Goal: Task Accomplishment & Management: Complete application form

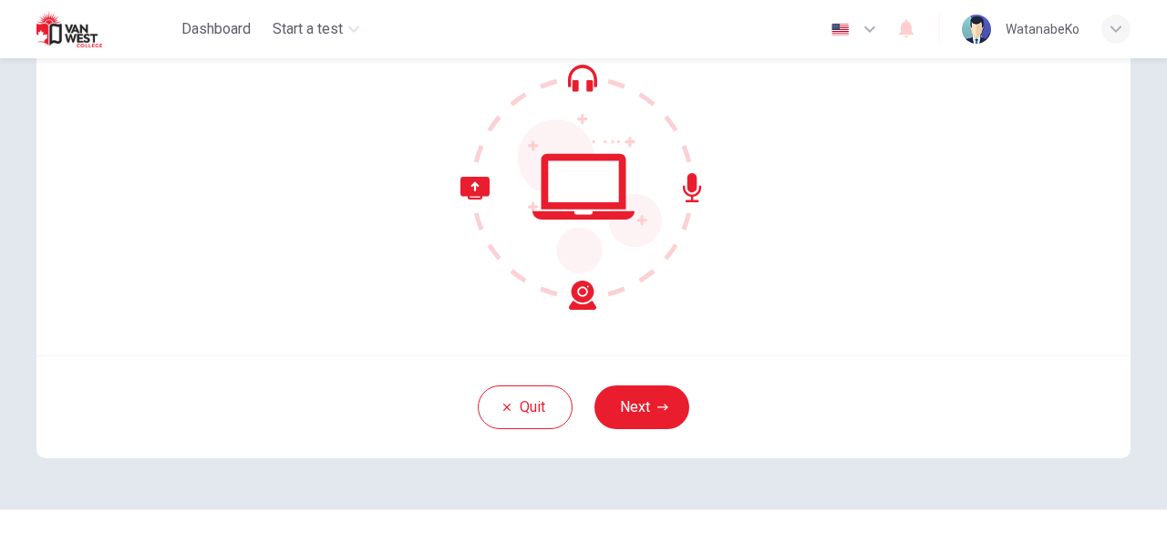
scroll to position [191, 0]
click at [609, 400] on button "Next" at bounding box center [642, 409] width 95 height 44
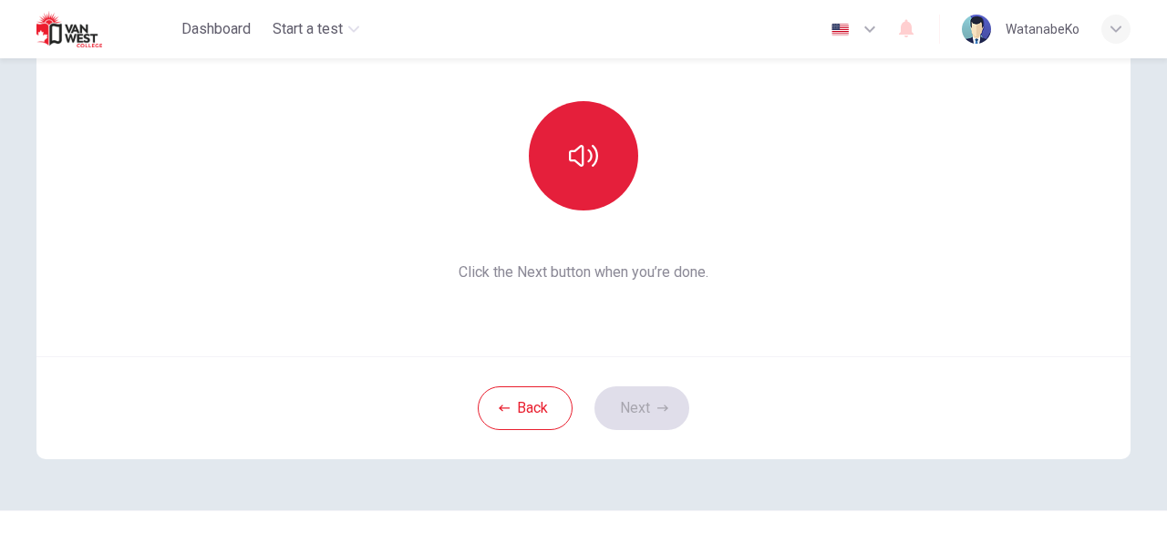
click at [581, 170] on icon "button" at bounding box center [583, 155] width 29 height 29
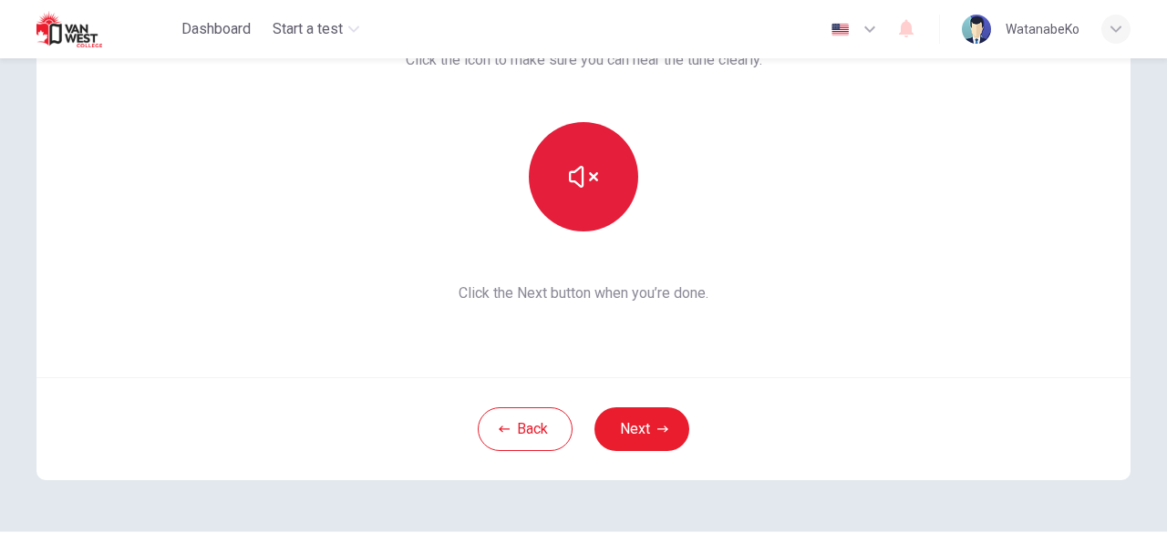
scroll to position [167, 0]
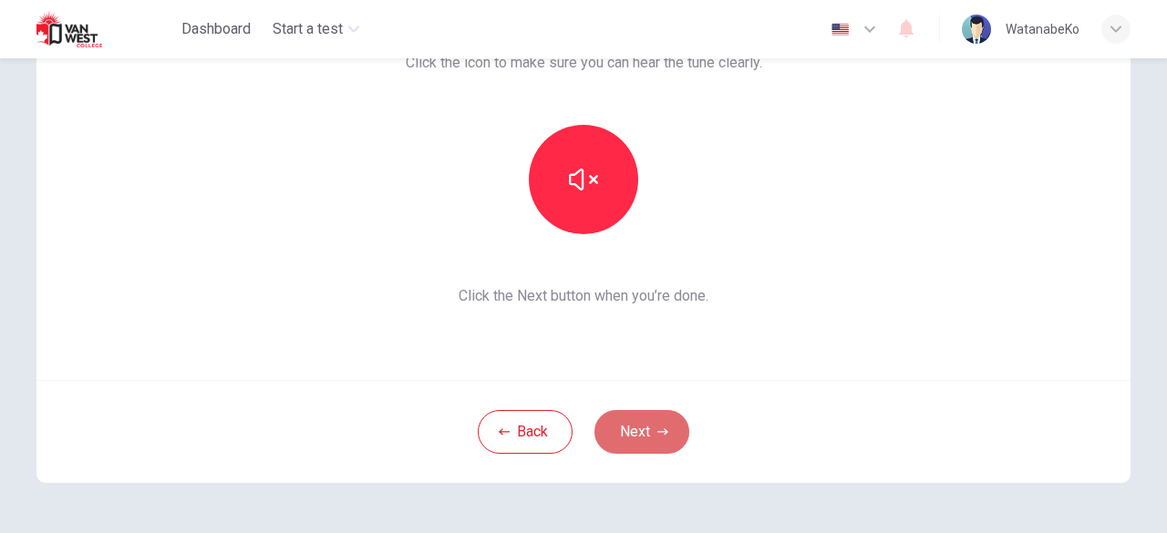
click at [646, 439] on button "Next" at bounding box center [642, 432] width 95 height 44
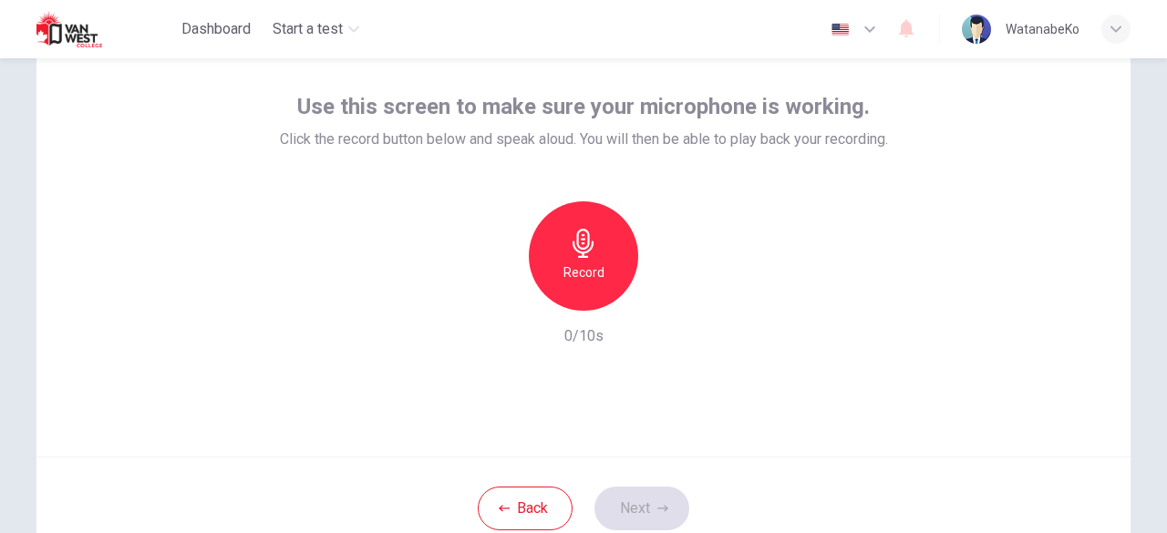
scroll to position [89, 0]
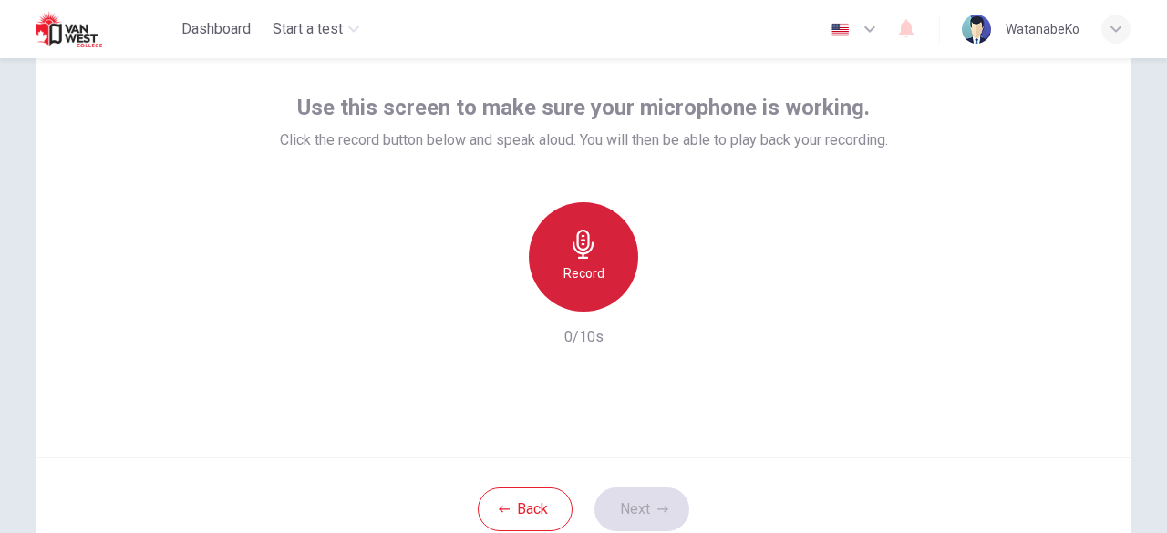
click at [548, 256] on div "Record" at bounding box center [583, 256] width 109 height 109
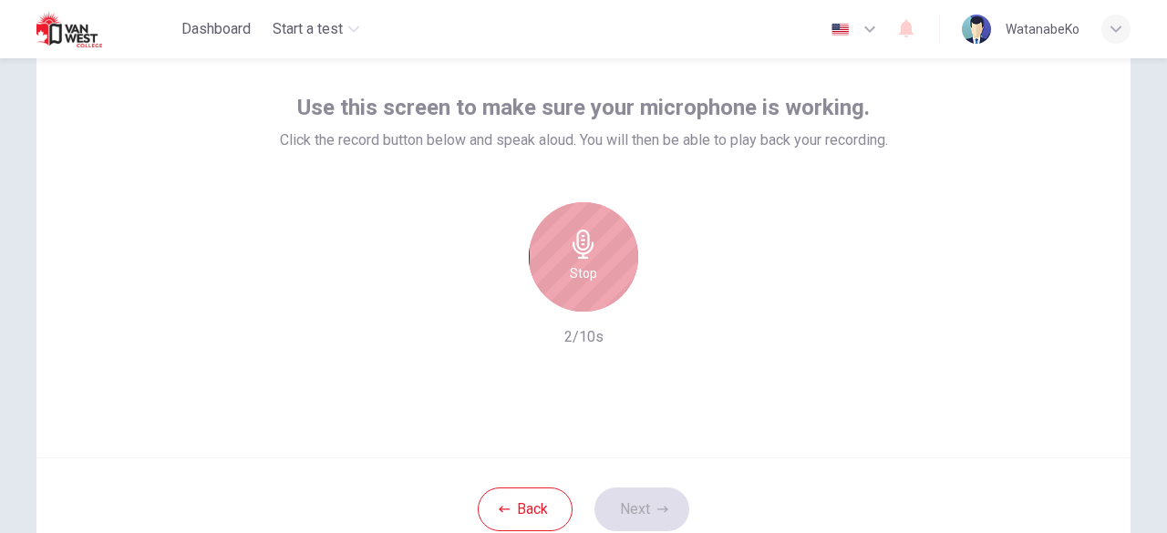
click at [572, 253] on icon "button" at bounding box center [583, 244] width 29 height 29
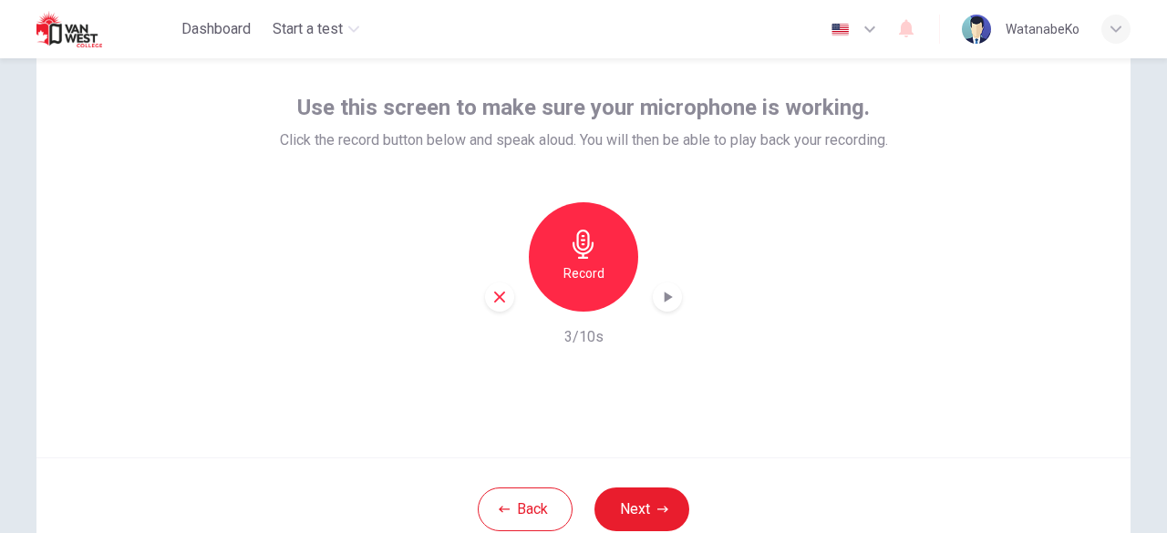
scroll to position [175, 0]
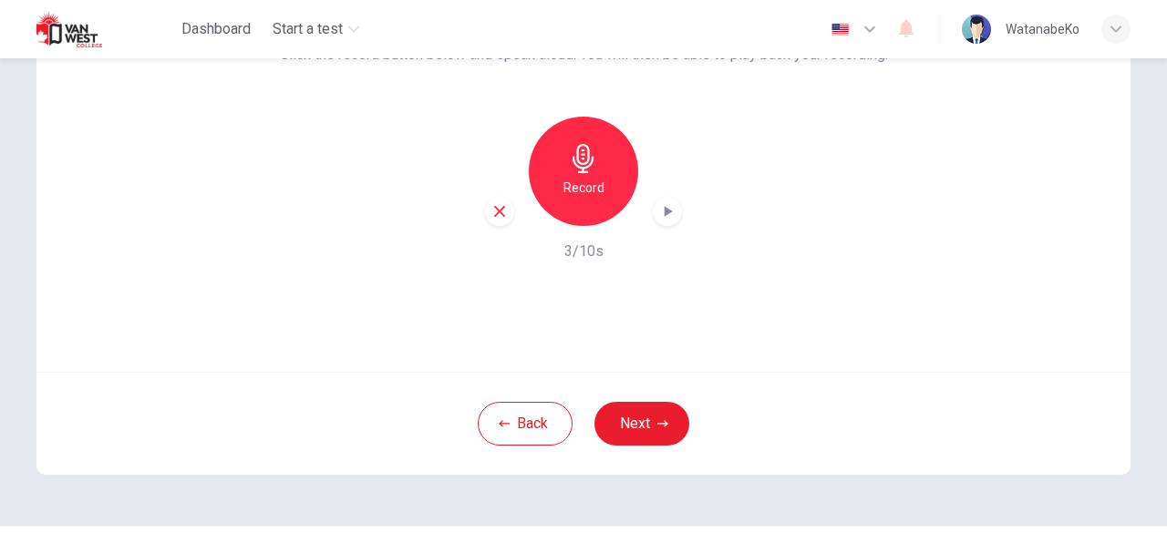
click at [659, 214] on icon "button" at bounding box center [667, 211] width 18 height 18
click at [643, 423] on button "Next" at bounding box center [642, 424] width 95 height 44
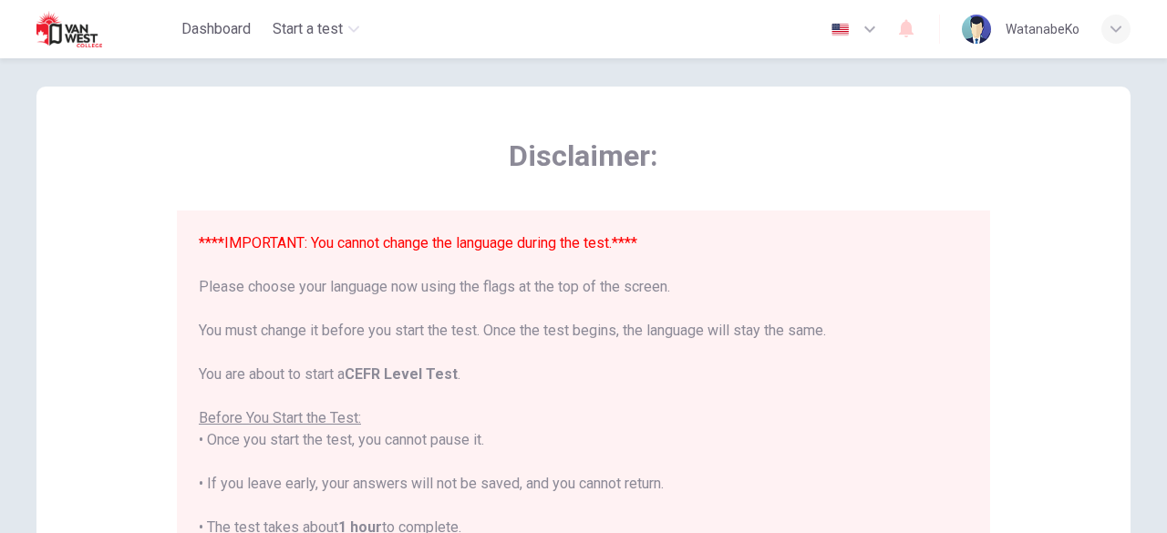
scroll to position [14, 0]
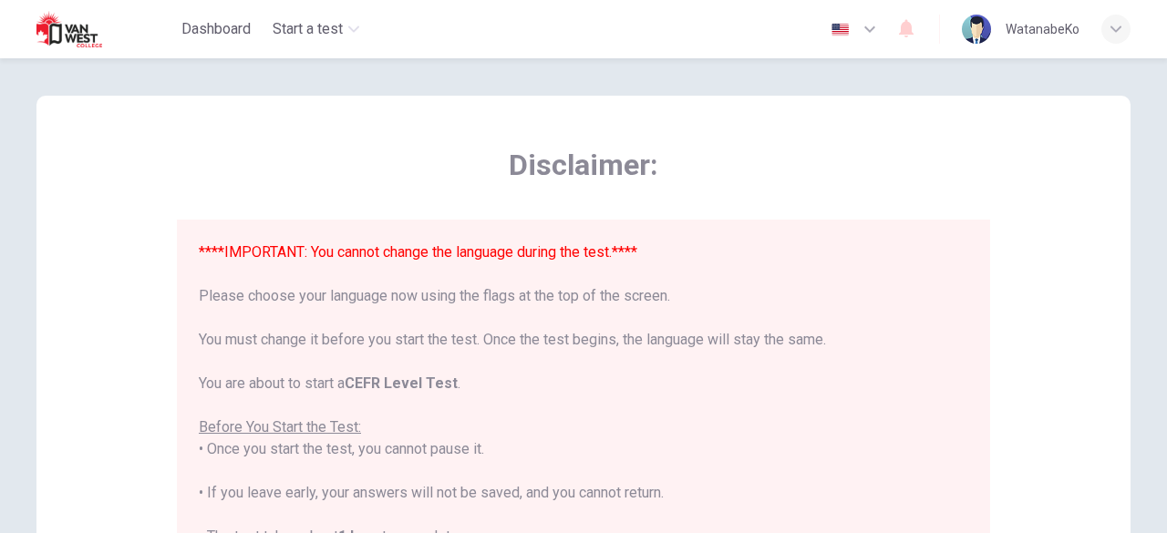
click at [485, 246] on font "****IMPORTANT: You cannot change the language during the test.****" at bounding box center [418, 251] width 439 height 17
click at [864, 21] on icon "button" at bounding box center [870, 29] width 22 height 22
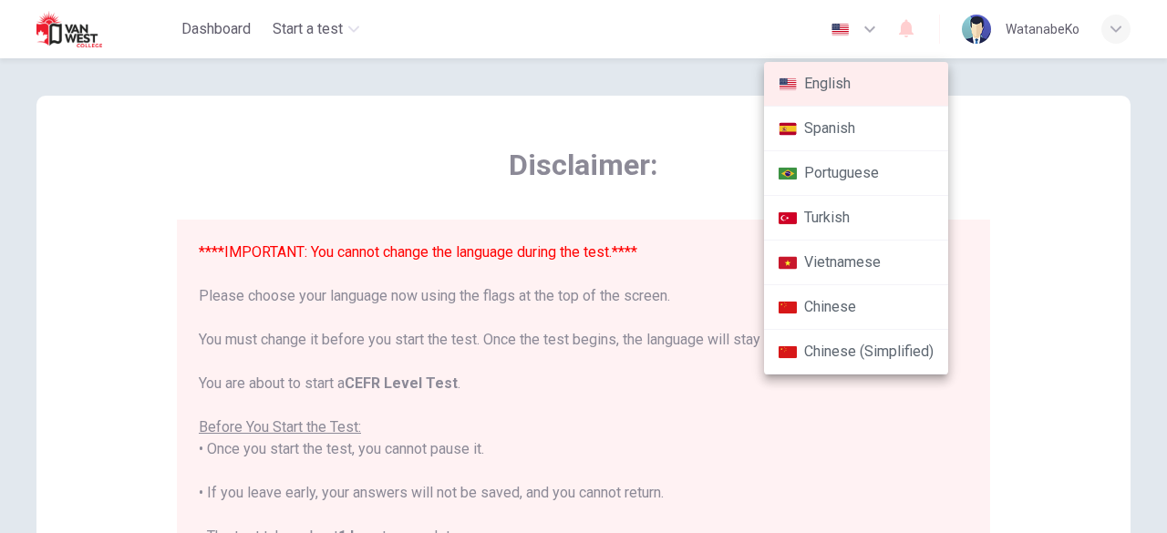
click at [701, 237] on div at bounding box center [583, 266] width 1167 height 533
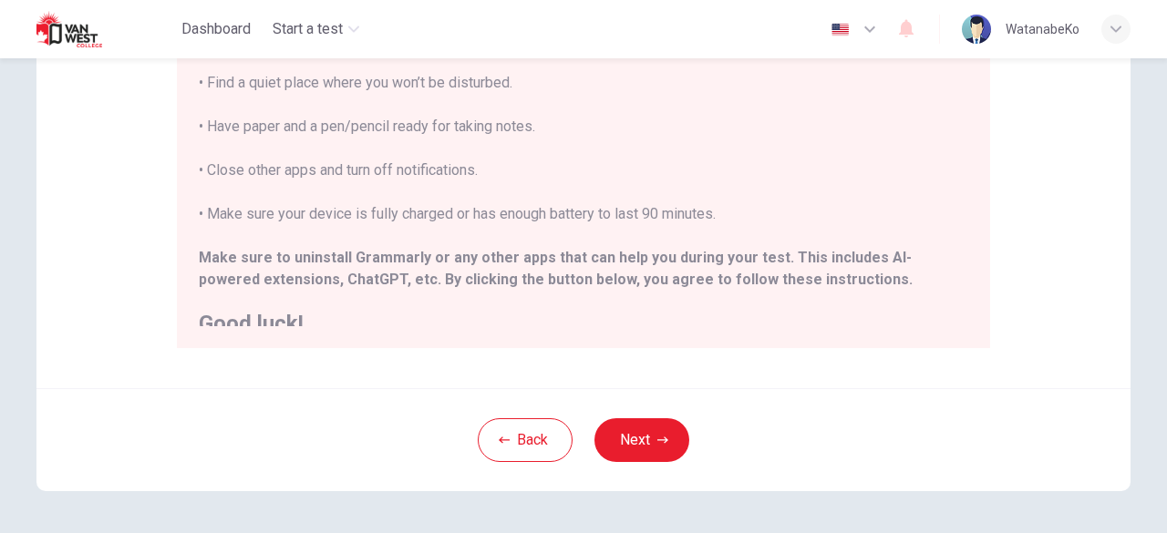
scroll to position [173, 0]
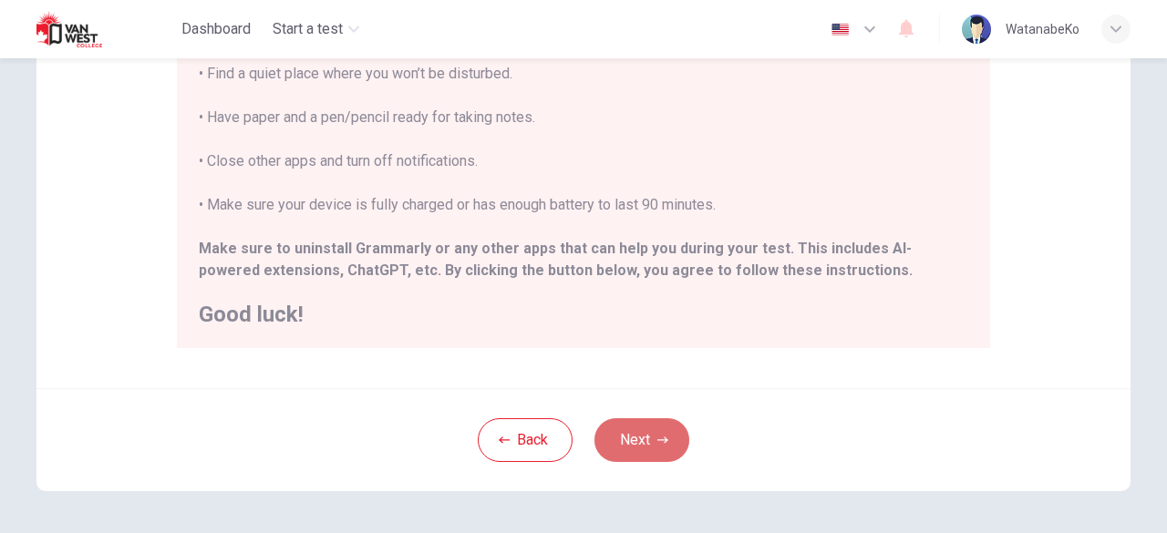
click at [639, 447] on button "Next" at bounding box center [642, 441] width 95 height 44
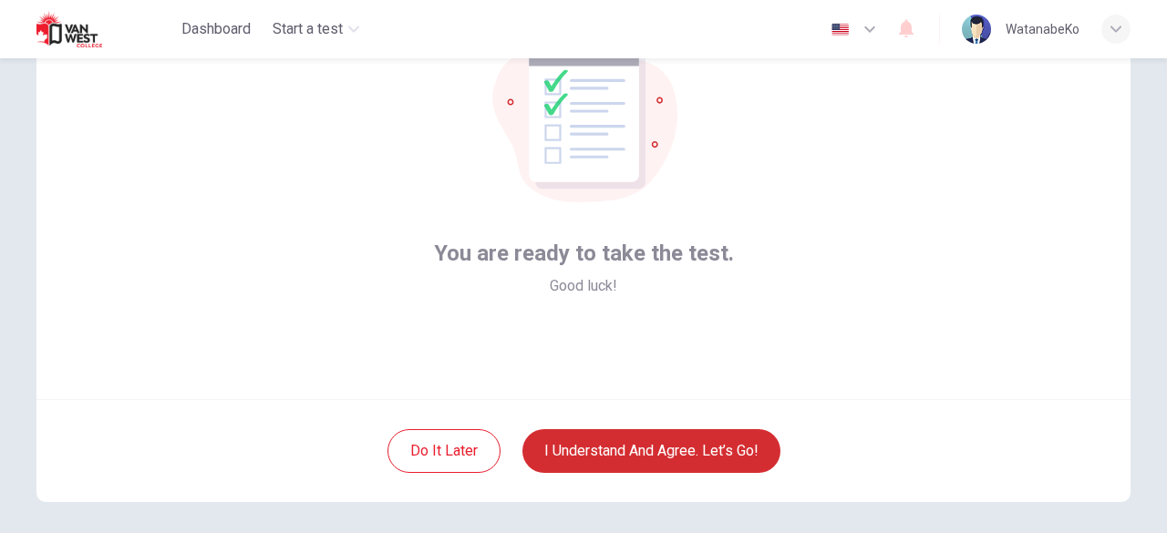
scroll to position [148, 0]
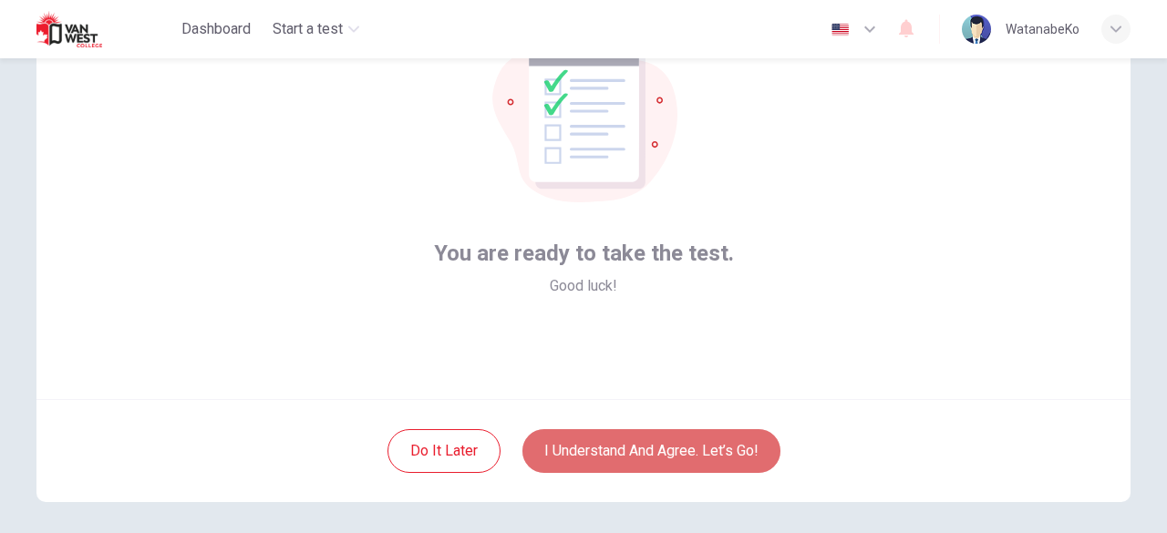
click at [639, 447] on button "I understand and agree. Let’s go!" at bounding box center [652, 452] width 258 height 44
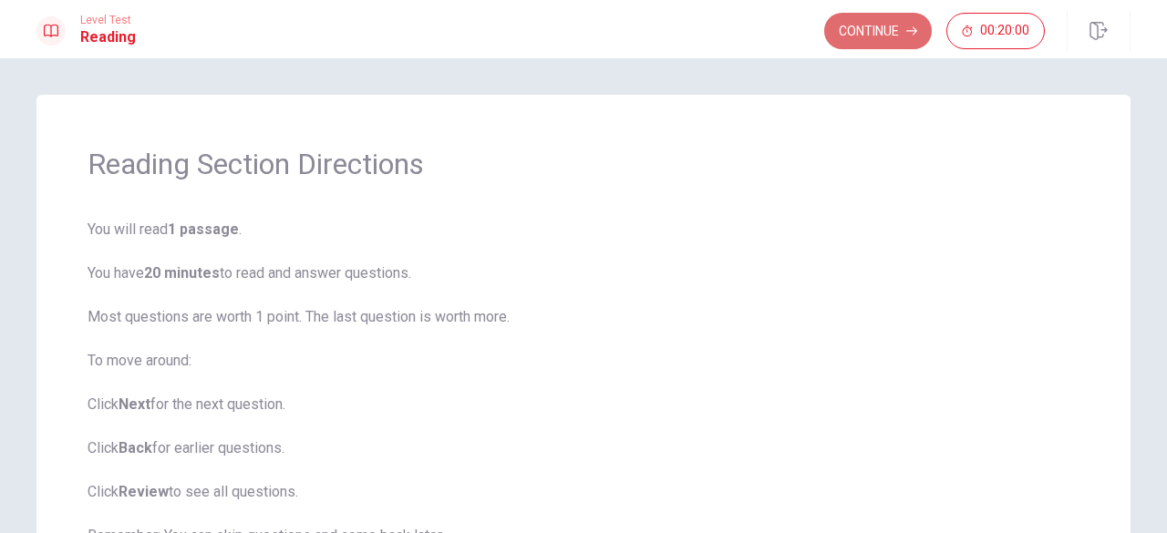
click at [891, 26] on button "Continue" at bounding box center [878, 31] width 108 height 36
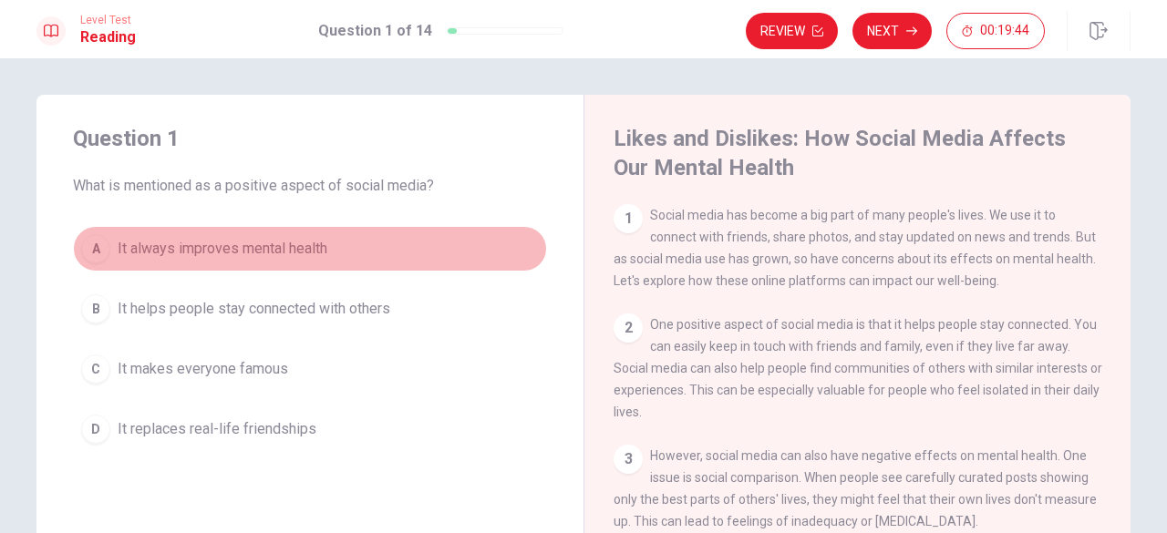
click at [97, 241] on div "A" at bounding box center [95, 248] width 29 height 29
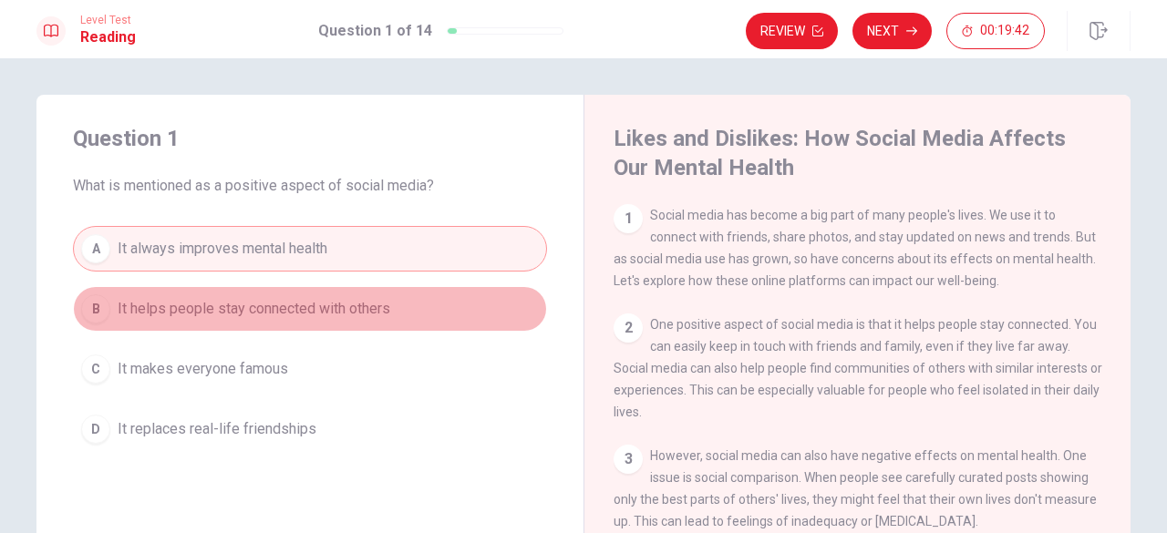
click at [203, 304] on span "It helps people stay connected with others" at bounding box center [254, 309] width 273 height 22
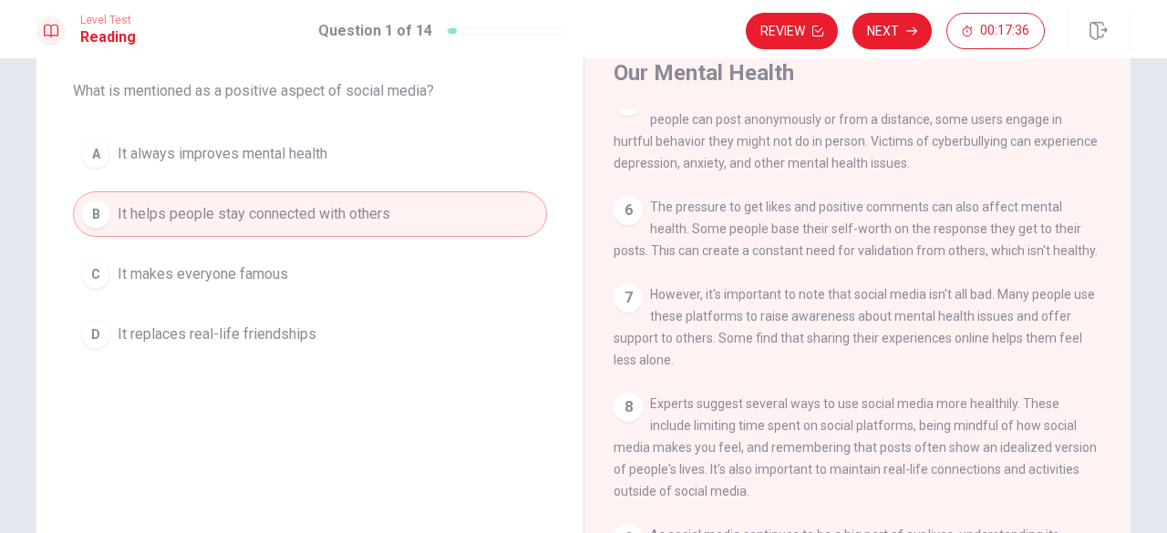
scroll to position [96, 0]
click at [794, 29] on button "Review" at bounding box center [792, 31] width 92 height 36
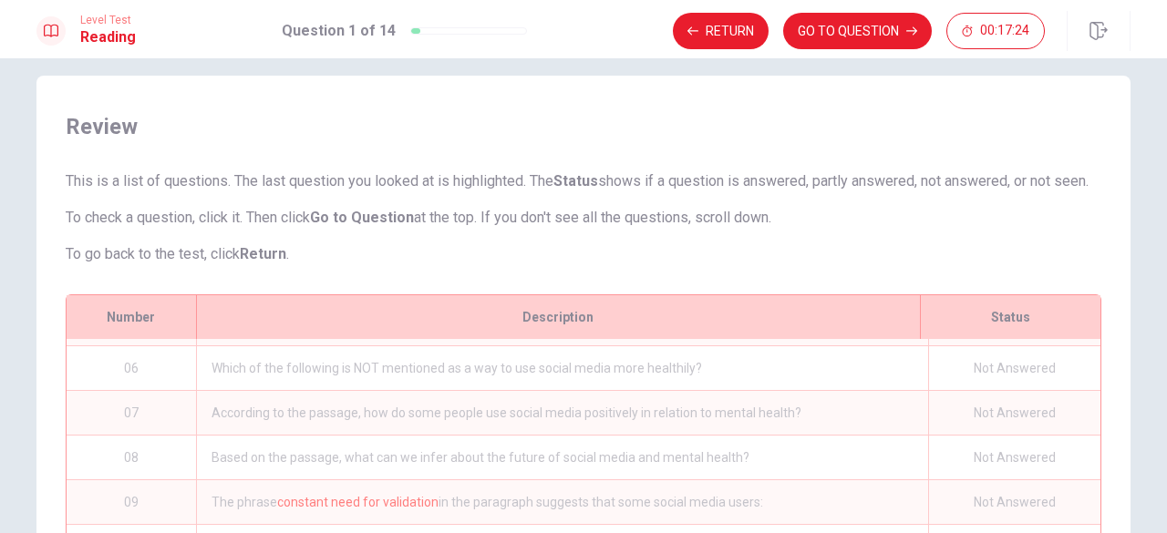
scroll to position [18, 0]
click at [737, 47] on button "Return" at bounding box center [721, 31] width 96 height 36
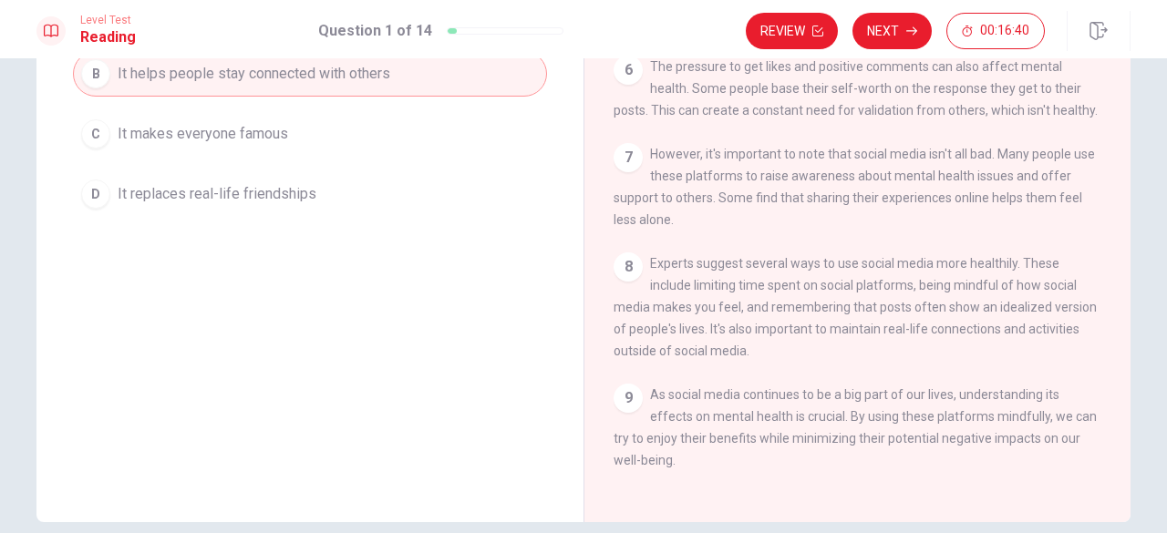
scroll to position [236, 0]
click at [894, 27] on button "Next" at bounding box center [892, 31] width 79 height 36
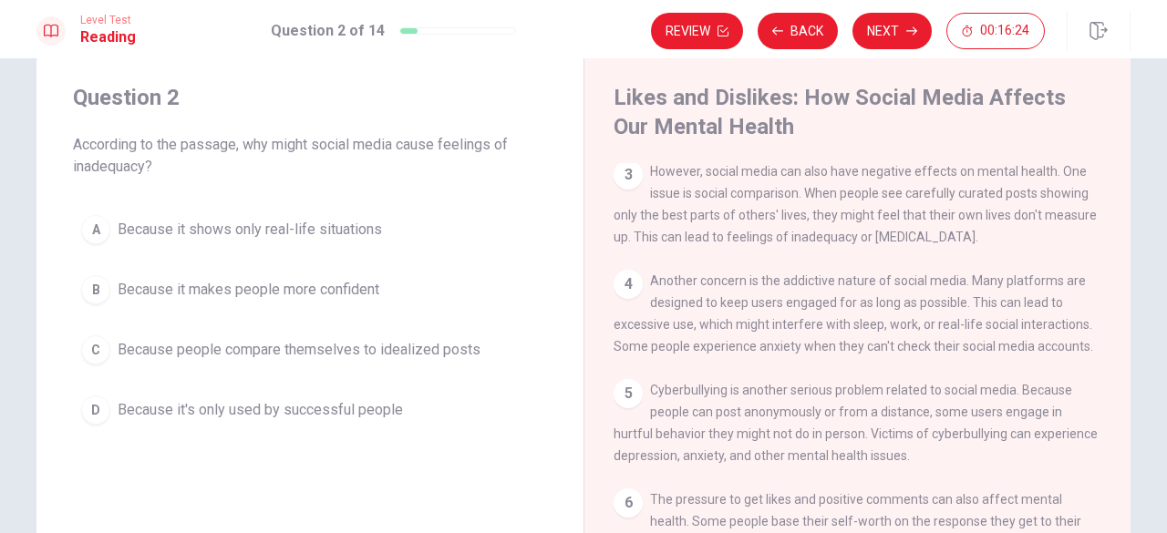
scroll to position [0, 0]
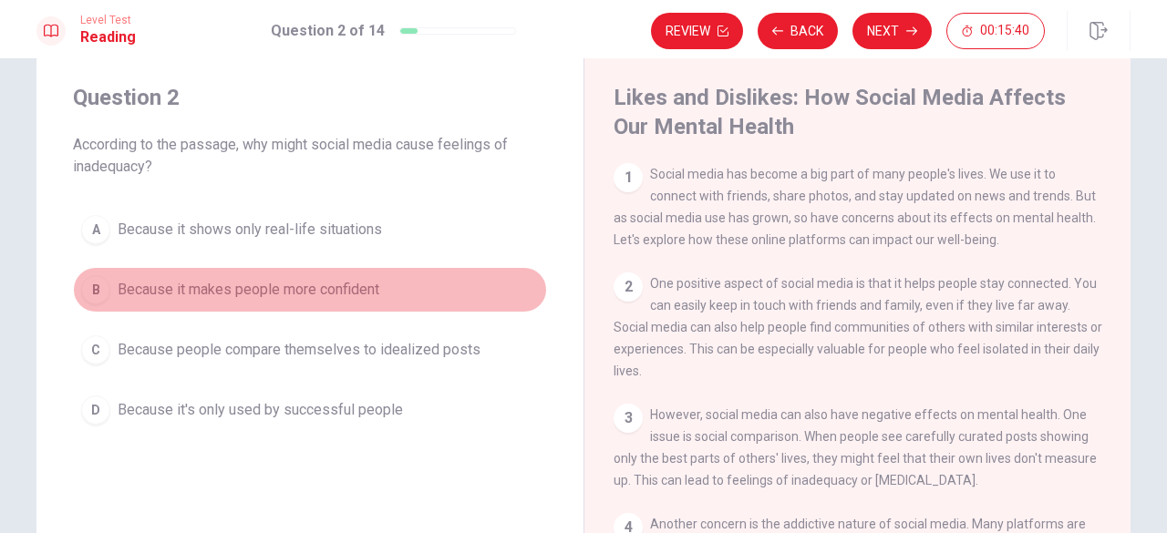
click at [281, 297] on span "Because it makes people more confident" at bounding box center [249, 290] width 262 height 22
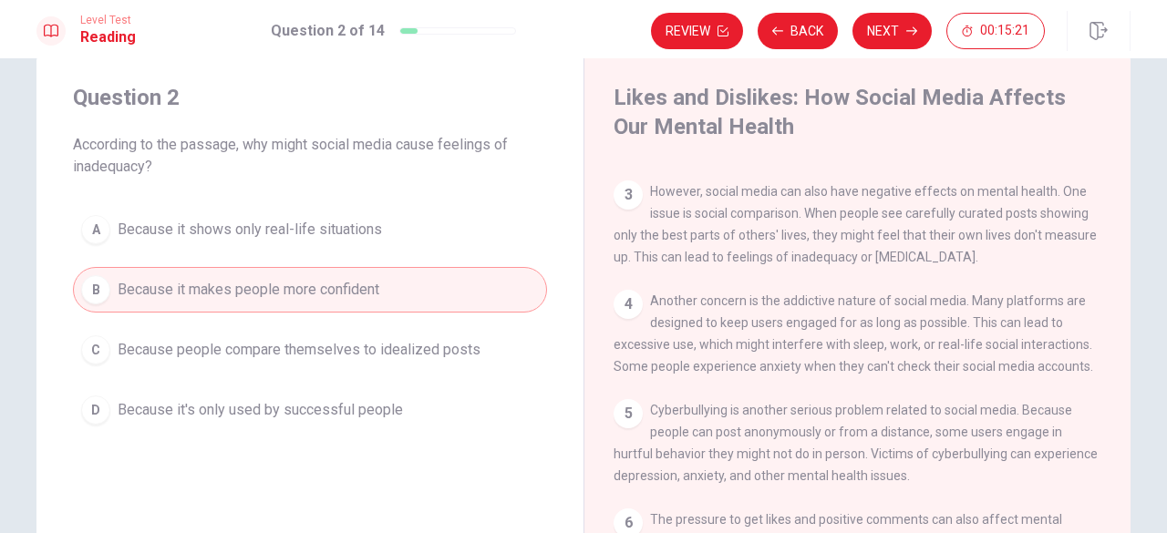
scroll to position [226, 0]
click at [893, 14] on button "Next" at bounding box center [892, 31] width 79 height 36
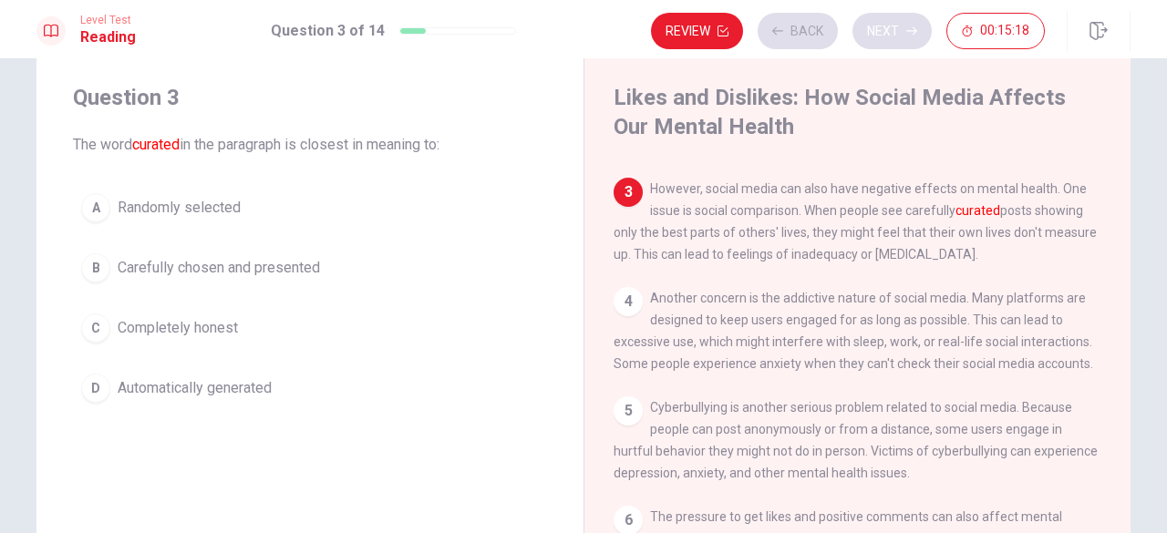
scroll to position [246, 0]
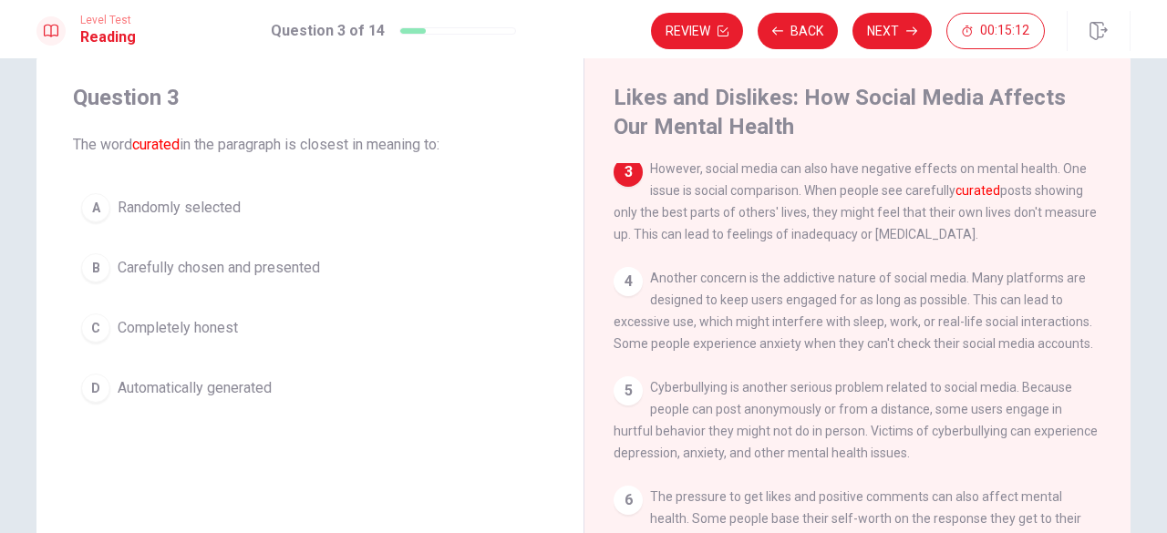
click at [168, 147] on font "curated" at bounding box center [155, 144] width 47 height 17
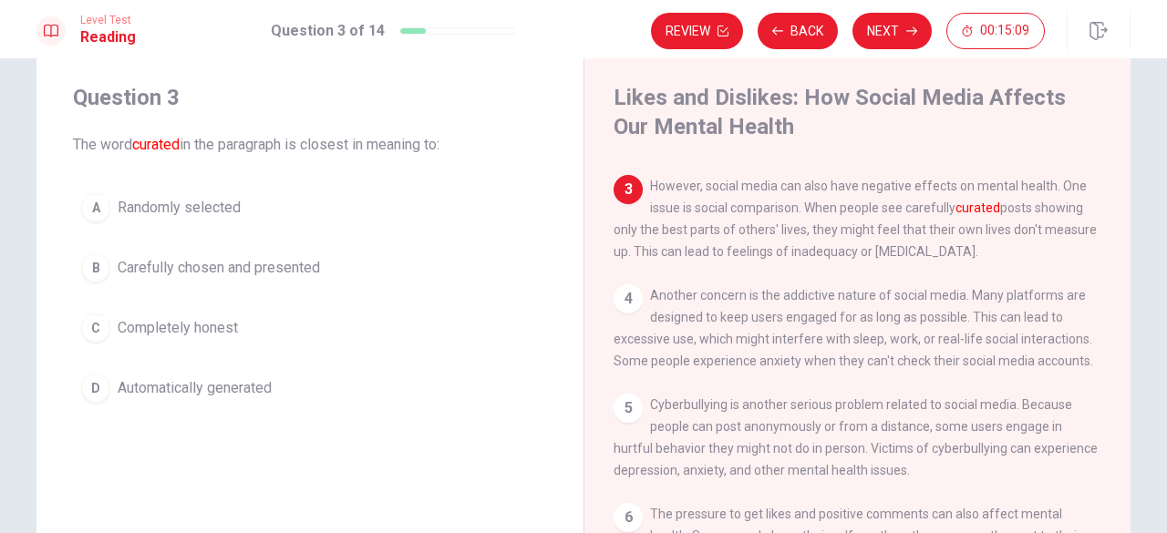
scroll to position [228, 0]
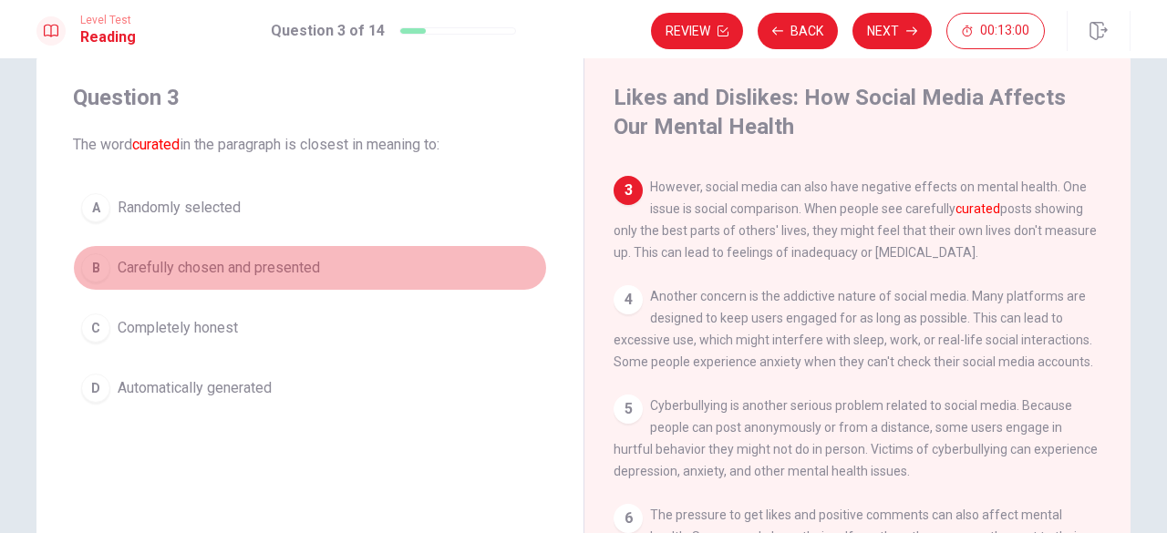
click at [211, 264] on span "Carefully chosen and presented" at bounding box center [219, 268] width 202 height 22
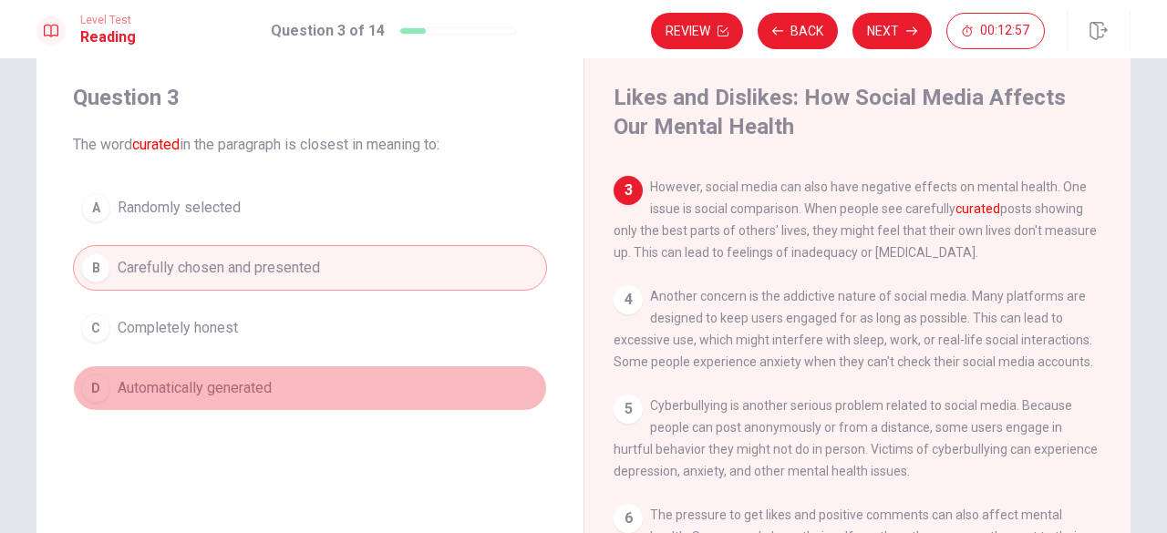
click at [194, 391] on span "Automatically generated" at bounding box center [195, 389] width 154 height 22
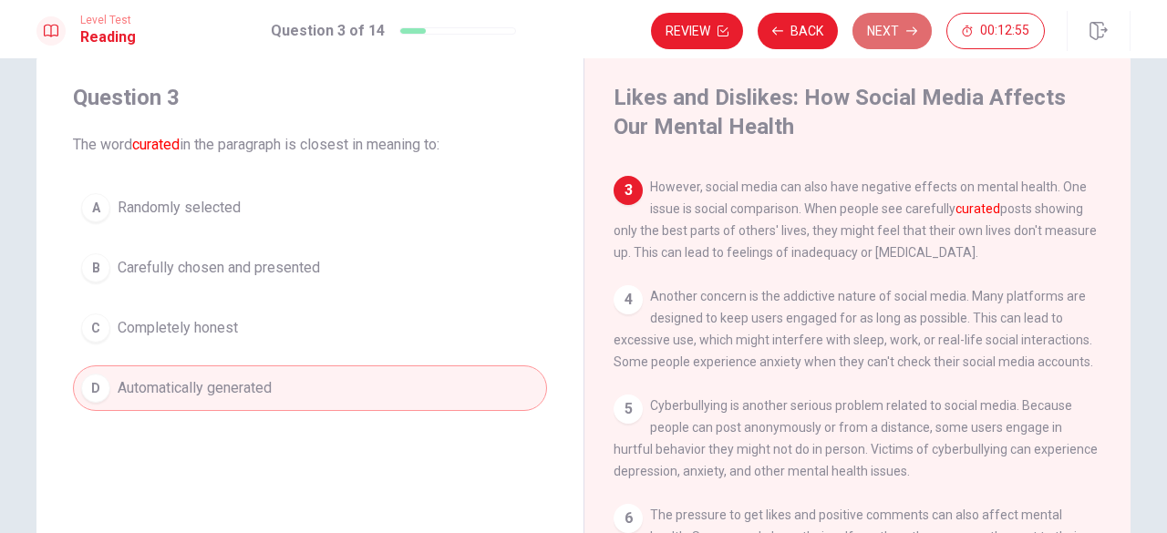
click at [881, 32] on button "Next" at bounding box center [892, 31] width 79 height 36
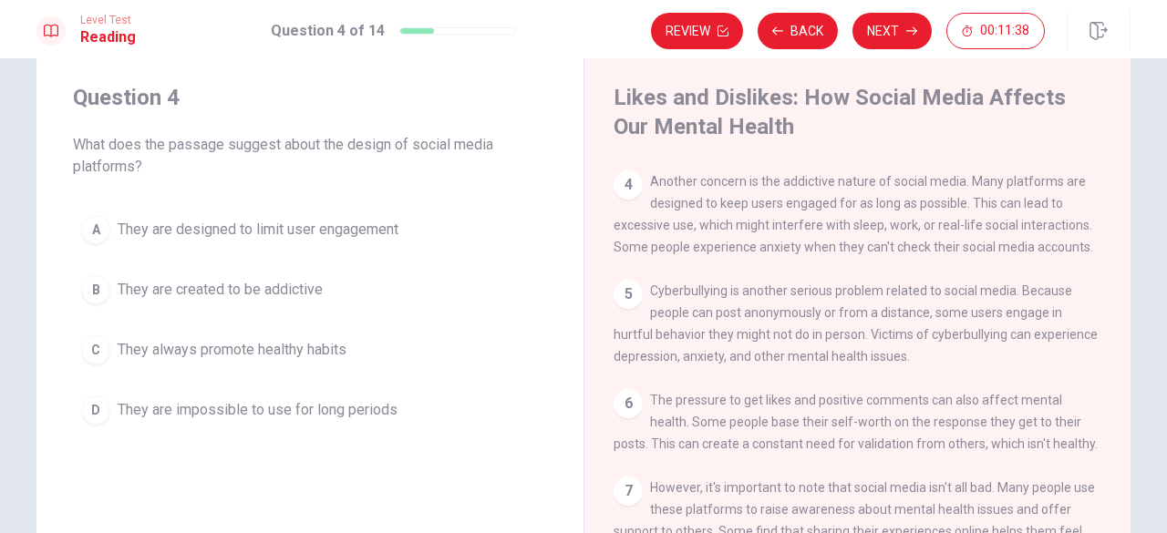
scroll to position [341, 0]
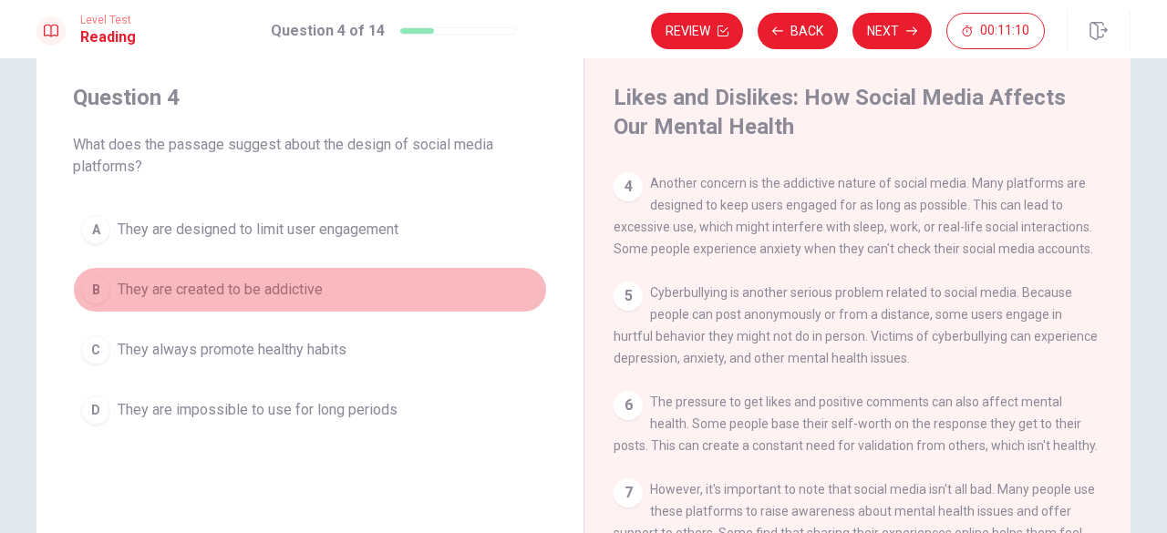
click at [250, 299] on span "They are created to be addictive" at bounding box center [220, 290] width 205 height 22
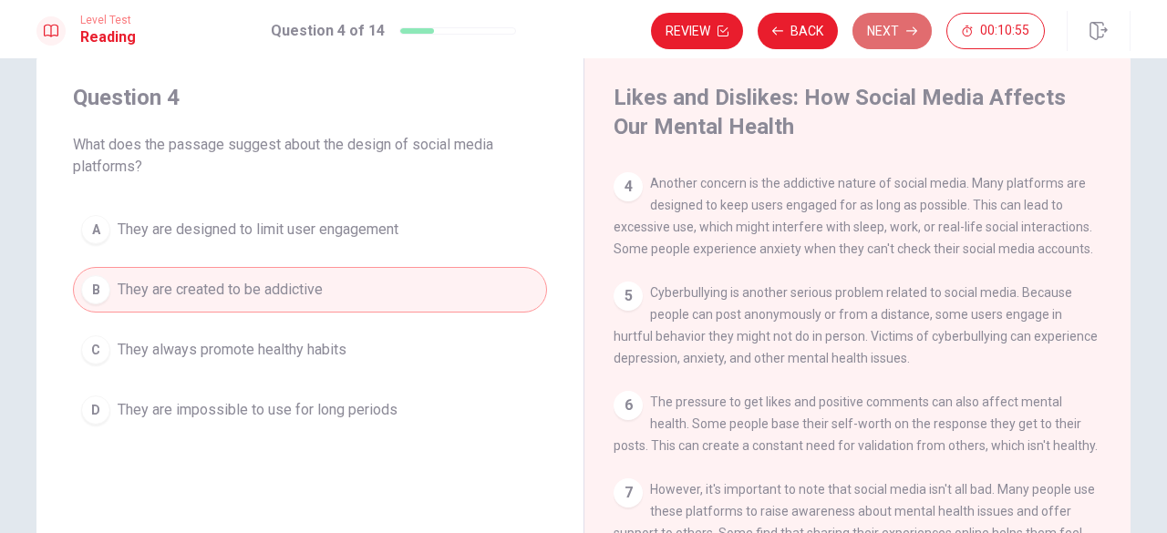
click at [885, 22] on button "Next" at bounding box center [892, 31] width 79 height 36
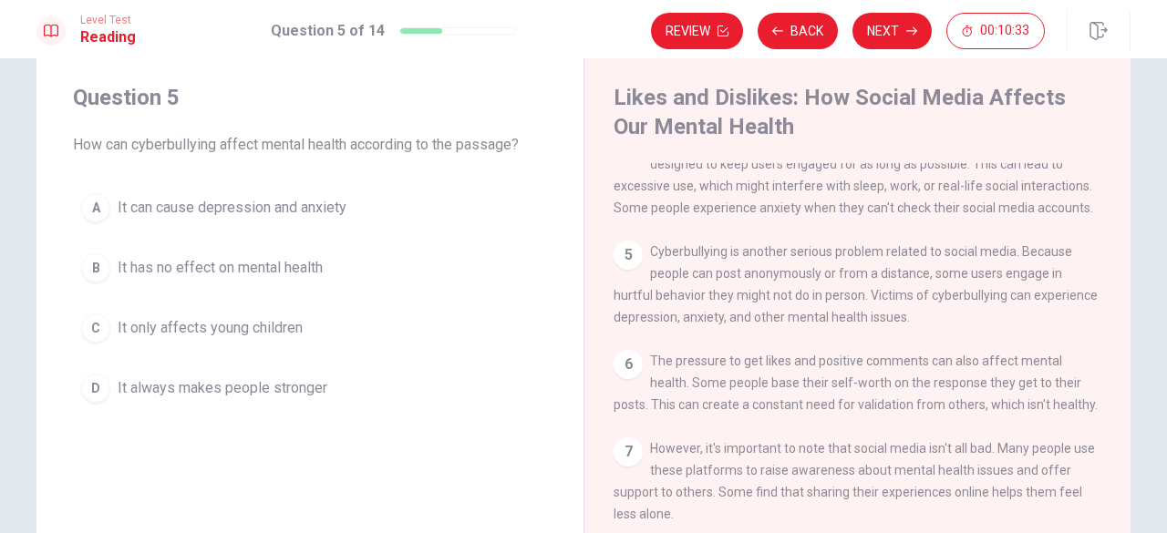
scroll to position [387, 0]
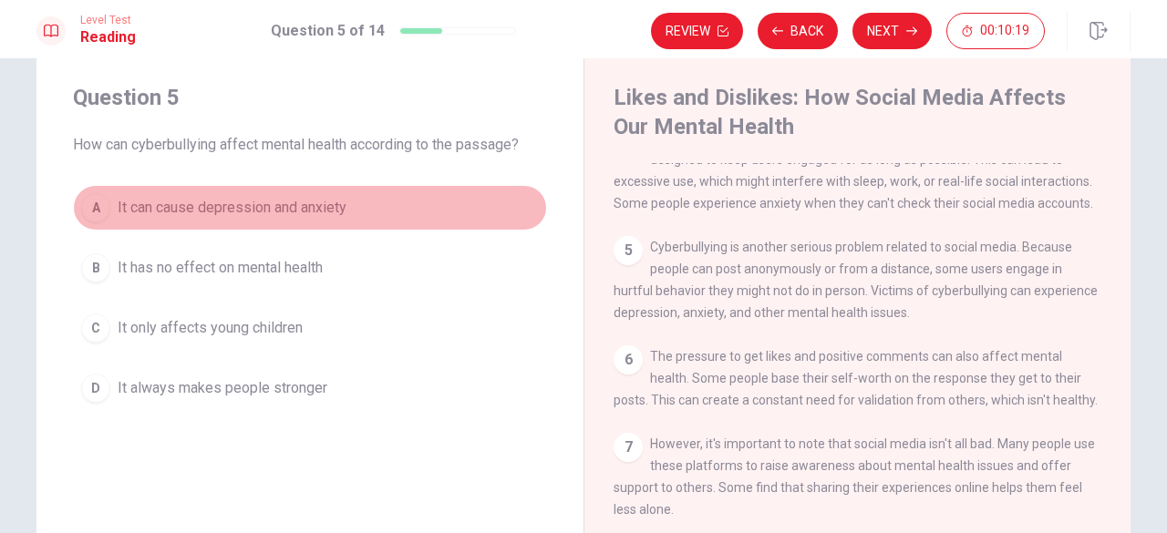
click at [240, 202] on span "It can cause depression and anxiety" at bounding box center [232, 208] width 229 height 22
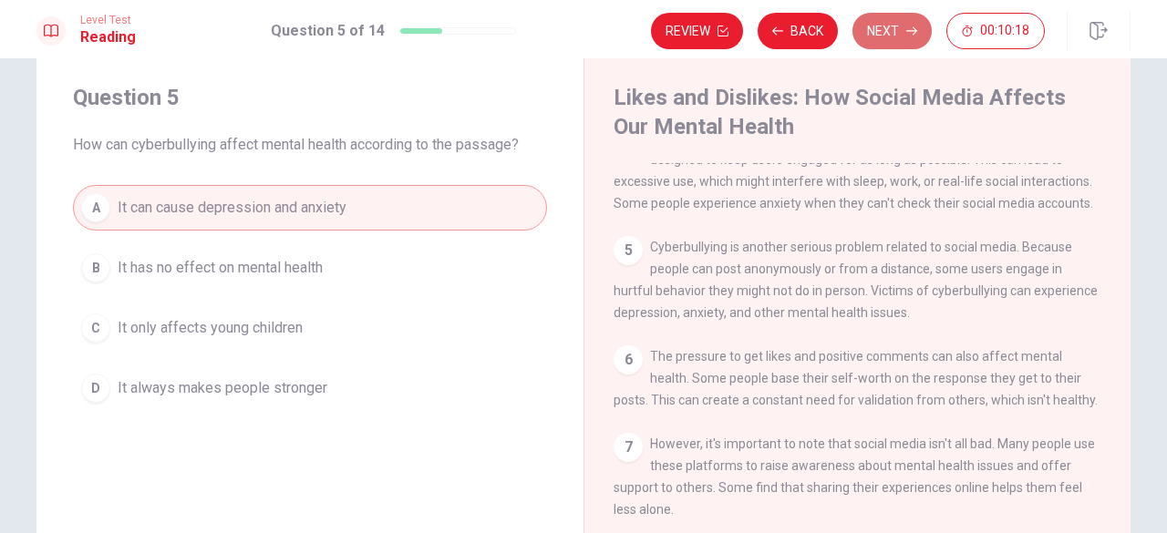
click at [882, 32] on button "Next" at bounding box center [892, 31] width 79 height 36
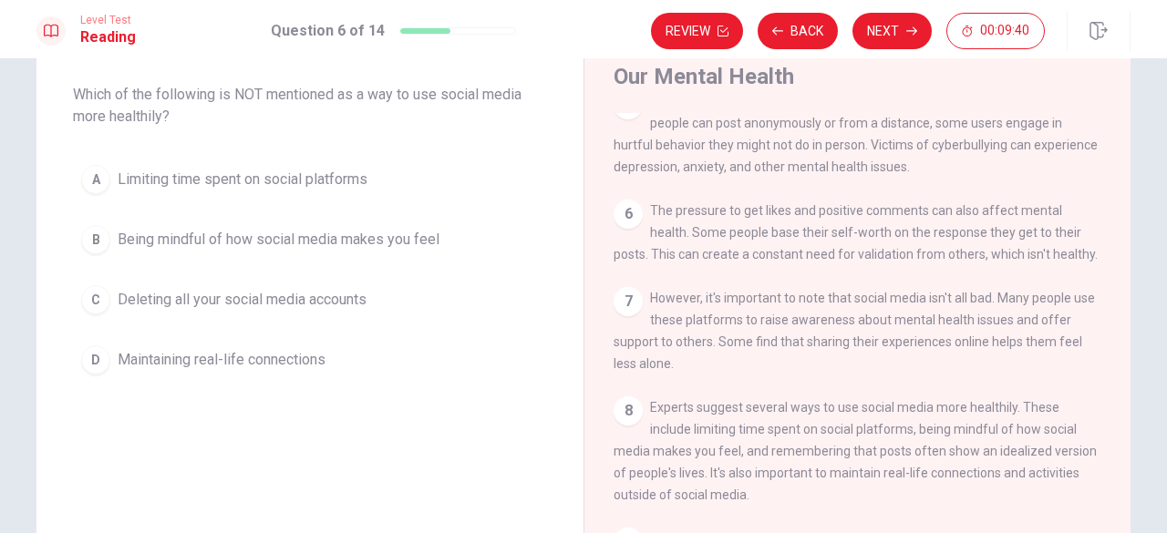
scroll to position [88, 0]
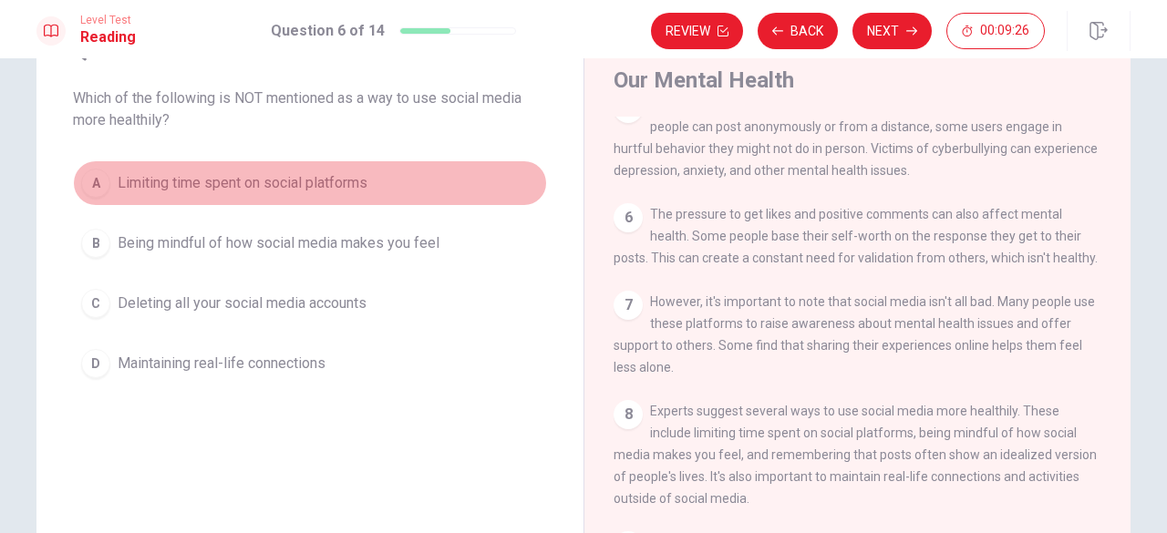
click at [305, 189] on span "Limiting time spent on social platforms" at bounding box center [243, 183] width 250 height 22
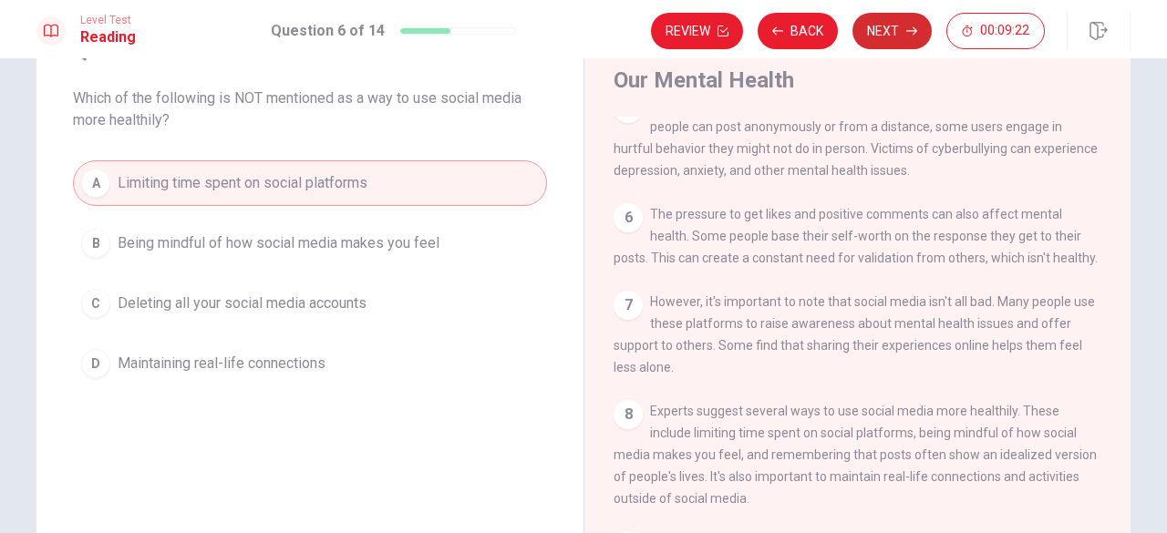
click at [877, 42] on button "Next" at bounding box center [892, 31] width 79 height 36
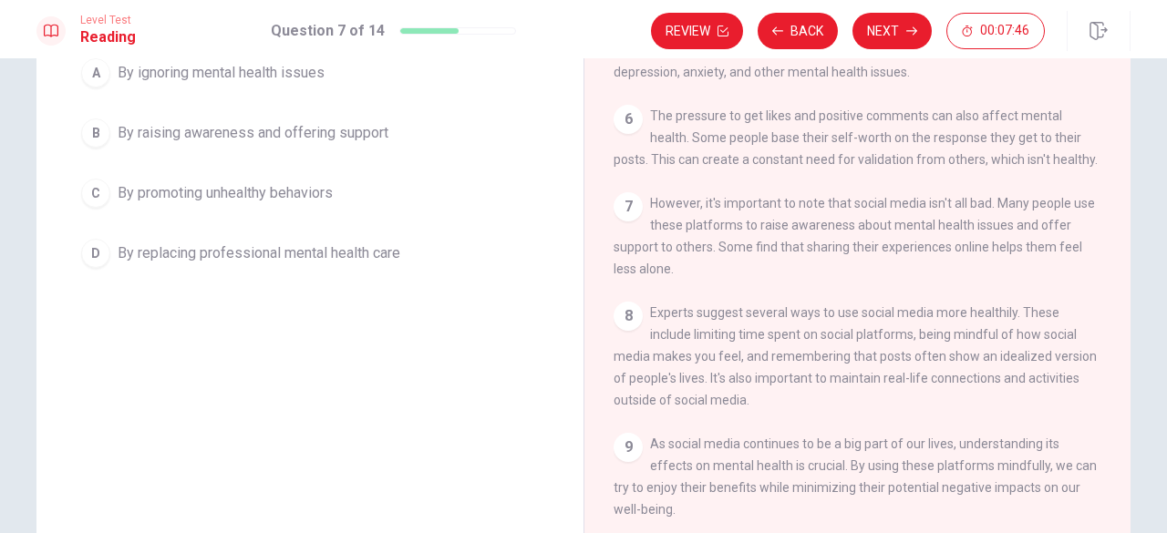
scroll to position [470, 0]
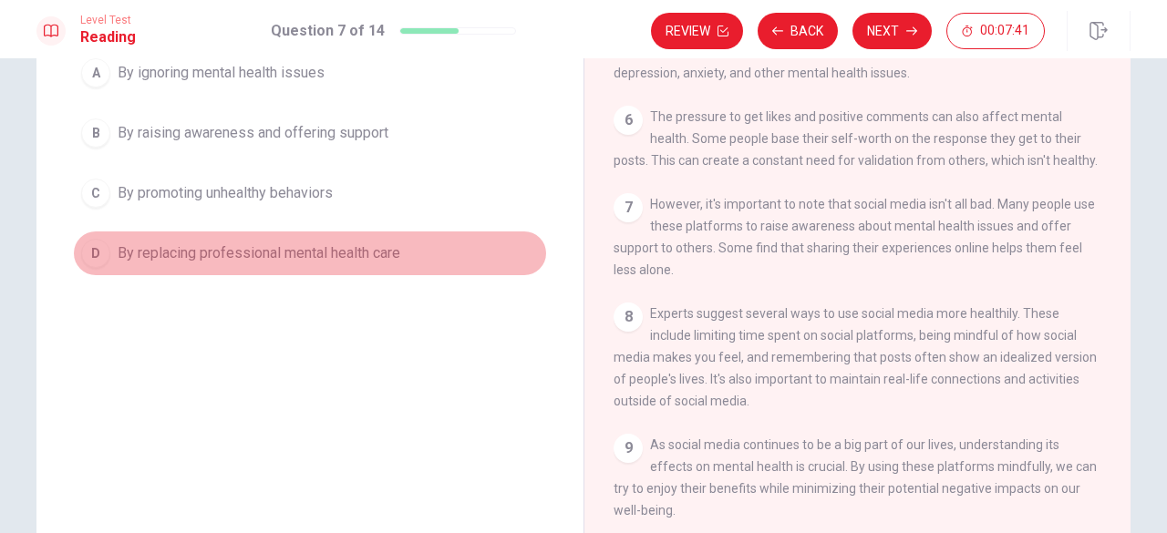
click at [266, 254] on span "By replacing professional mental health care" at bounding box center [259, 254] width 283 height 22
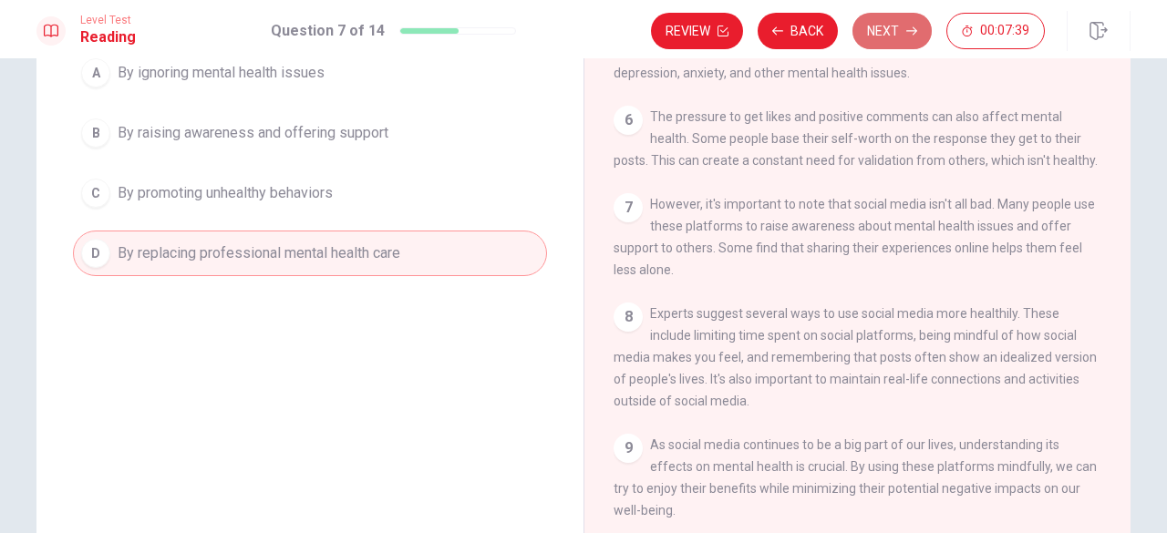
click at [879, 34] on button "Next" at bounding box center [892, 31] width 79 height 36
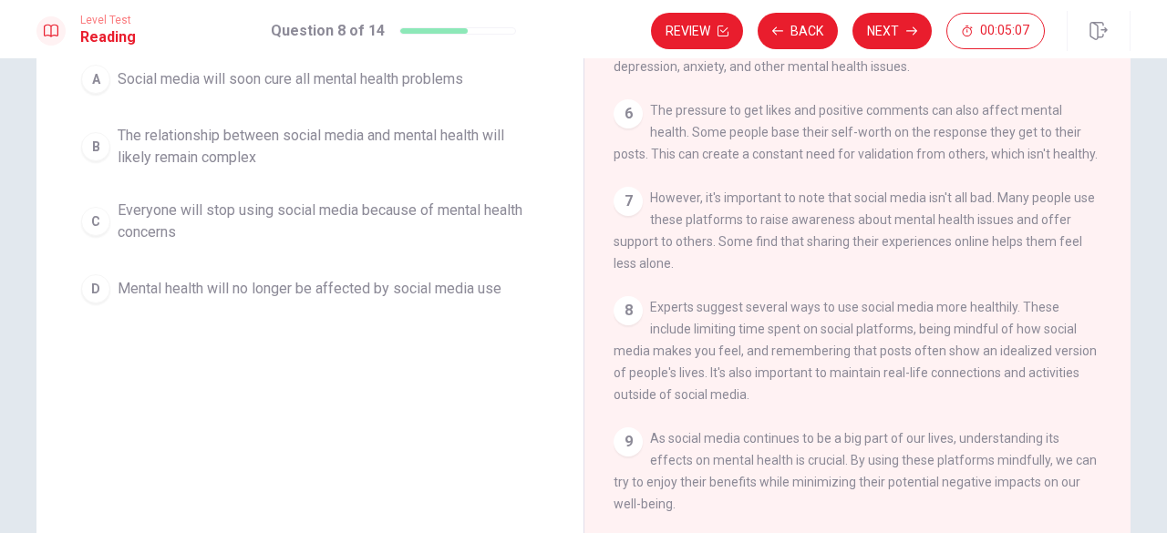
scroll to position [191, 0]
click at [314, 76] on span "Social media will soon cure all mental health problems" at bounding box center [291, 80] width 346 height 22
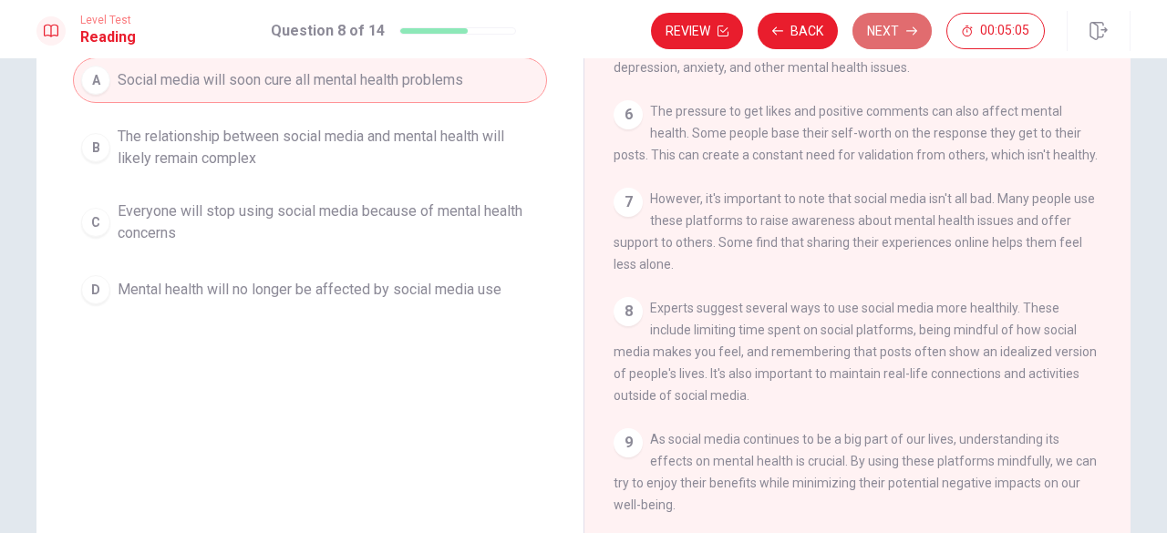
click at [867, 37] on button "Next" at bounding box center [892, 31] width 79 height 36
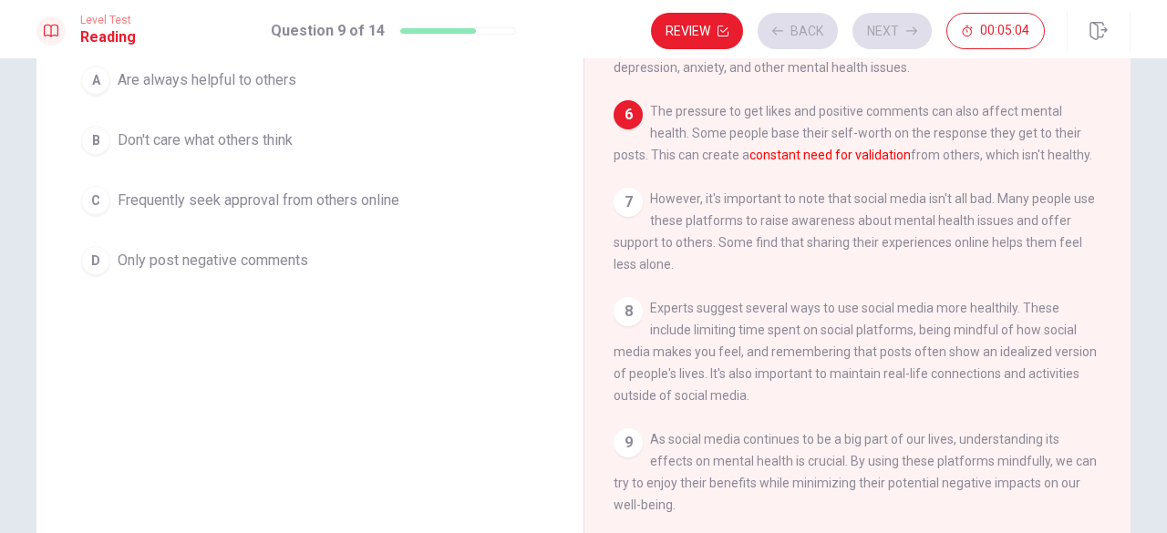
scroll to position [48, 0]
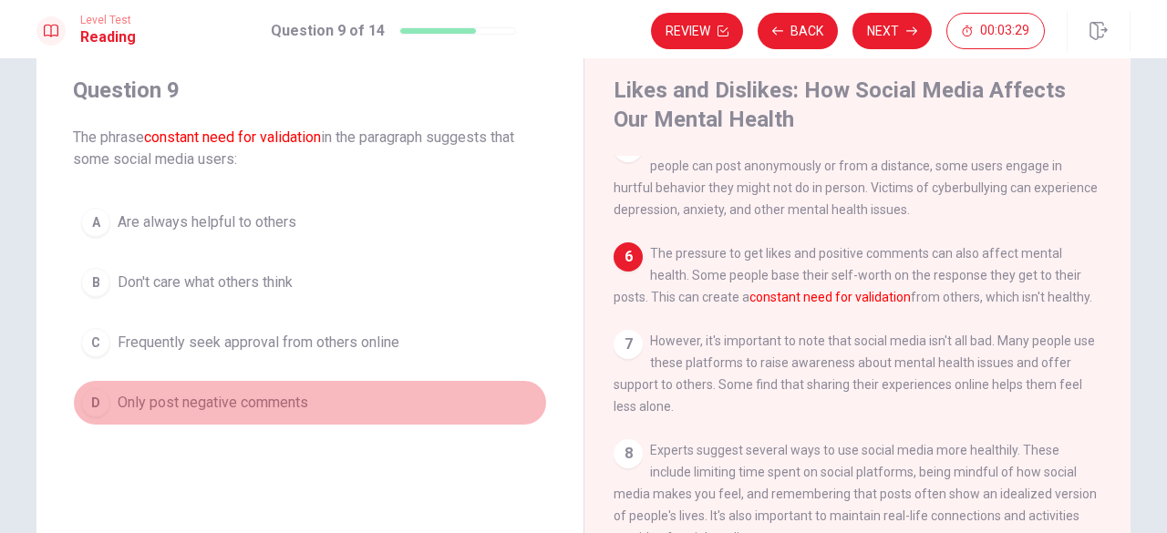
click at [285, 396] on span "Only post negative comments" at bounding box center [213, 403] width 191 height 22
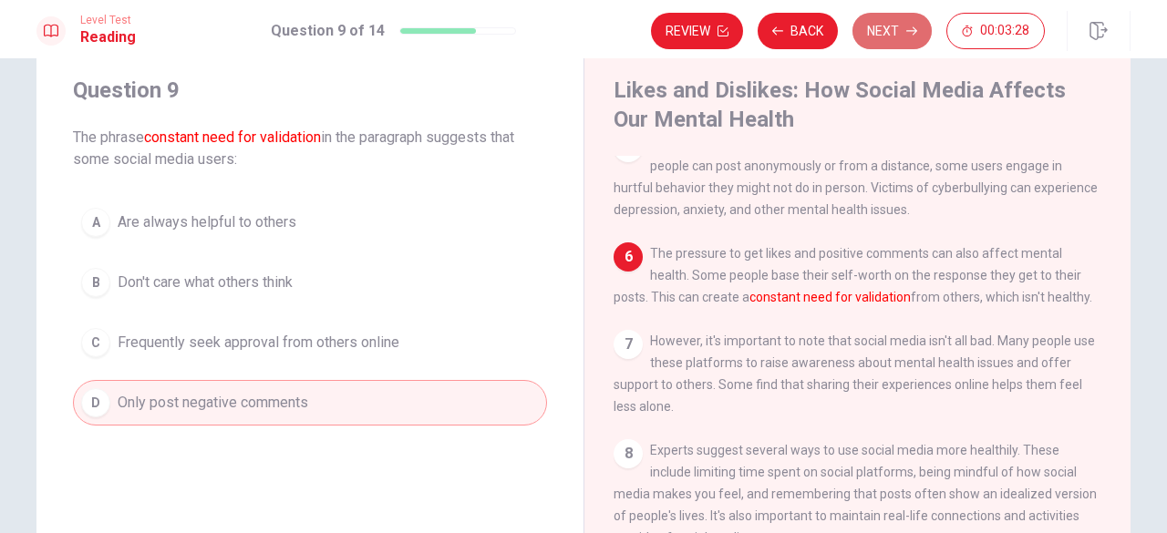
click at [914, 21] on button "Next" at bounding box center [892, 31] width 79 height 36
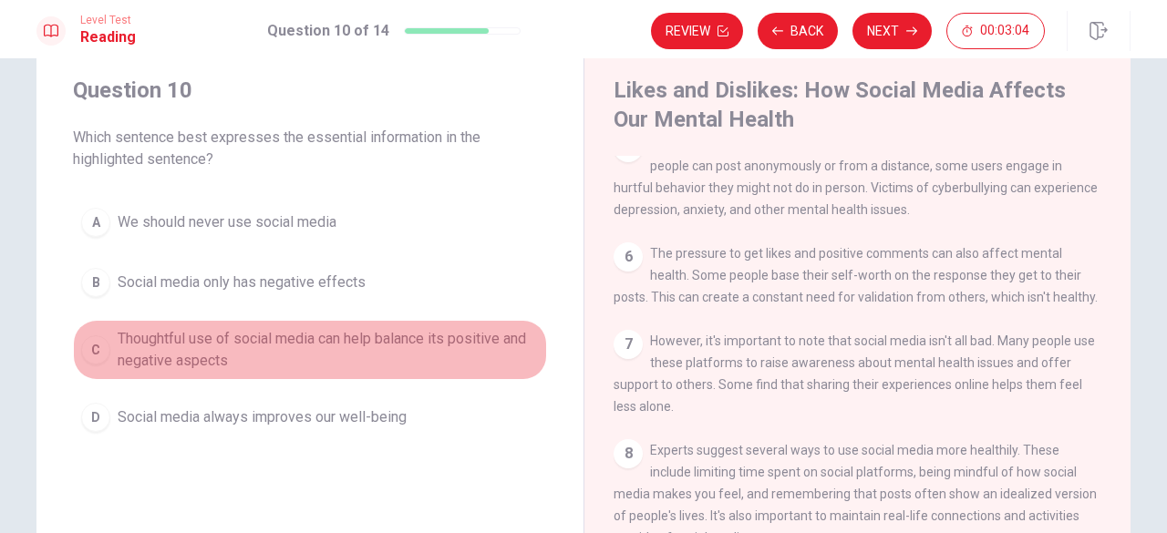
click at [388, 344] on span "Thoughtful use of social media can help balance its positive and negative aspec…" at bounding box center [328, 350] width 421 height 44
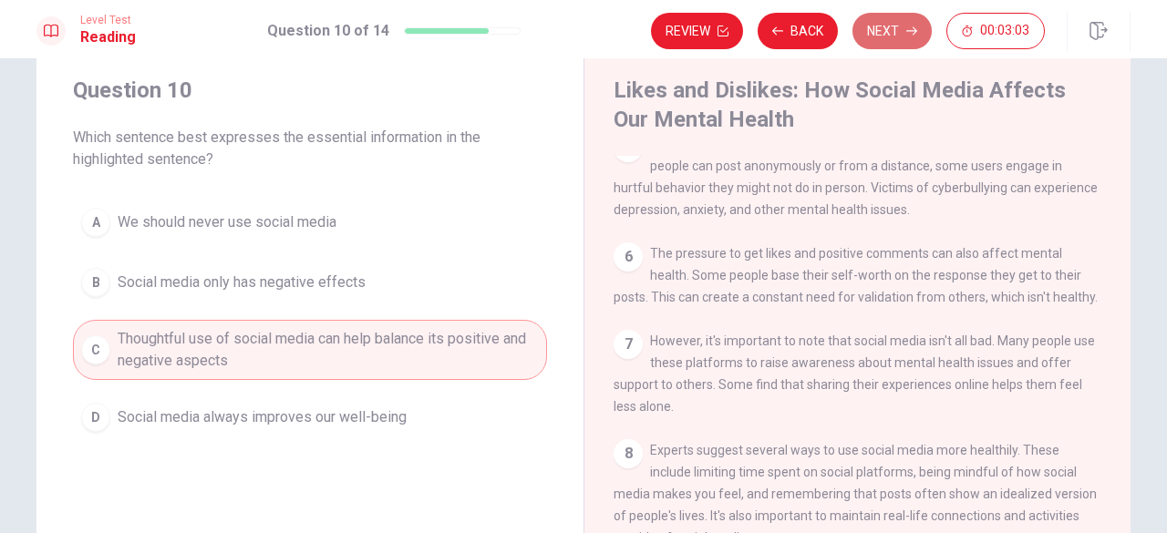
click at [886, 21] on button "Next" at bounding box center [892, 31] width 79 height 36
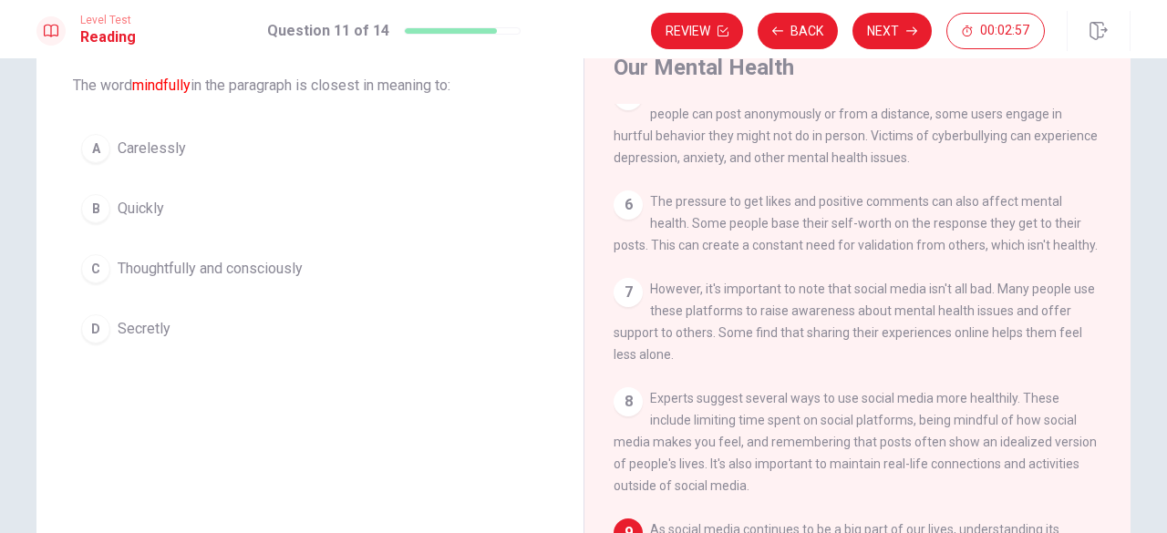
scroll to position [98, 0]
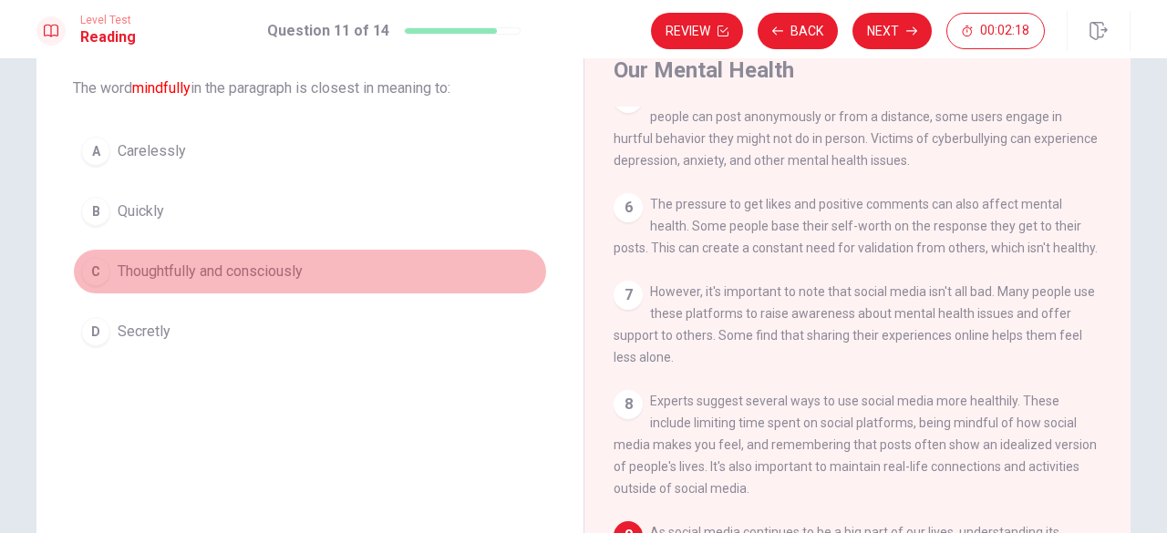
click at [206, 274] on span "Thoughtfully and consciously" at bounding box center [210, 272] width 185 height 22
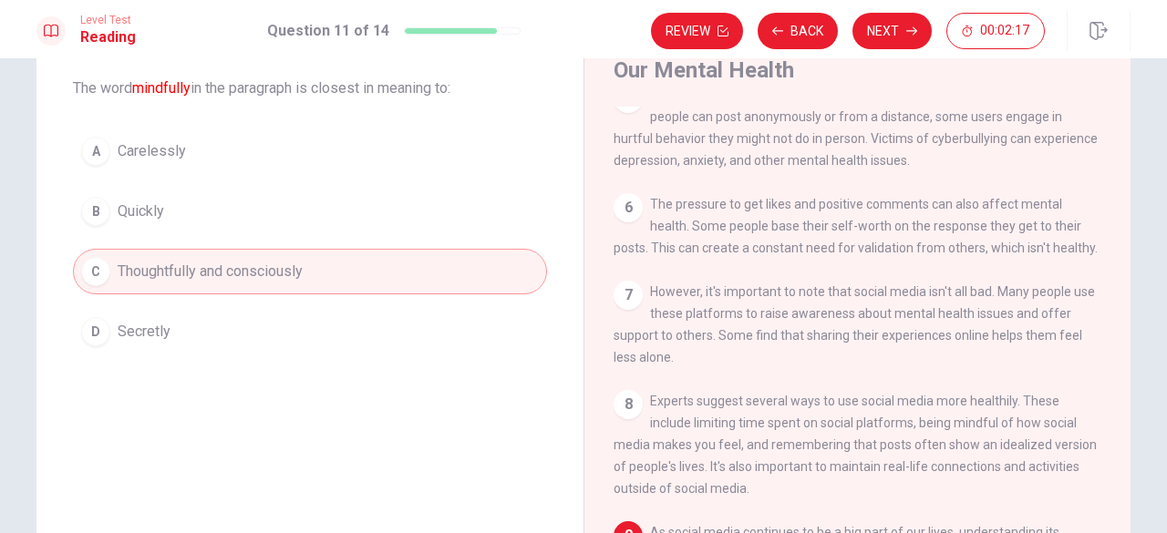
click at [887, 6] on div "Level Test Reading Question 11 of 14 Review Back Next 00:02:17" at bounding box center [583, 29] width 1167 height 58
click at [885, 19] on button "Next" at bounding box center [892, 31] width 79 height 36
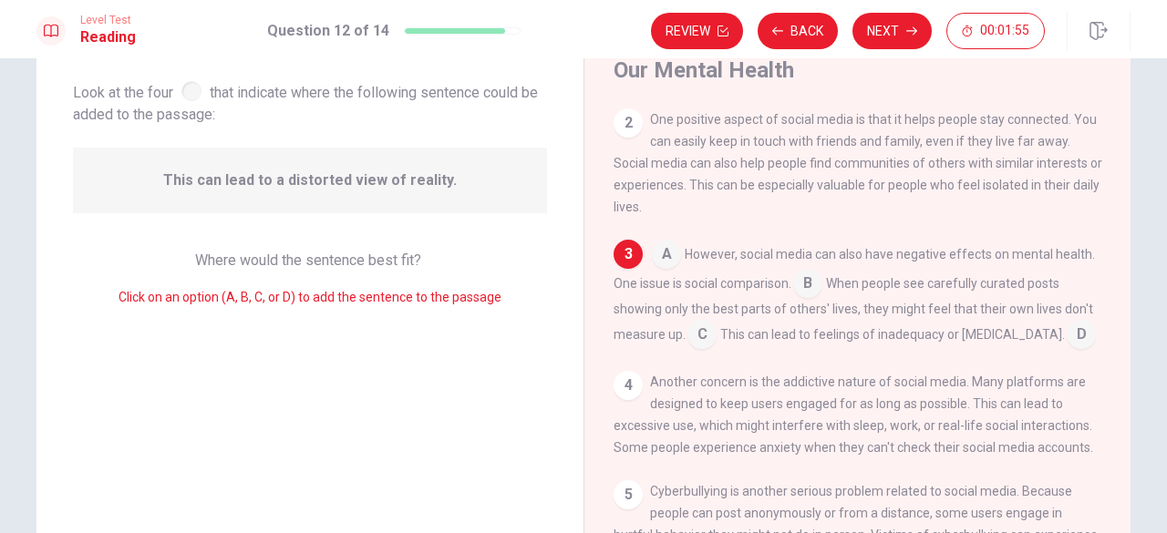
scroll to position [109, 0]
click at [811, 295] on input at bounding box center [807, 284] width 29 height 29
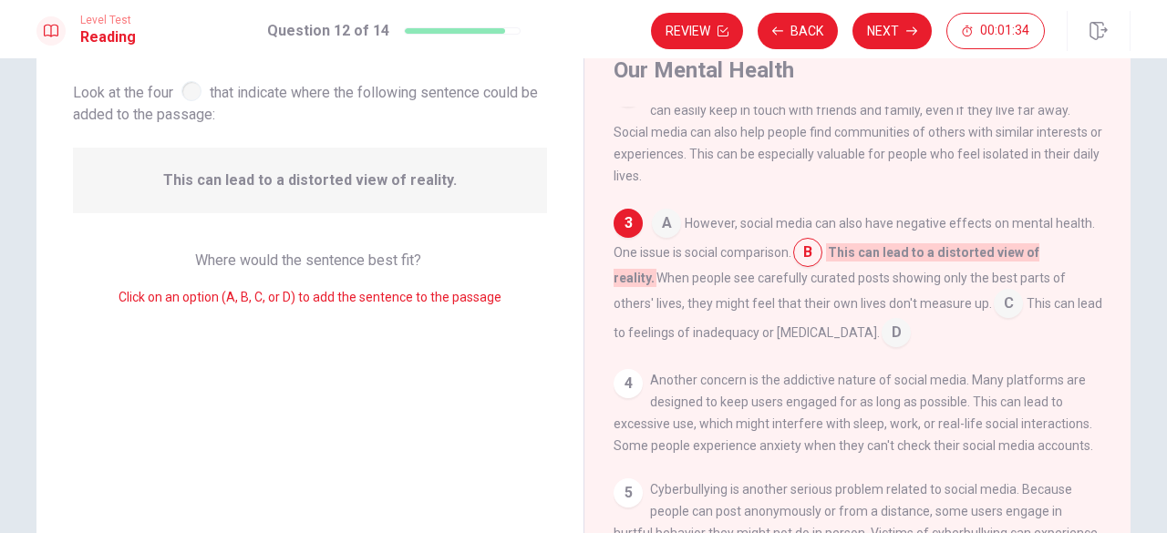
scroll to position [138, 0]
click at [892, 27] on button "Next" at bounding box center [892, 31] width 79 height 36
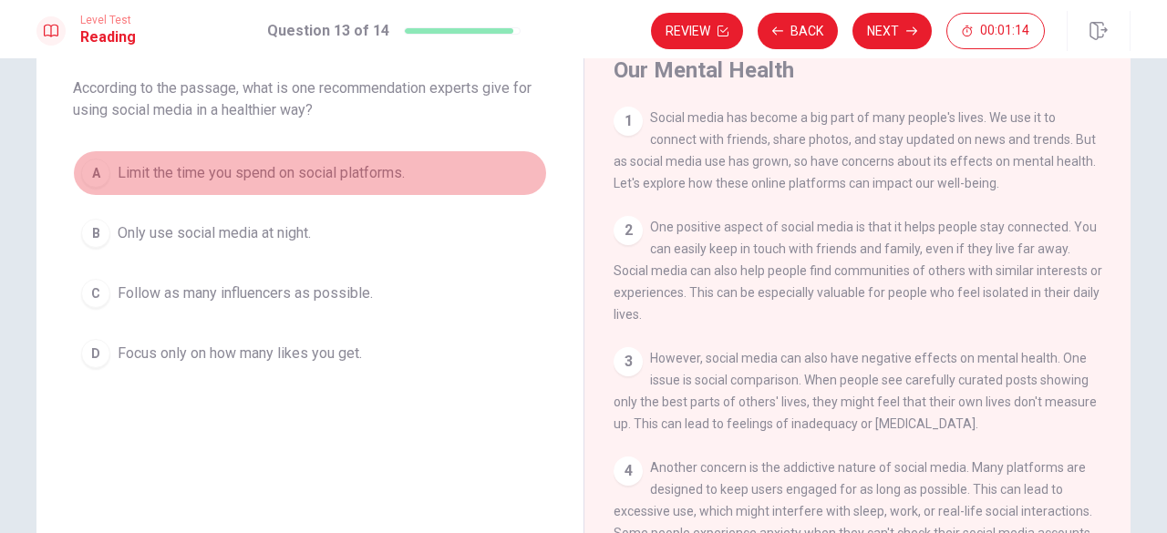
click at [224, 174] on span "Limit the time you spend on social platforms." at bounding box center [261, 173] width 287 height 22
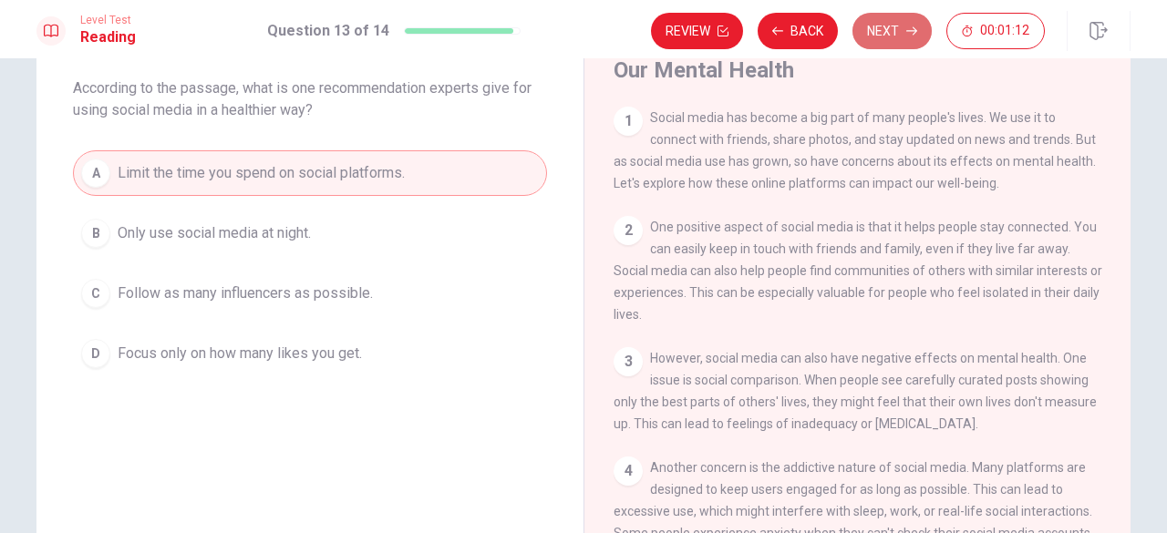
click at [870, 28] on button "Next" at bounding box center [892, 31] width 79 height 36
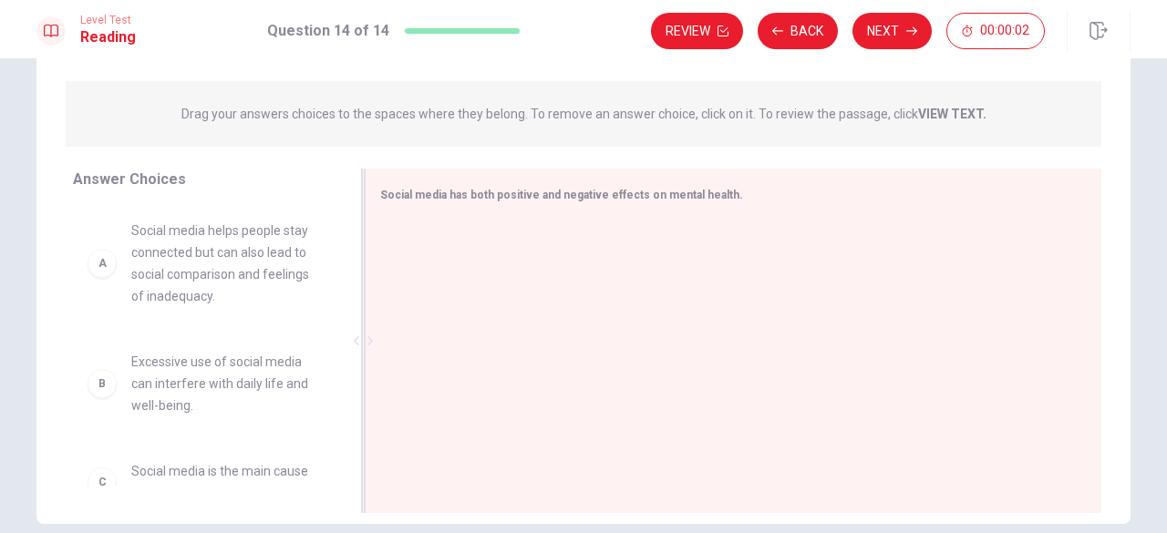
scroll to position [205, 0]
click at [108, 280] on div "A Social media helps people stay connected but can also lead to social comparis…" at bounding box center [204, 263] width 233 height 88
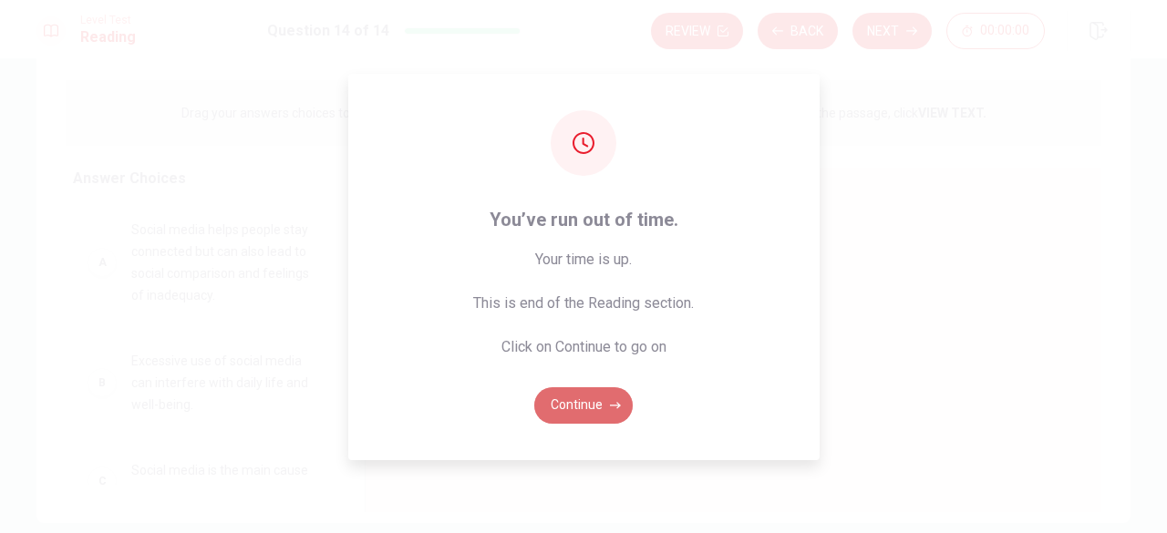
click at [602, 409] on button "Continue" at bounding box center [583, 406] width 98 height 36
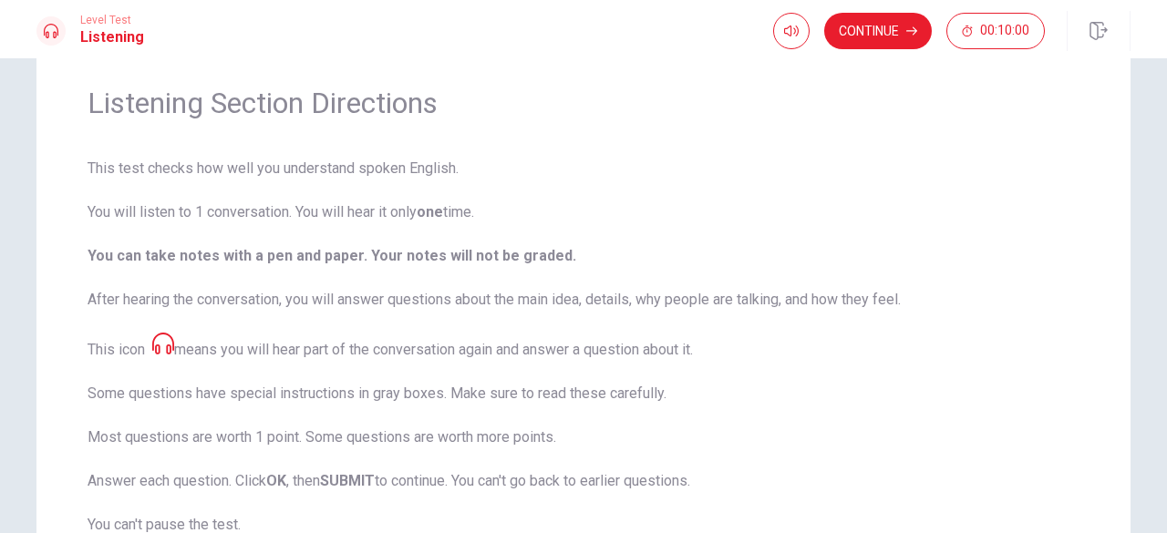
scroll to position [69, 0]
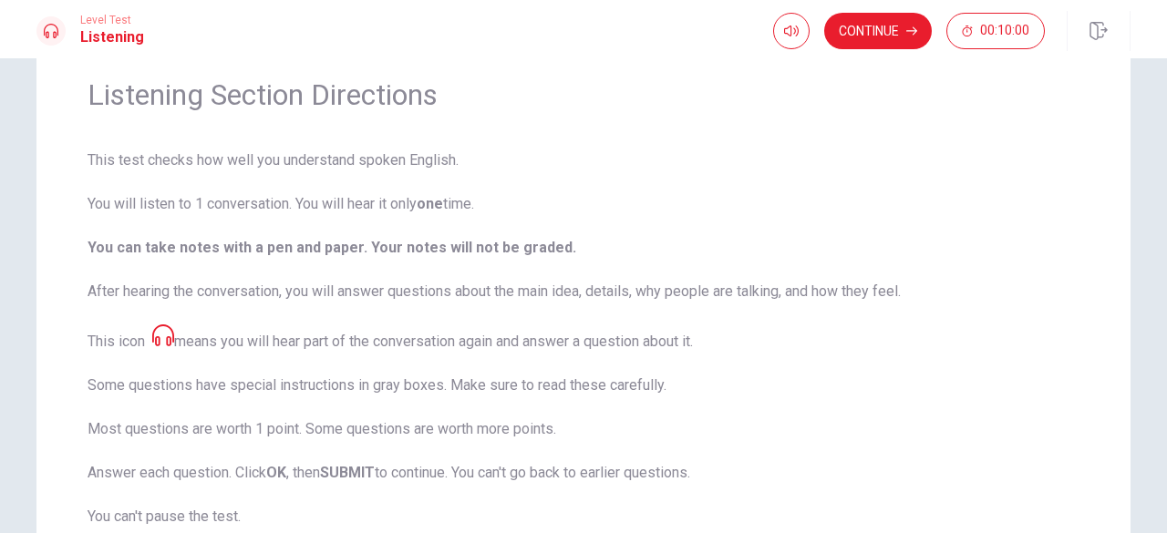
click at [522, 245] on b "You can take notes with a pen and paper. Your notes will not be graded." at bounding box center [332, 247] width 489 height 17
drag, startPoint x: 499, startPoint y: 247, endPoint x: 425, endPoint y: 298, distance: 89.8
click at [425, 298] on span "This test checks how well you understand spoken English. You will listen to 1 c…" at bounding box center [584, 405] width 992 height 510
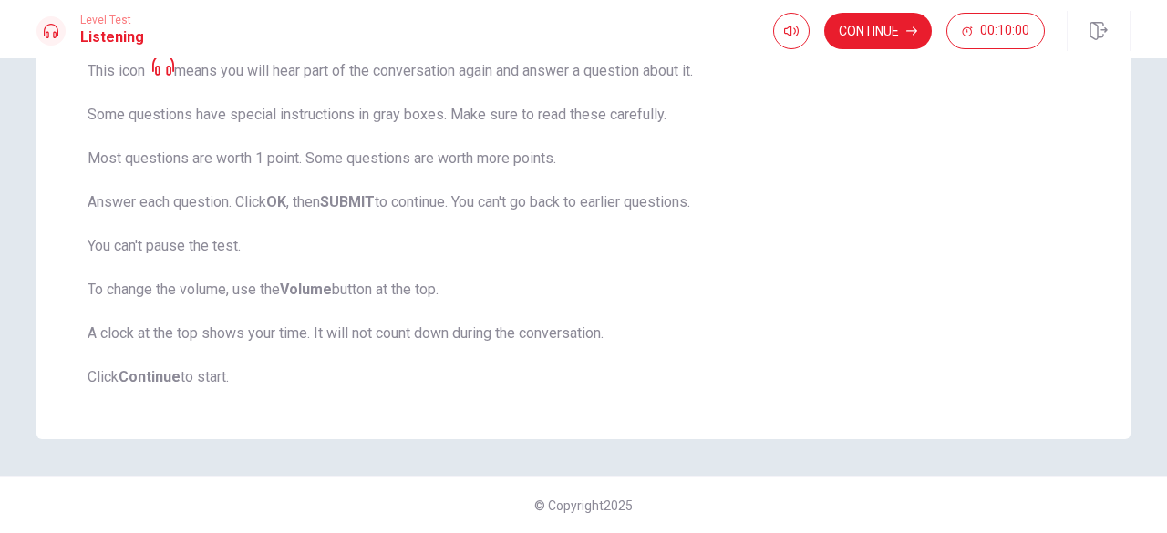
scroll to position [0, 0]
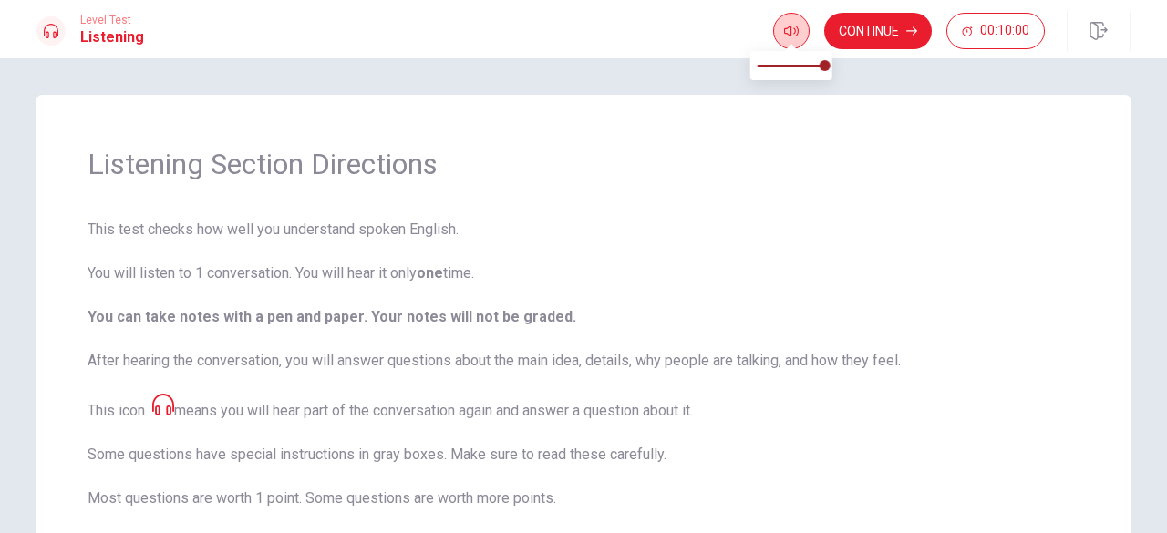
click at [786, 45] on span at bounding box center [791, 46] width 15 height 10
click at [788, 36] on icon "button" at bounding box center [791, 31] width 15 height 15
click at [803, 21] on button "button" at bounding box center [791, 31] width 36 height 36
click at [823, 63] on span at bounding box center [825, 65] width 11 height 11
click at [790, 24] on icon "button" at bounding box center [791, 31] width 15 height 15
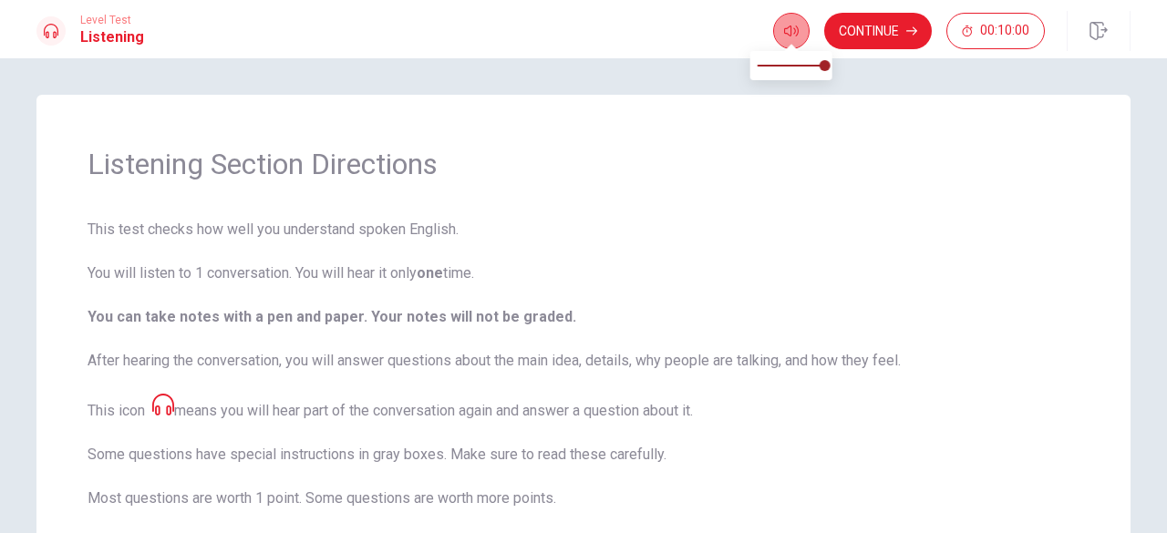
click at [791, 37] on icon "button" at bounding box center [791, 31] width 15 height 15
type input "1"
drag, startPoint x: 826, startPoint y: 72, endPoint x: 859, endPoint y: 98, distance: 42.2
drag, startPoint x: 859, startPoint y: 98, endPoint x: 787, endPoint y: 32, distance: 98.1
click at [787, 32] on div "Level Test Listening Continue 00:10:00 00:10:00 Continue Listening Section Dire…" at bounding box center [583, 266] width 1167 height 533
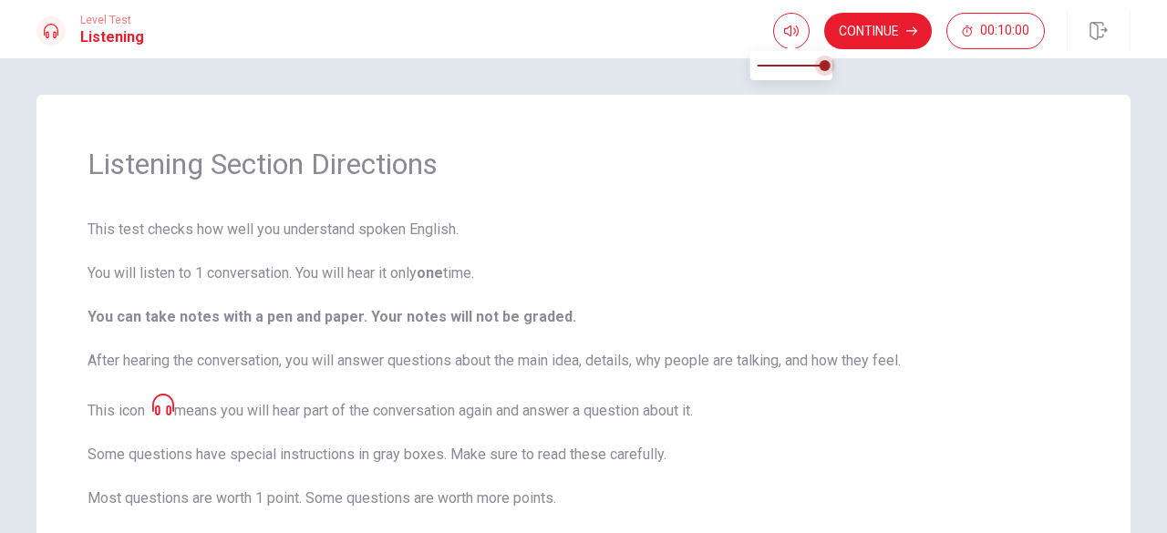
drag, startPoint x: 787, startPoint y: 32, endPoint x: 830, endPoint y: 74, distance: 60.0
click at [830, 74] on body "This site uses cookies, as explained in our Privacy Policy . If you agree to th…" at bounding box center [583, 266] width 1167 height 533
type input "0.8"
drag, startPoint x: 830, startPoint y: 74, endPoint x: 813, endPoint y: 74, distance: 16.4
click at [813, 71] on span at bounding box center [811, 65] width 11 height 11
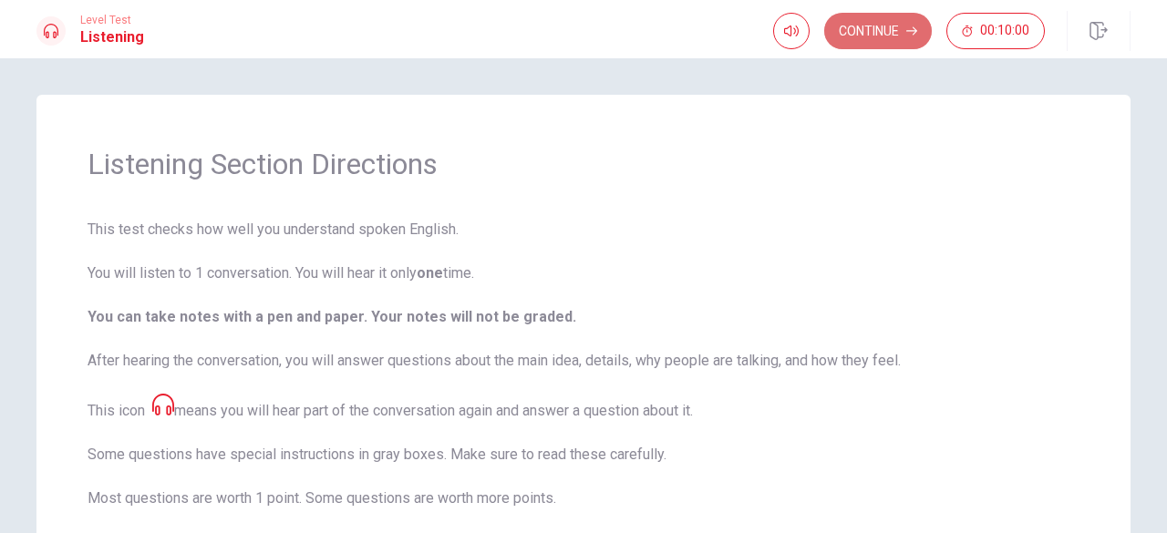
click at [876, 30] on button "Continue" at bounding box center [878, 31] width 108 height 36
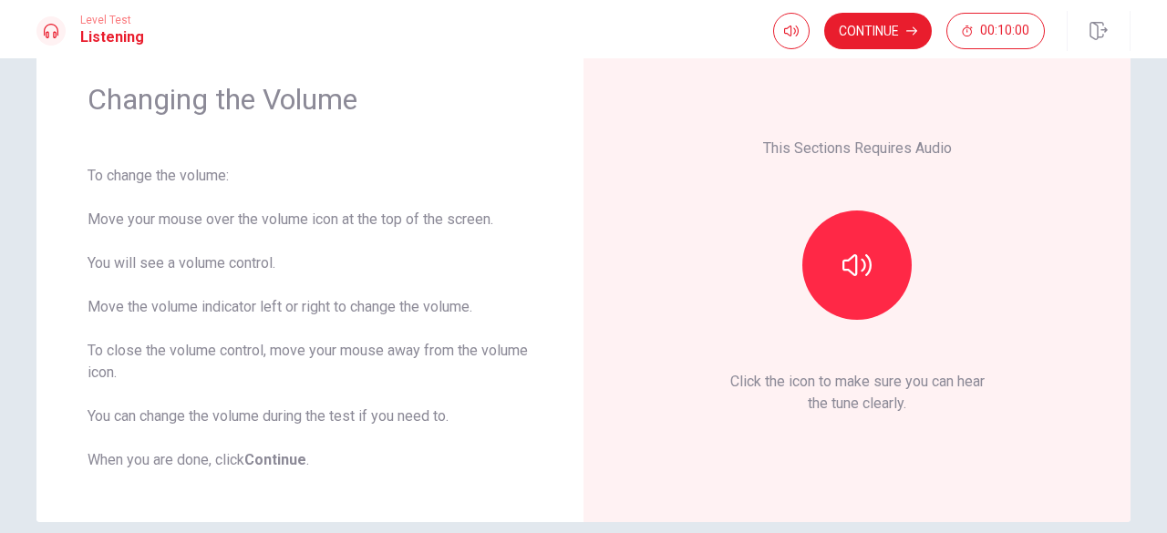
scroll to position [62, 0]
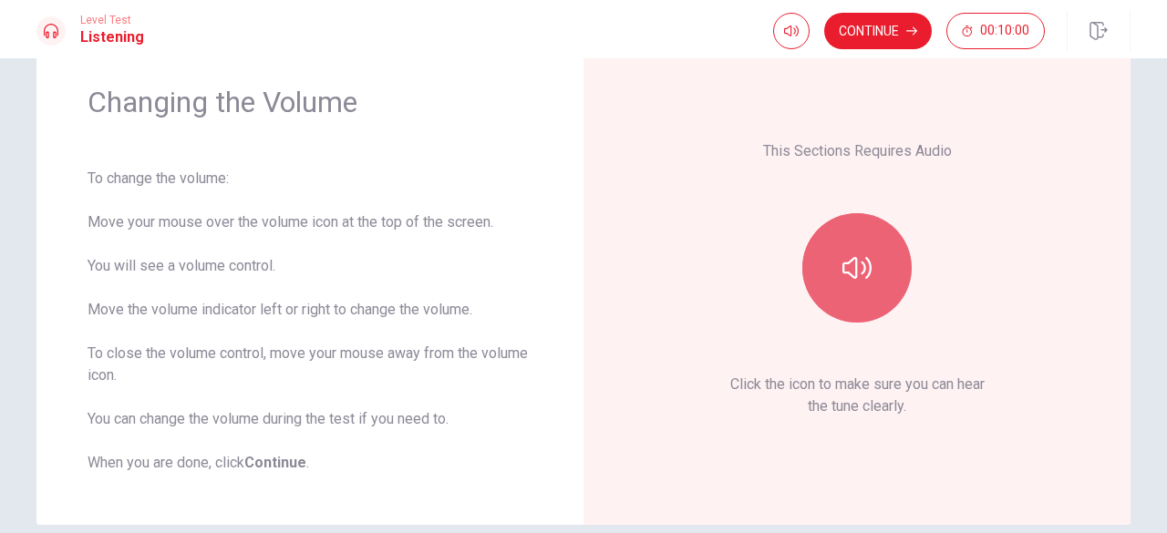
click at [869, 310] on button "button" at bounding box center [856, 267] width 109 height 109
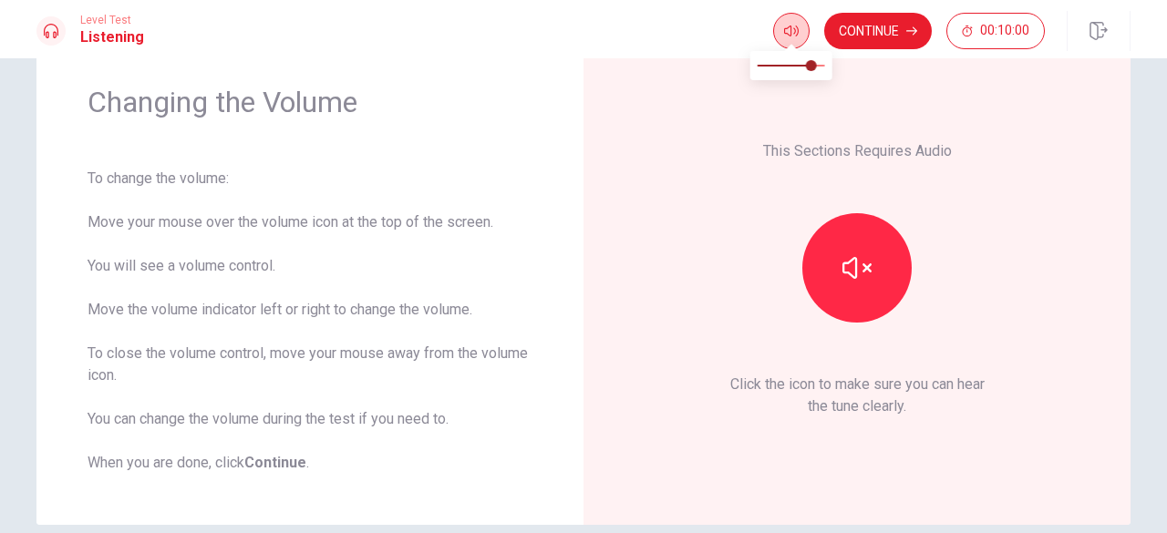
click at [792, 45] on span at bounding box center [791, 46] width 15 height 10
type input "0.5"
click at [793, 67] on span at bounding box center [791, 65] width 11 height 11
click at [873, 43] on button "Continue" at bounding box center [878, 31] width 108 height 36
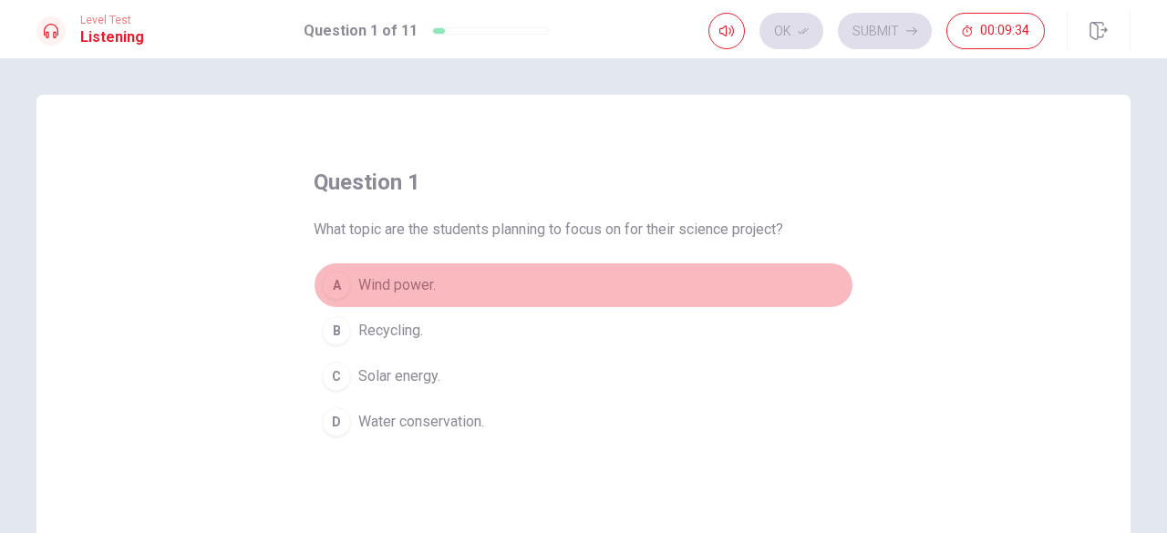
click at [323, 276] on div "A" at bounding box center [336, 285] width 29 height 29
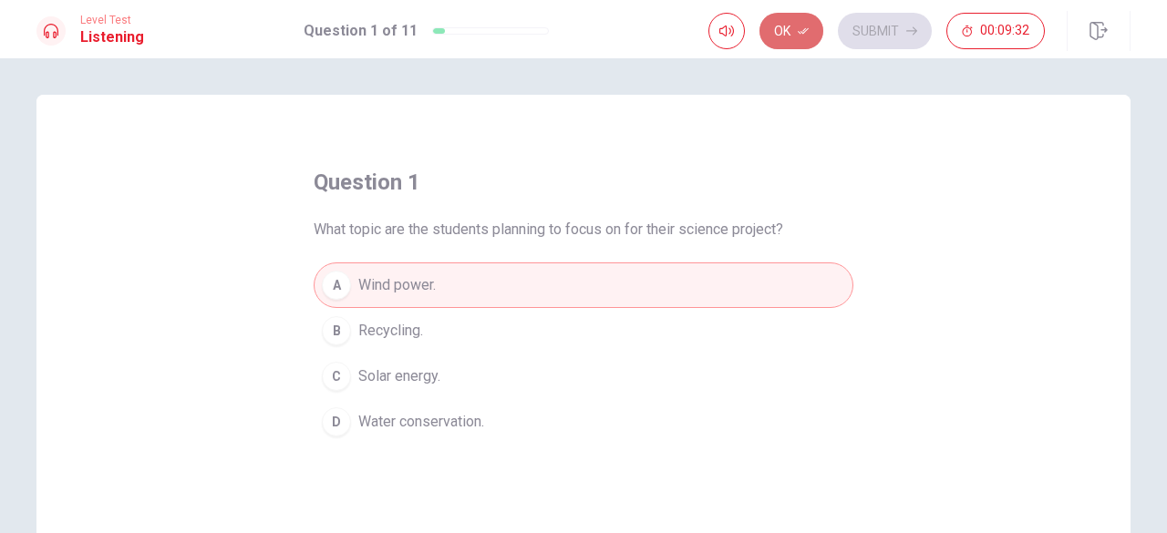
click at [797, 36] on button "Ok" at bounding box center [792, 31] width 64 height 36
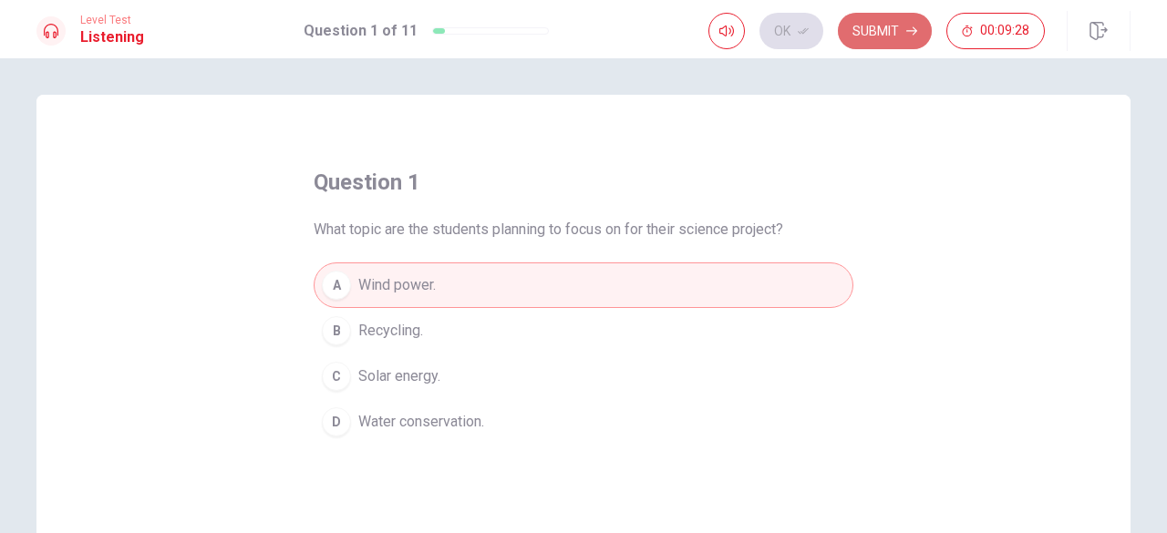
click at [889, 34] on button "Submit" at bounding box center [885, 31] width 94 height 36
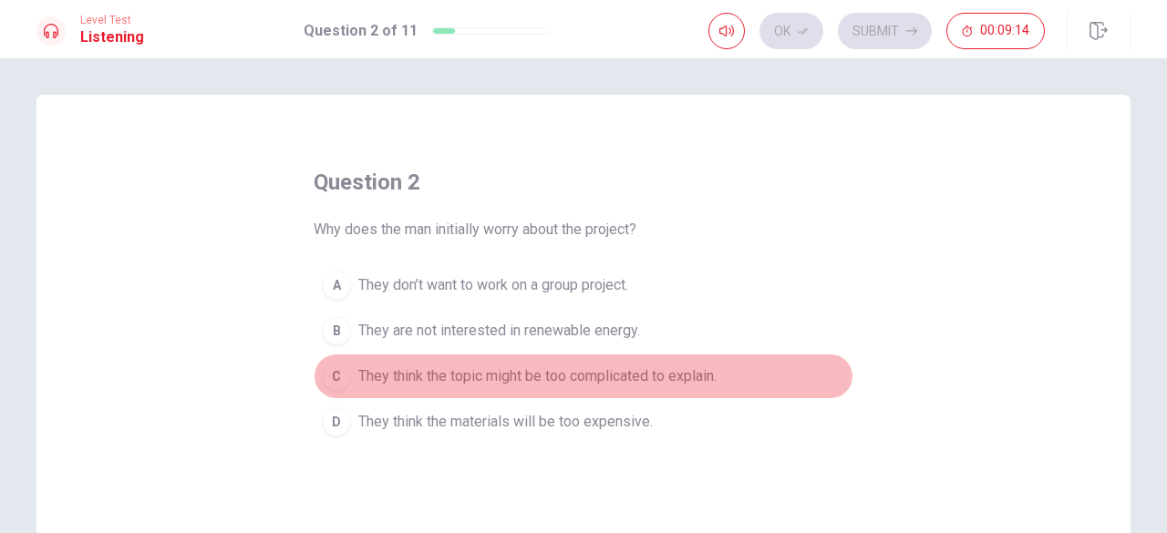
click at [327, 371] on div "C" at bounding box center [336, 376] width 29 height 29
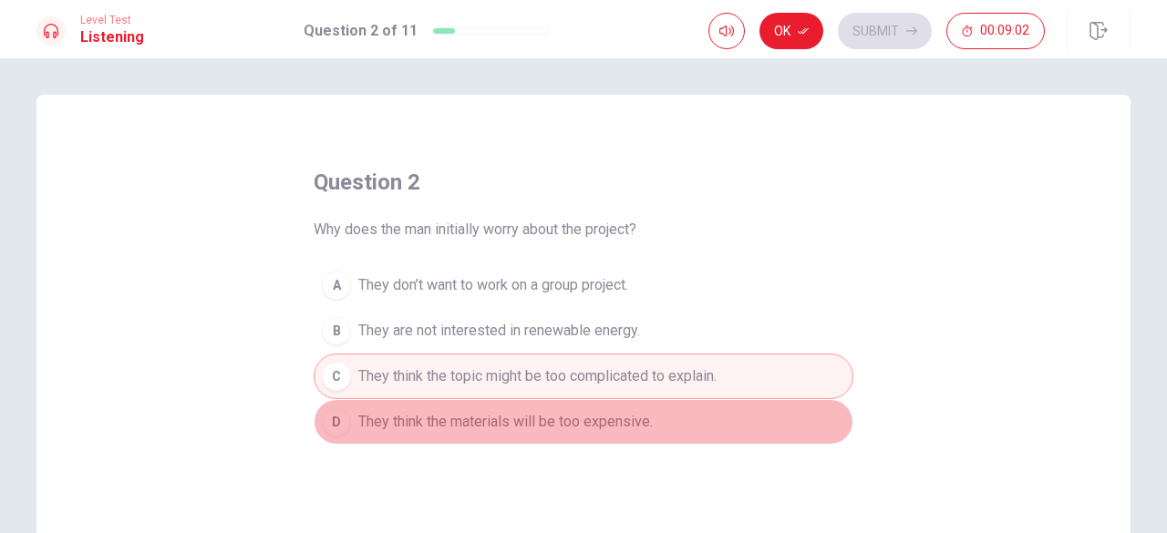
click at [337, 417] on div "D" at bounding box center [336, 422] width 29 height 29
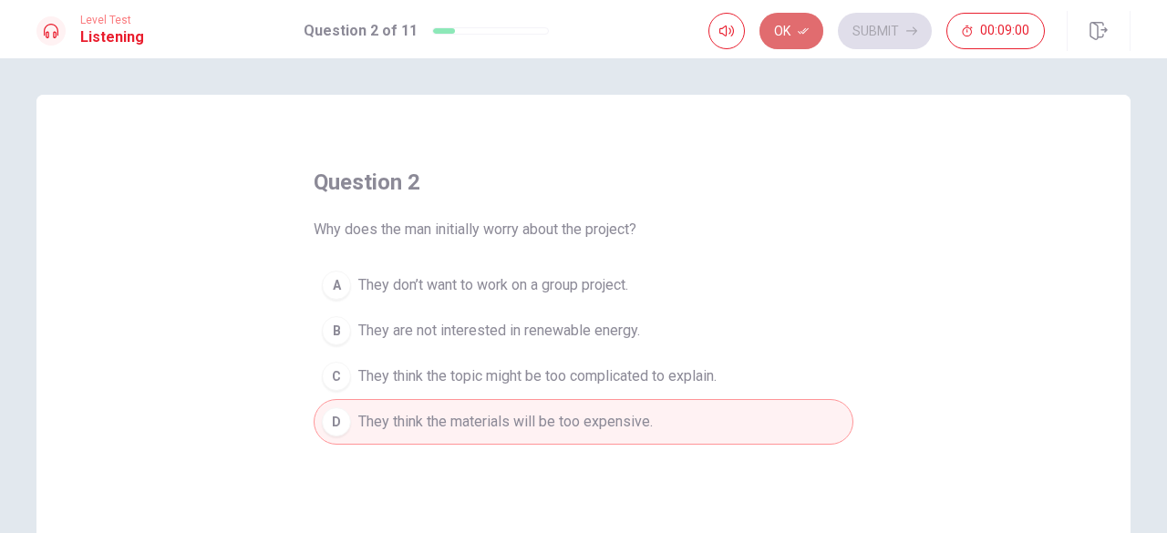
click at [813, 29] on button "Ok" at bounding box center [792, 31] width 64 height 36
click at [883, 22] on button "Submit" at bounding box center [885, 31] width 94 height 36
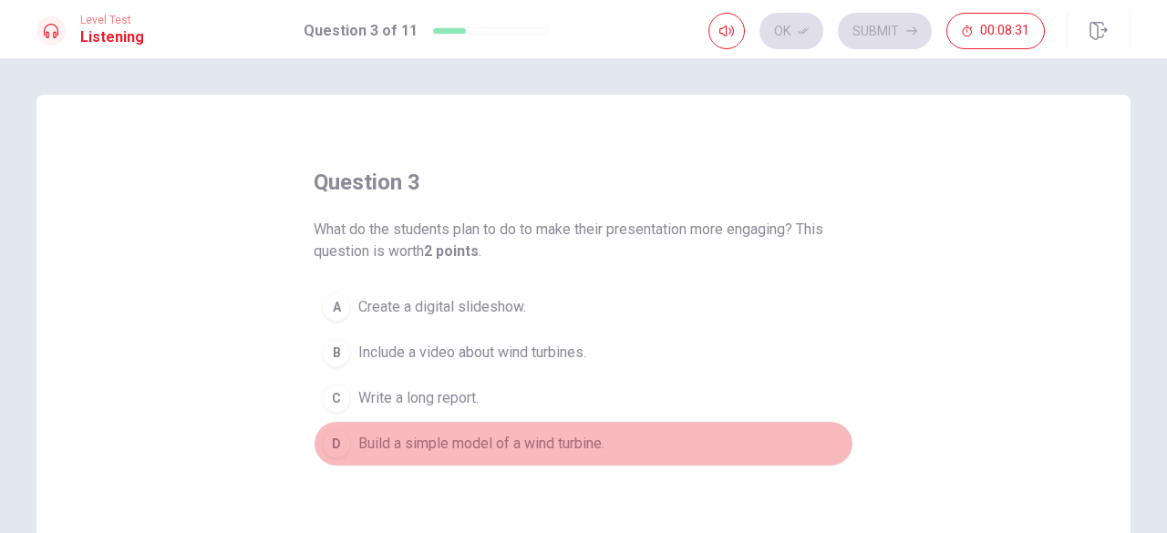
click at [334, 446] on div "D" at bounding box center [336, 444] width 29 height 29
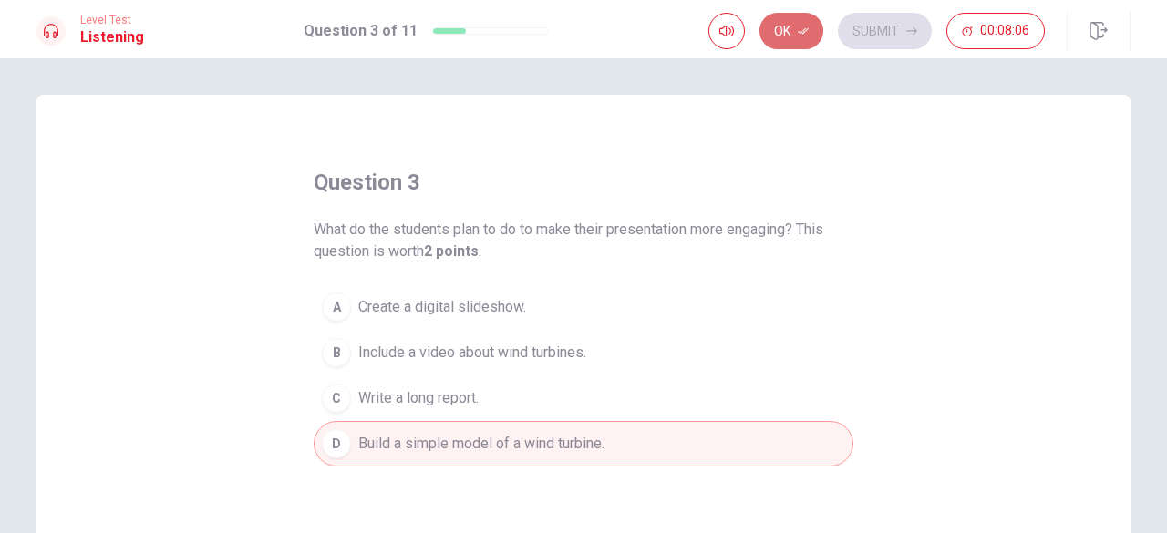
click at [793, 44] on button "Ok" at bounding box center [792, 31] width 64 height 36
click at [855, 19] on button "Submit" at bounding box center [885, 31] width 94 height 36
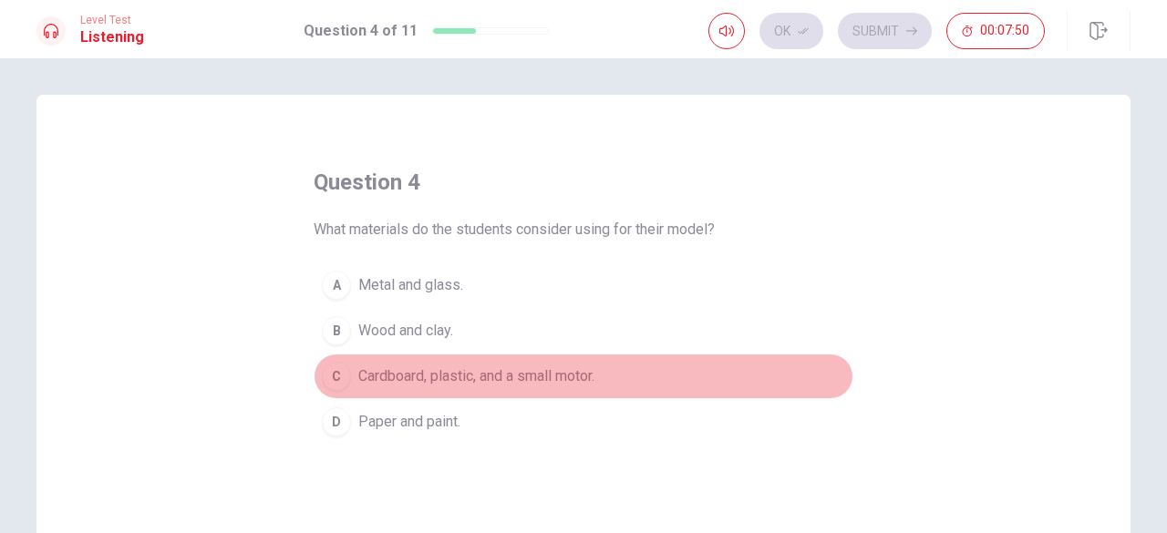
click at [326, 382] on div "C" at bounding box center [336, 376] width 29 height 29
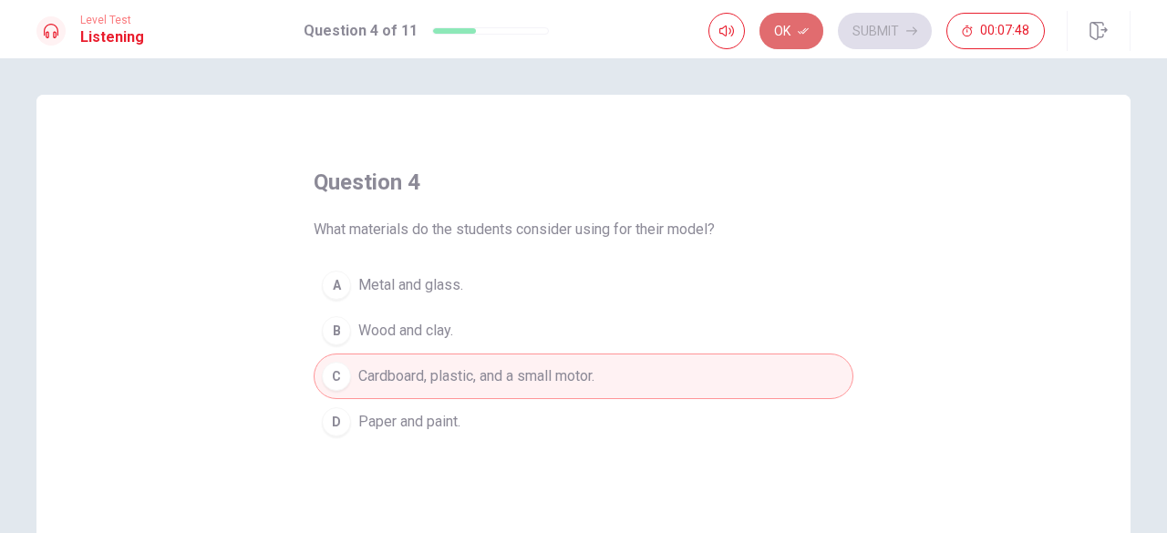
click at [783, 47] on button "Ok" at bounding box center [792, 31] width 64 height 36
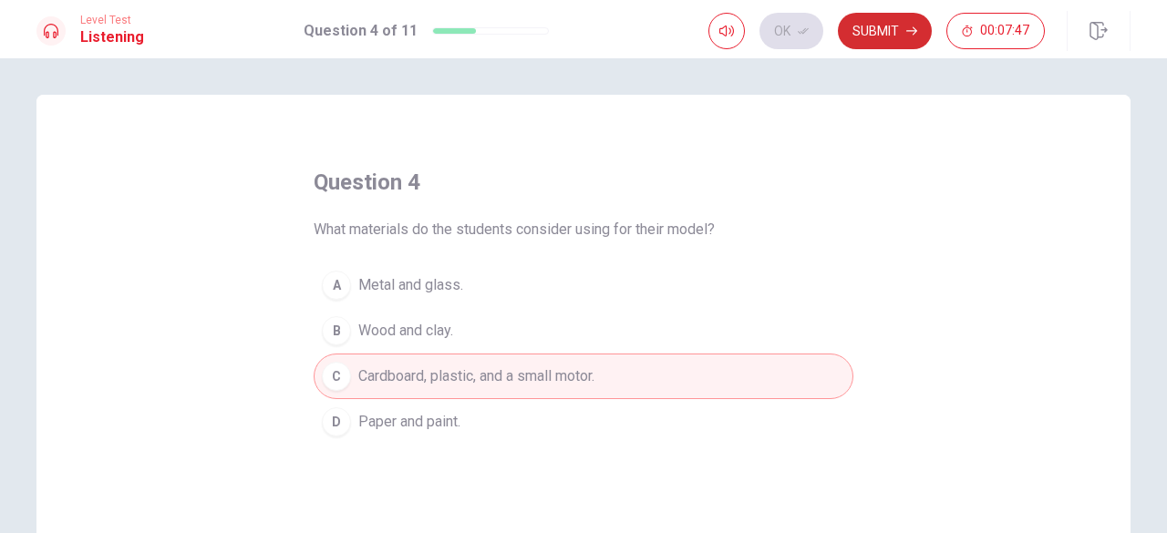
click at [884, 26] on button "Submit" at bounding box center [885, 31] width 94 height 36
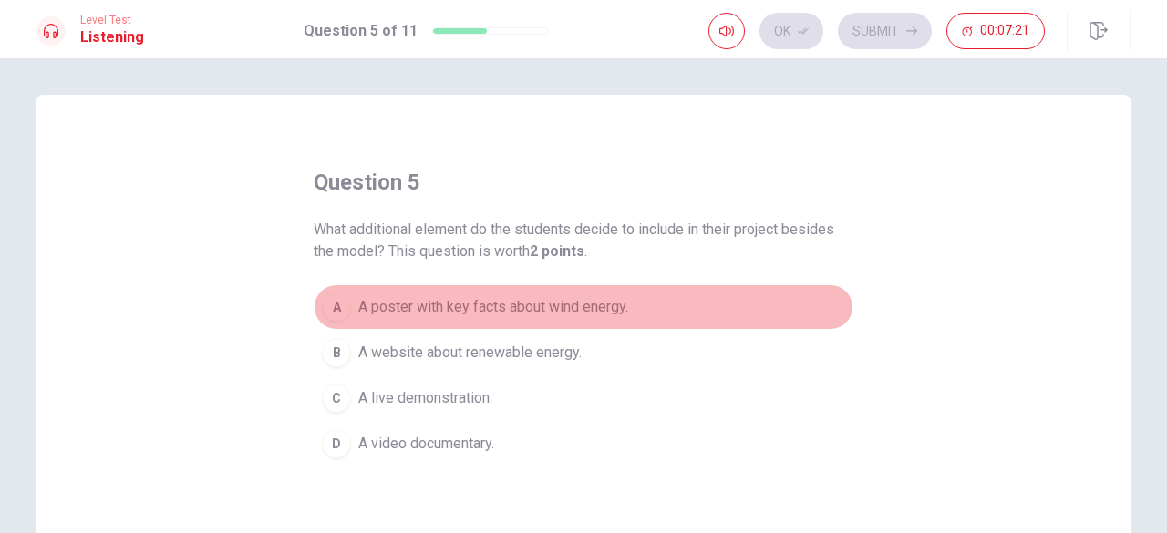
click at [330, 315] on div "A" at bounding box center [336, 307] width 29 height 29
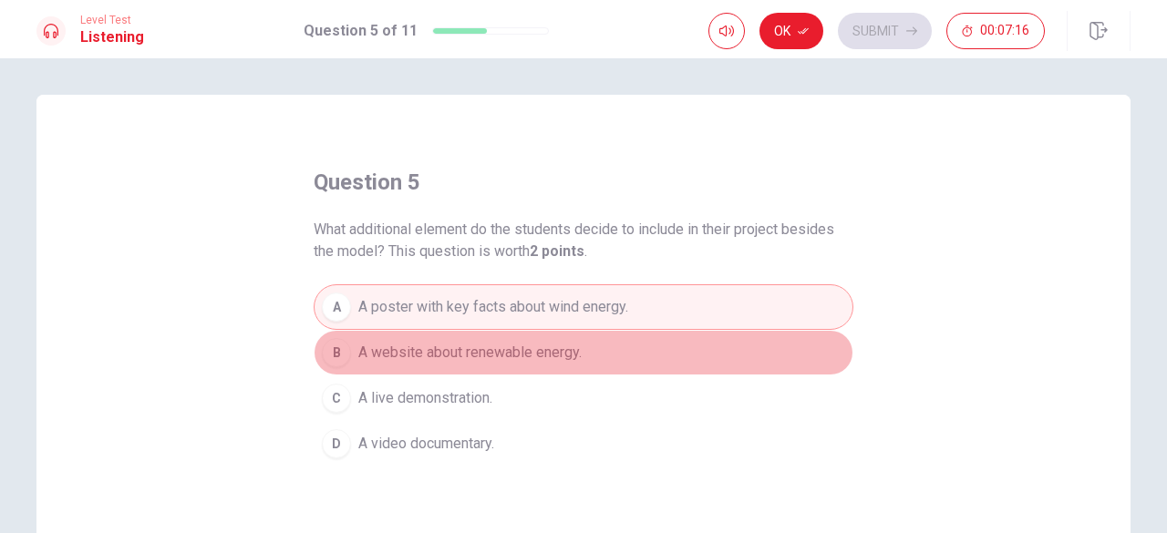
click at [330, 338] on div "B" at bounding box center [336, 352] width 29 height 29
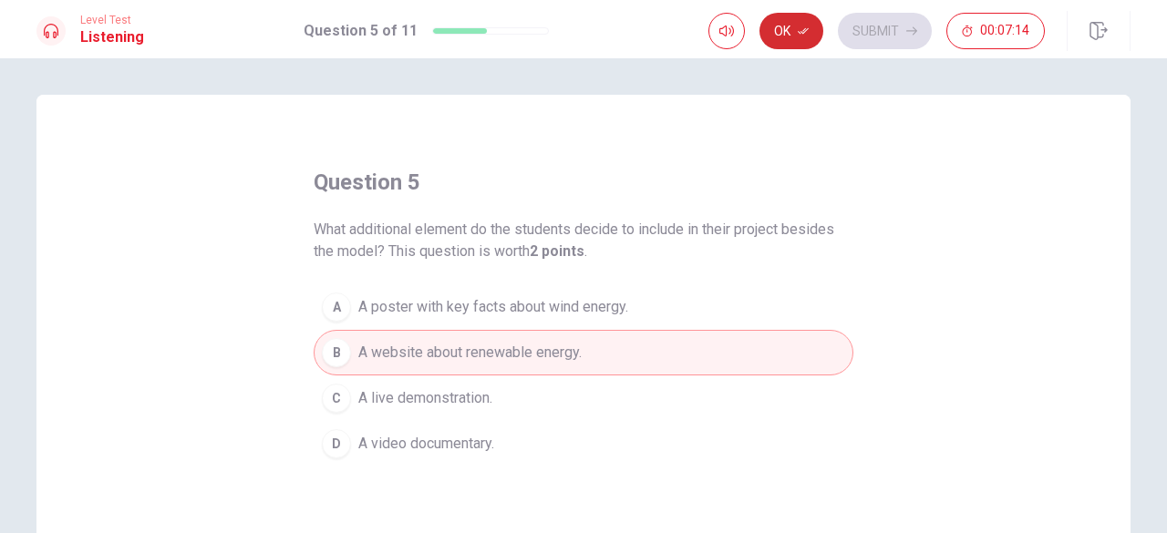
click at [815, 33] on button "Ok" at bounding box center [792, 31] width 64 height 36
click at [865, 28] on button "Submit" at bounding box center [885, 31] width 94 height 36
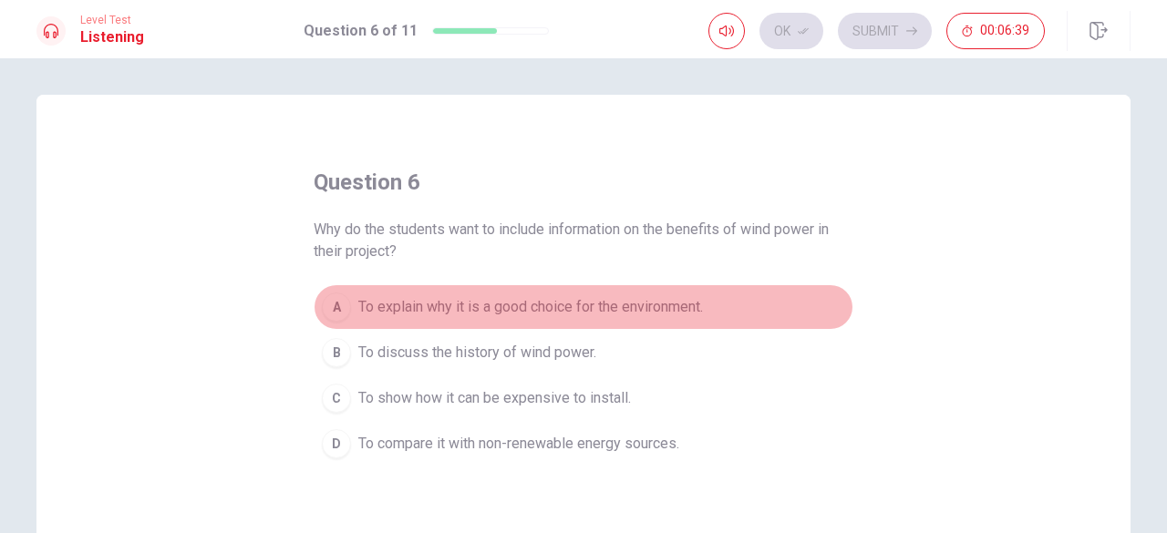
click at [332, 302] on div "A" at bounding box center [336, 307] width 29 height 29
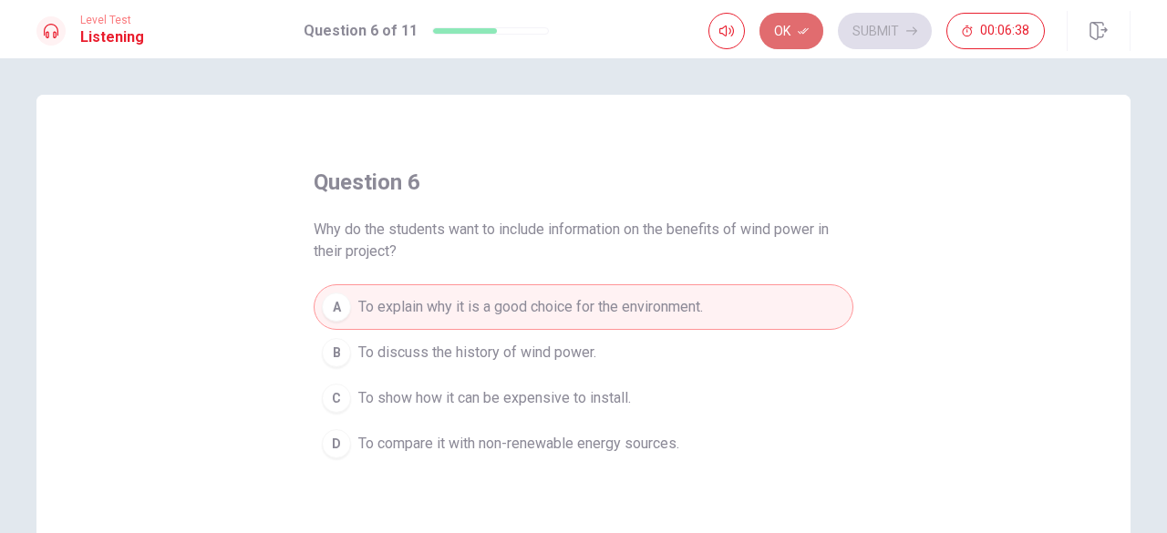
click at [801, 40] on button "Ok" at bounding box center [792, 31] width 64 height 36
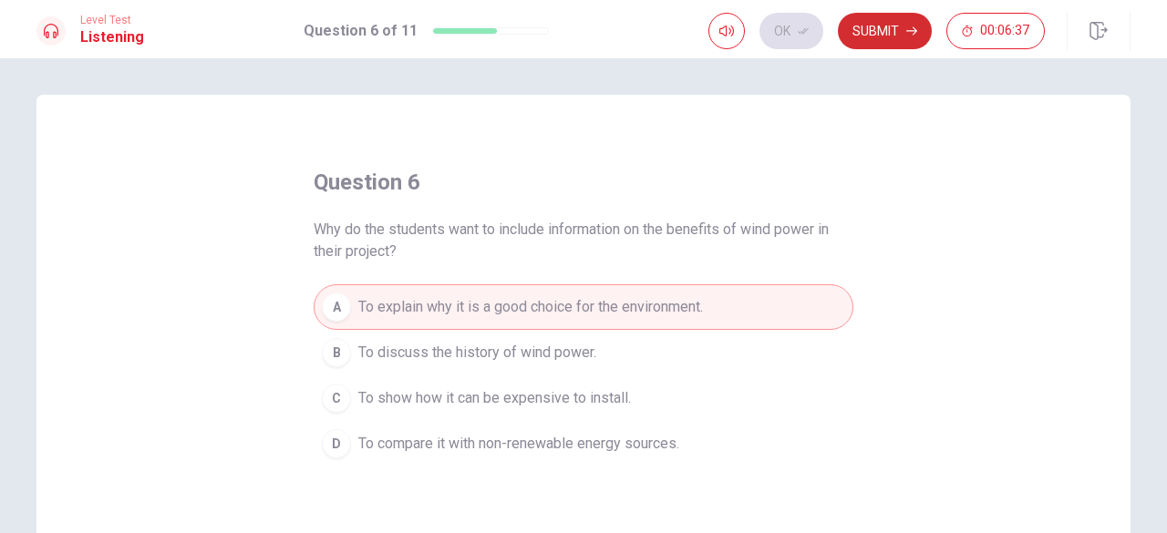
click at [864, 37] on button "Submit" at bounding box center [885, 31] width 94 height 36
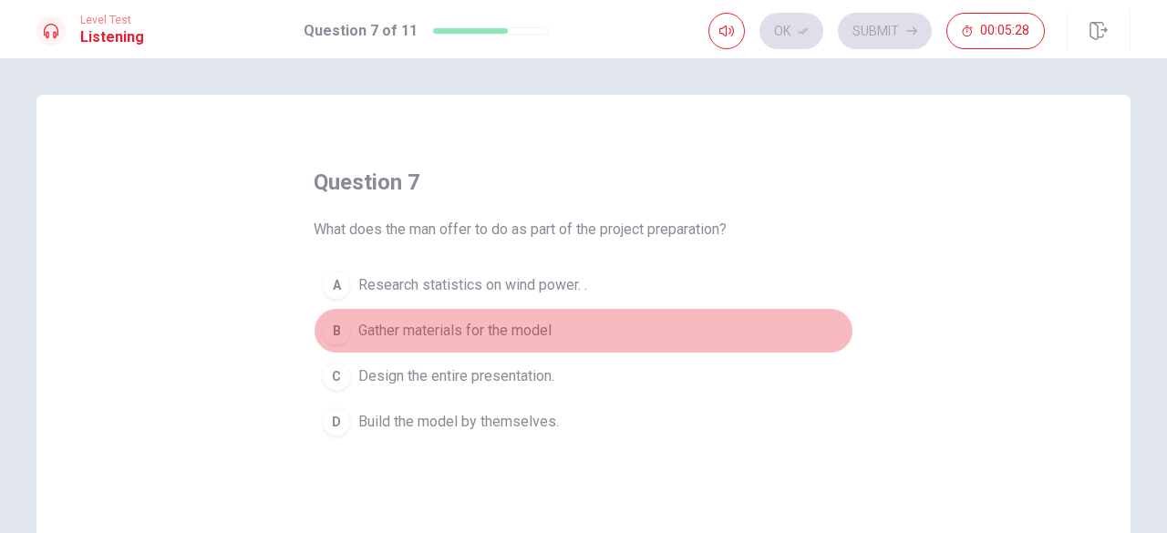
click at [349, 333] on button "B Gather materials for the model" at bounding box center [584, 331] width 540 height 46
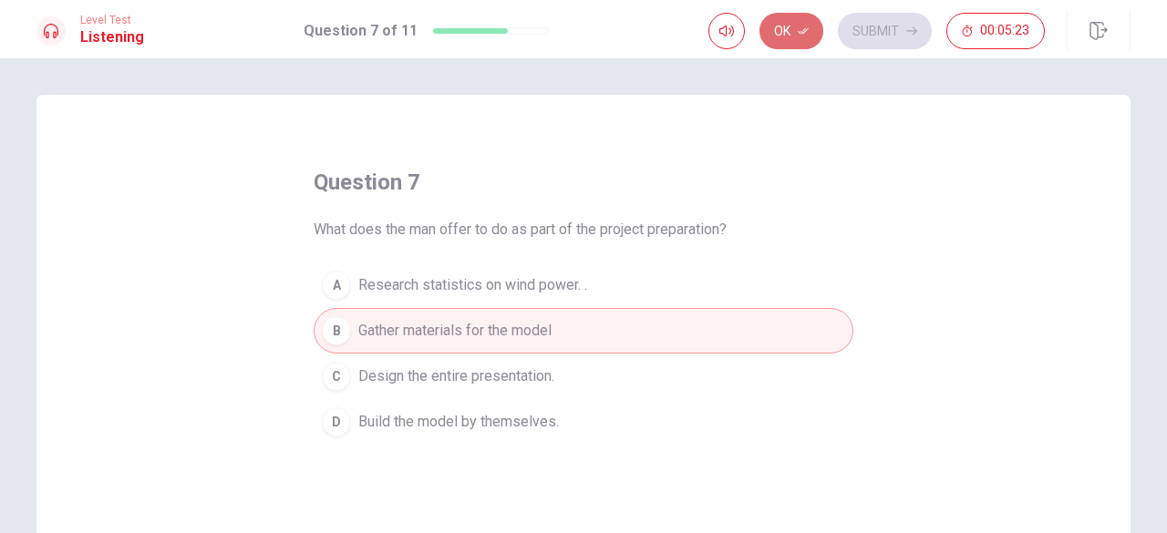
click at [797, 34] on button "Ok" at bounding box center [792, 31] width 64 height 36
click at [910, 25] on button "Submit" at bounding box center [885, 31] width 94 height 36
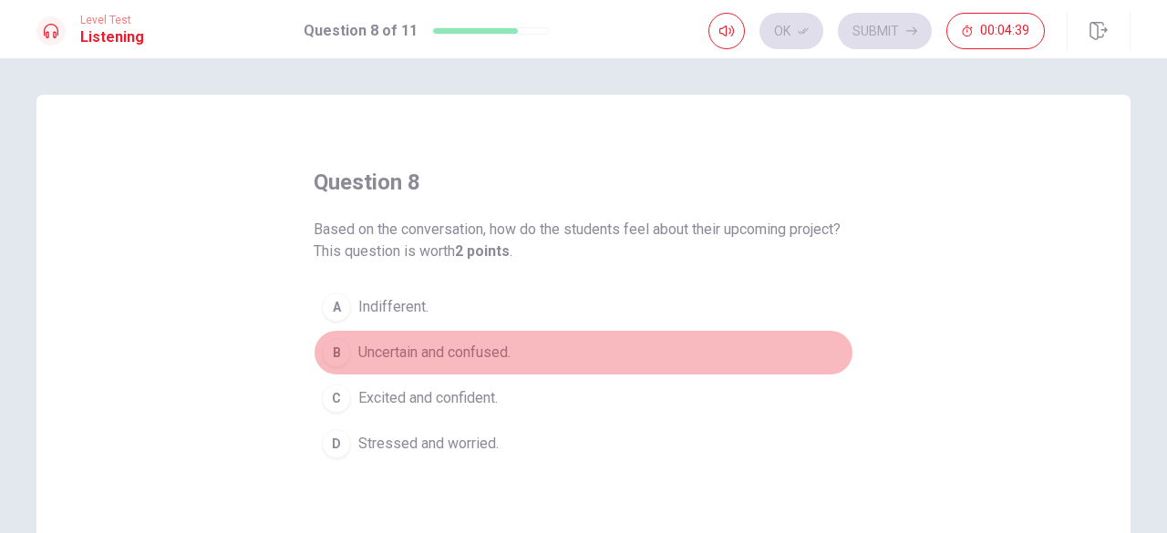
click at [372, 360] on span "Uncertain and confused." at bounding box center [434, 353] width 152 height 22
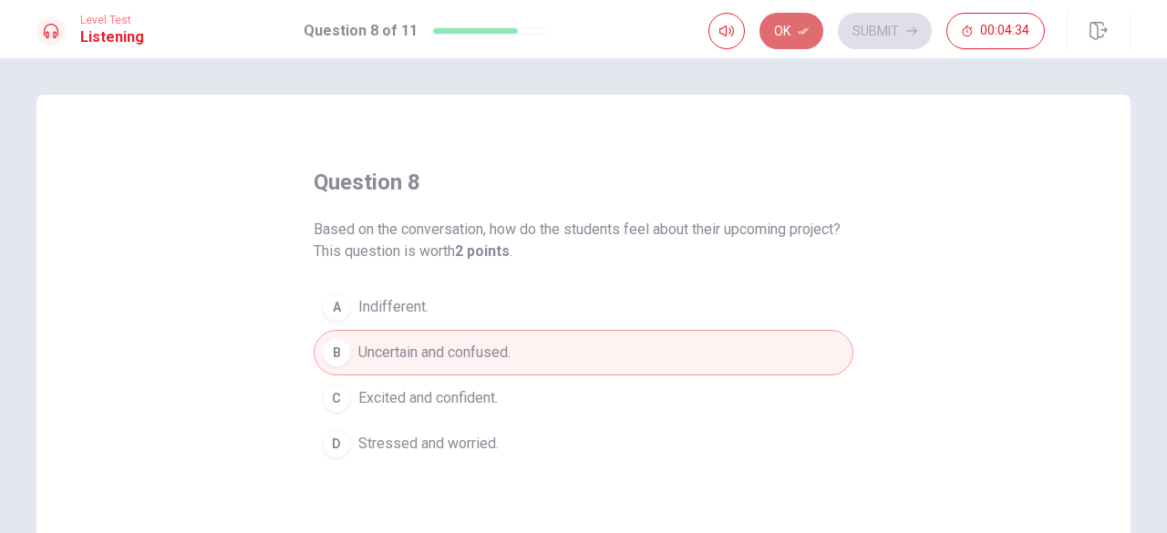
click at [783, 39] on button "Ok" at bounding box center [792, 31] width 64 height 36
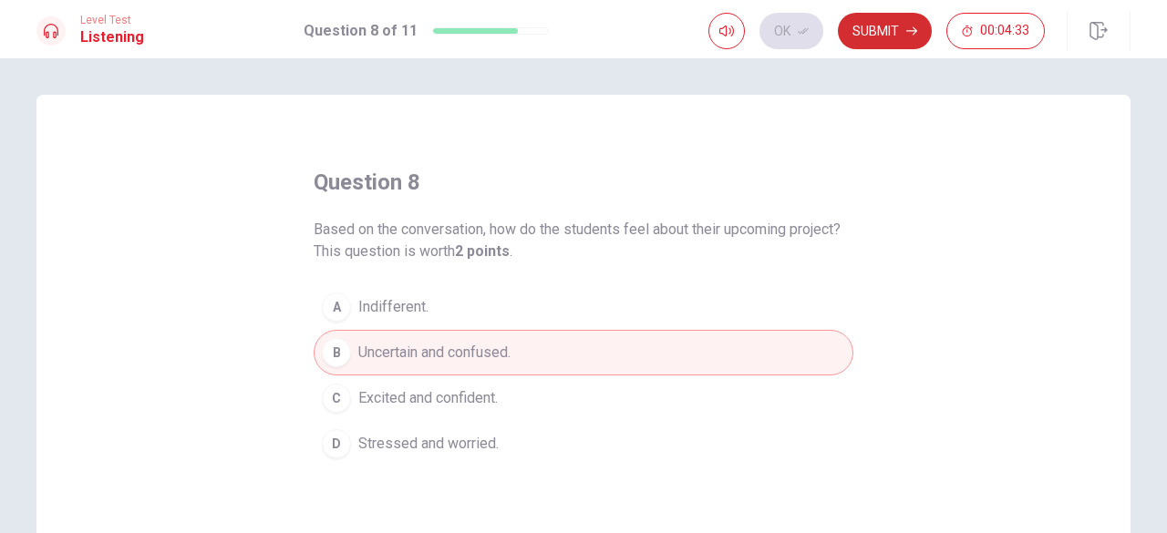
click at [906, 25] on button "Submit" at bounding box center [885, 31] width 94 height 36
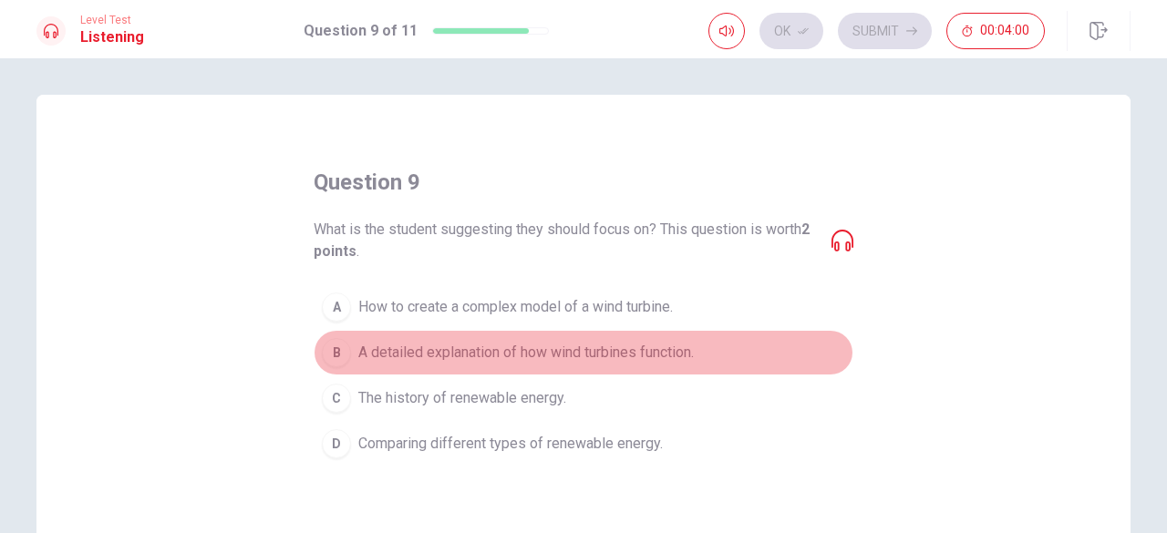
click at [341, 352] on div "B" at bounding box center [336, 352] width 29 height 29
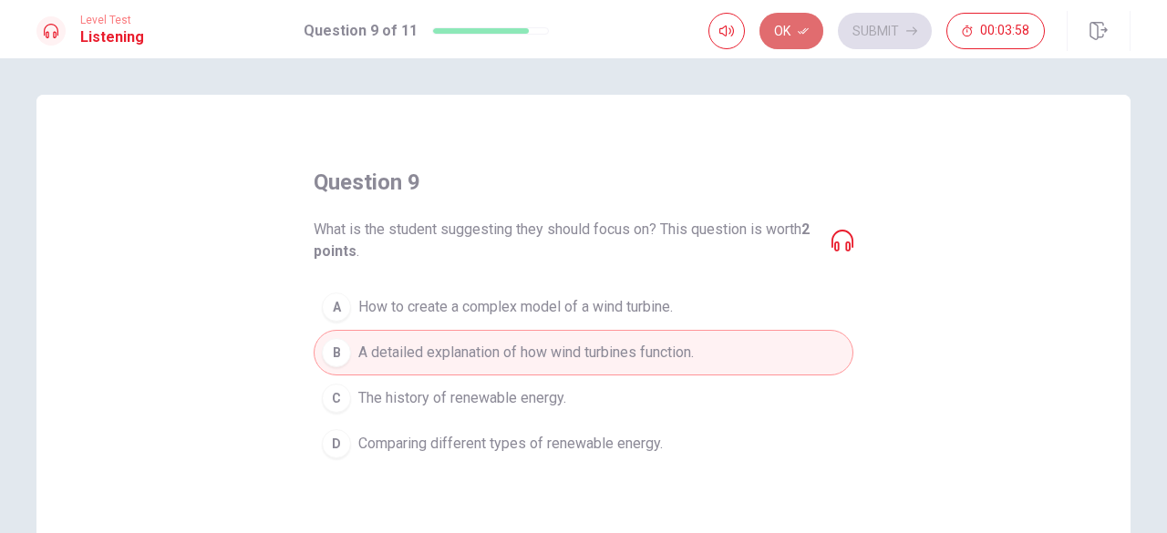
click at [782, 25] on button "Ok" at bounding box center [792, 31] width 64 height 36
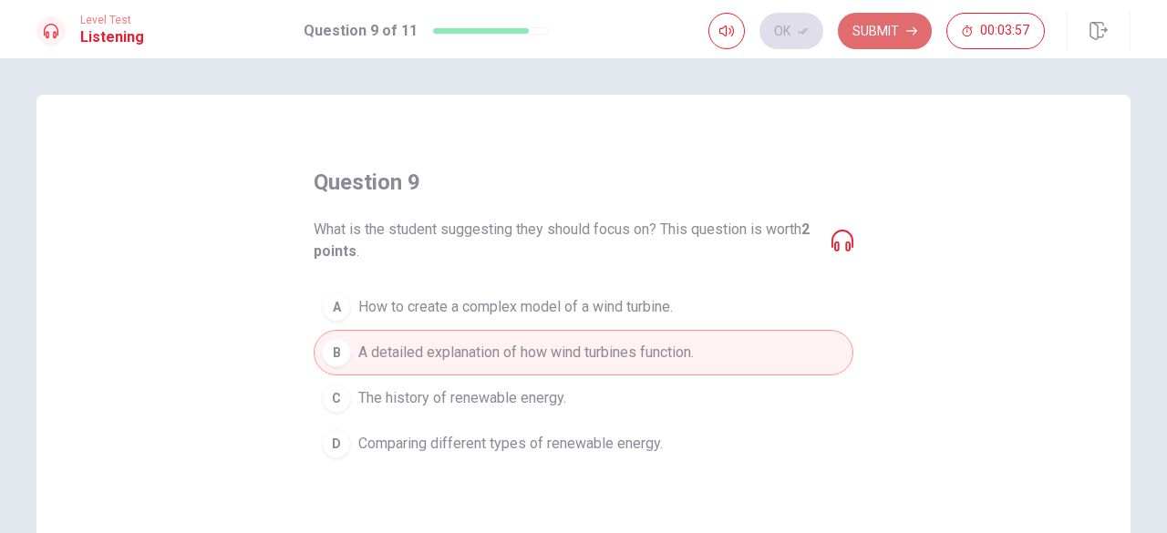
click at [870, 19] on button "Submit" at bounding box center [885, 31] width 94 height 36
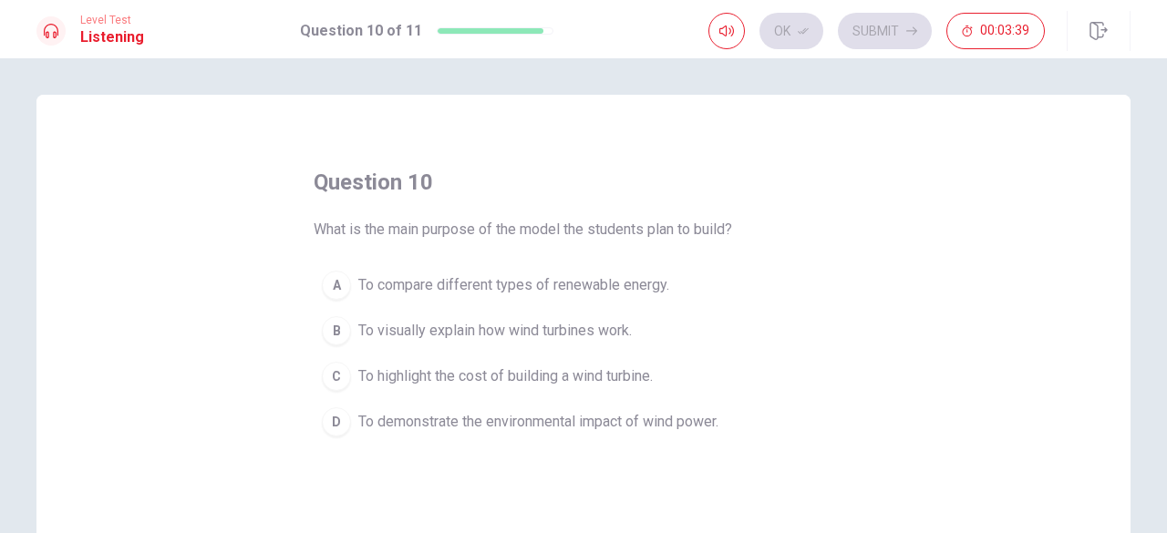
click at [337, 420] on div "D" at bounding box center [336, 422] width 29 height 29
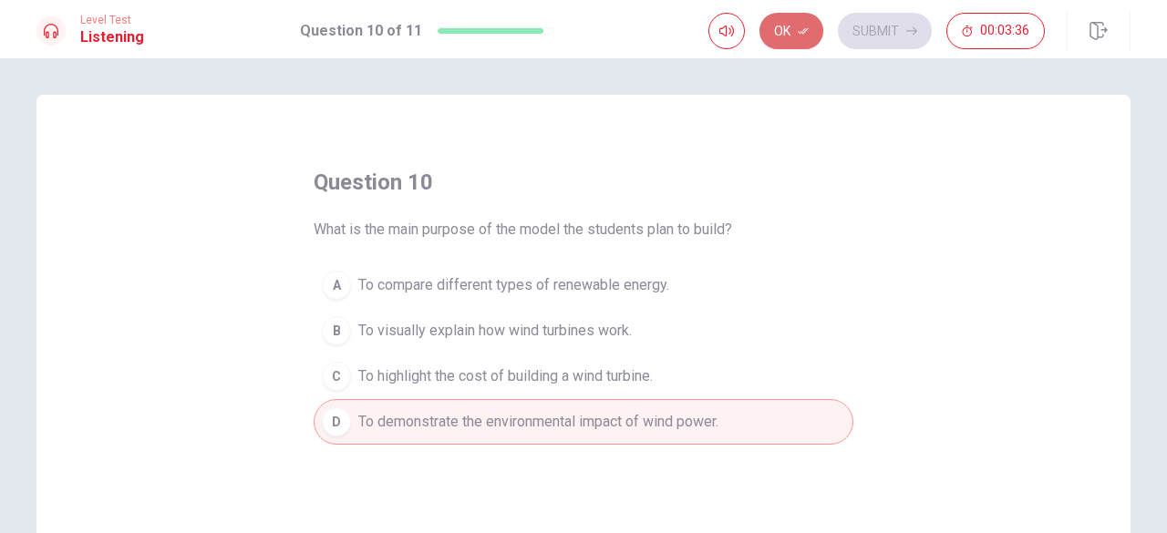
click at [795, 32] on button "Ok" at bounding box center [792, 31] width 64 height 36
click at [854, 32] on button "Submit" at bounding box center [885, 31] width 94 height 36
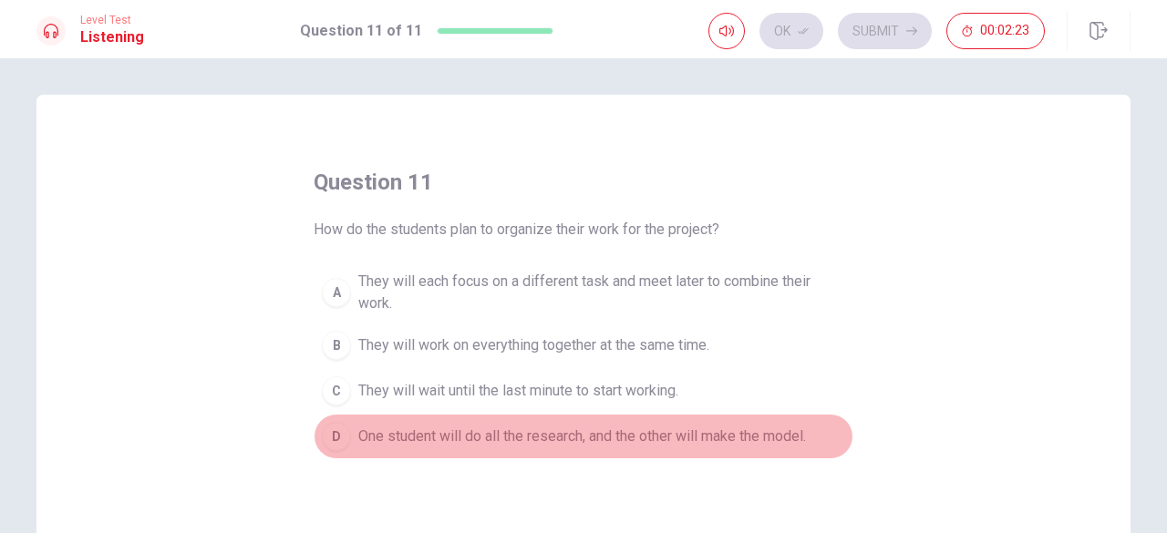
click at [358, 437] on span "One student will do all the research, and the other will make the model." at bounding box center [582, 437] width 448 height 22
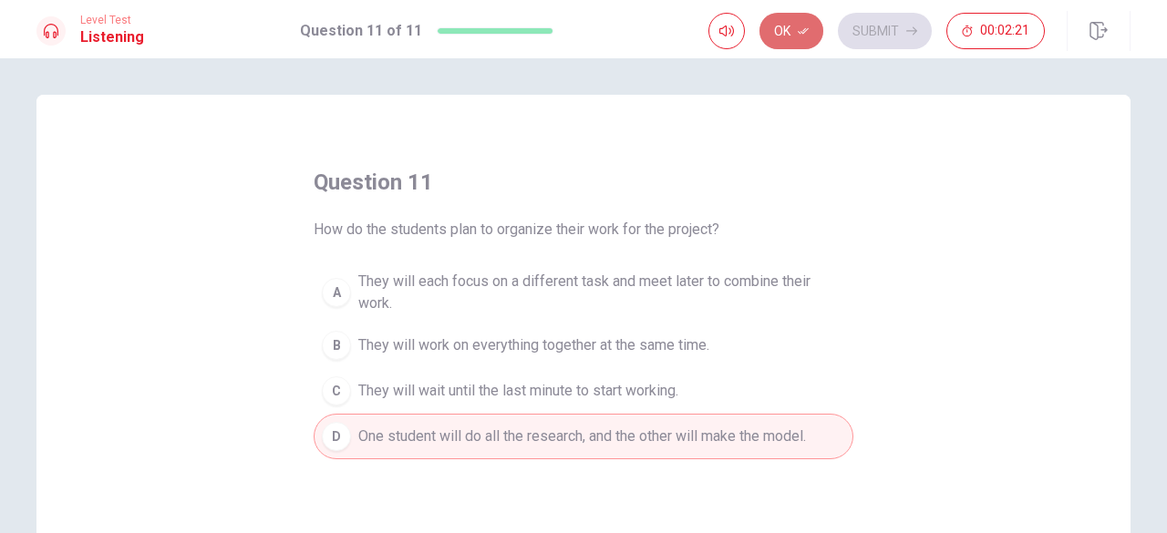
click at [809, 30] on icon "button" at bounding box center [803, 31] width 11 height 11
click at [865, 32] on button "Submit" at bounding box center [885, 31] width 94 height 36
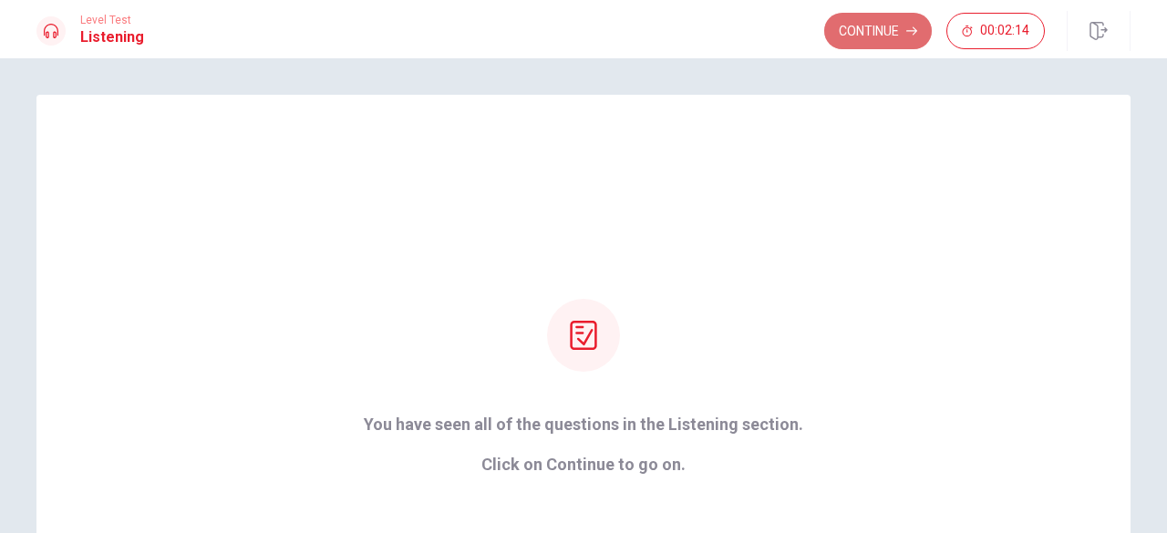
click at [854, 45] on button "Continue" at bounding box center [878, 31] width 108 height 36
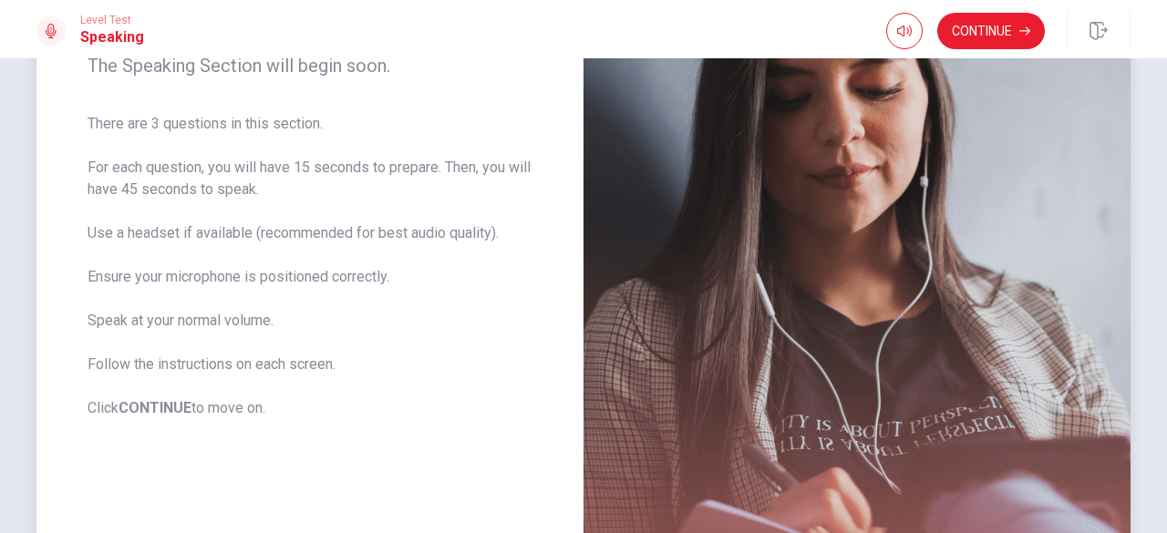
scroll to position [265, 0]
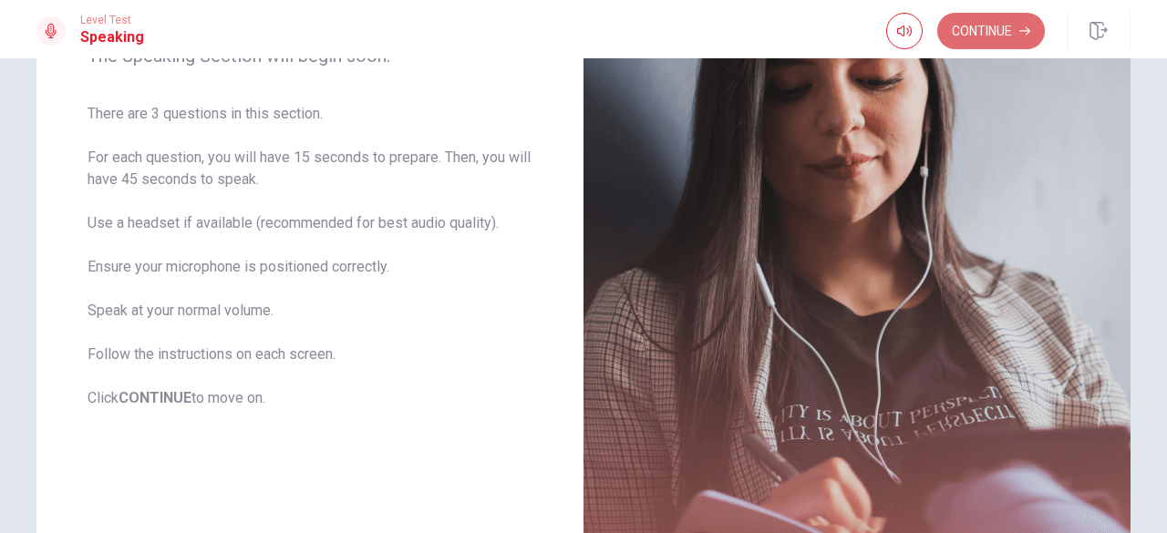
click at [961, 19] on button "Continue" at bounding box center [991, 31] width 108 height 36
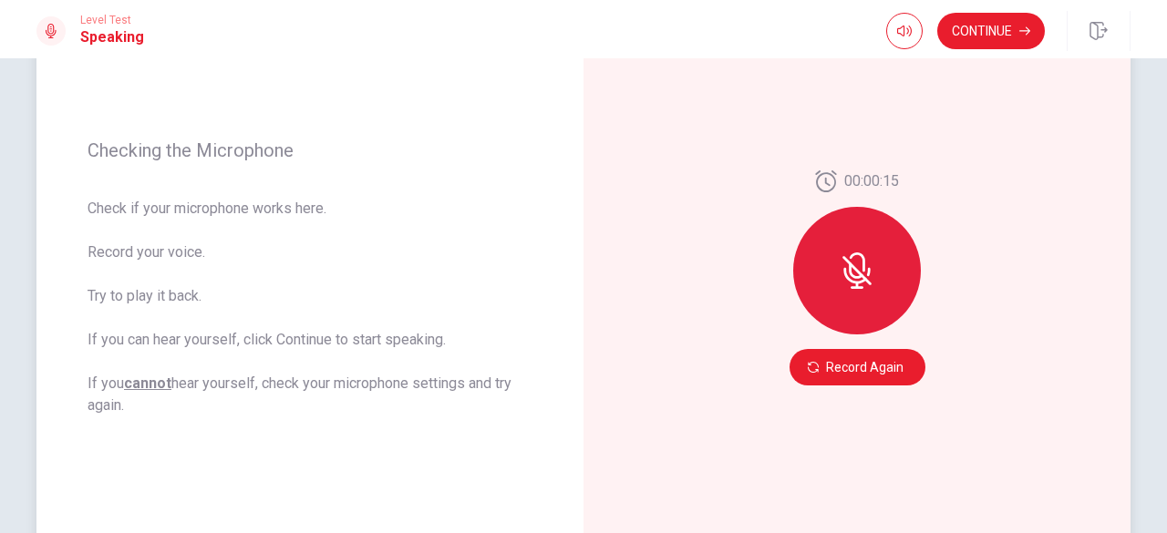
scroll to position [216, 0]
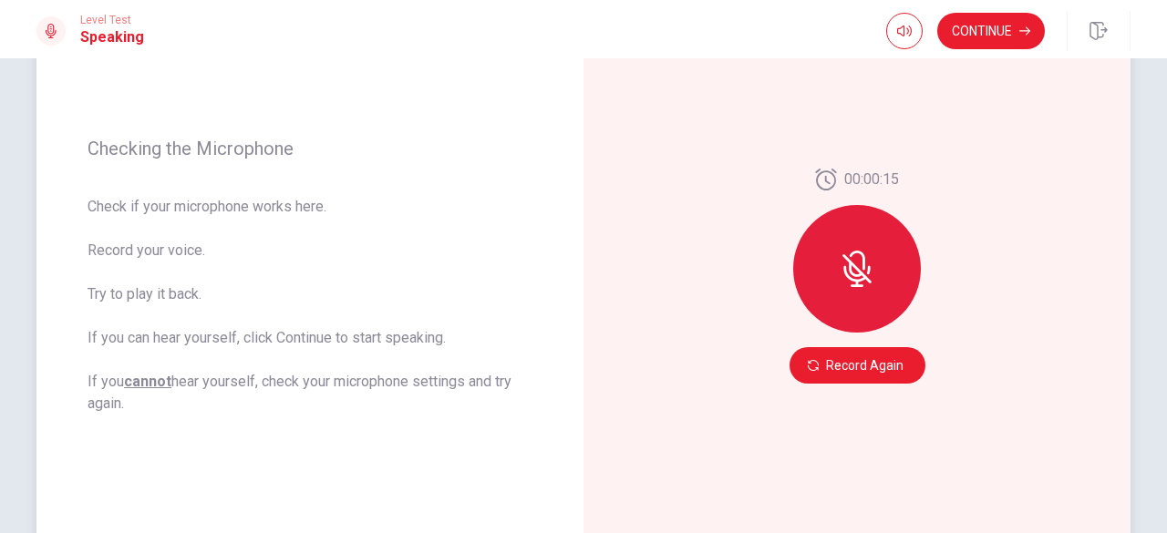
click at [872, 274] on div at bounding box center [857, 269] width 128 height 128
click at [844, 364] on button "Record Again" at bounding box center [858, 365] width 136 height 36
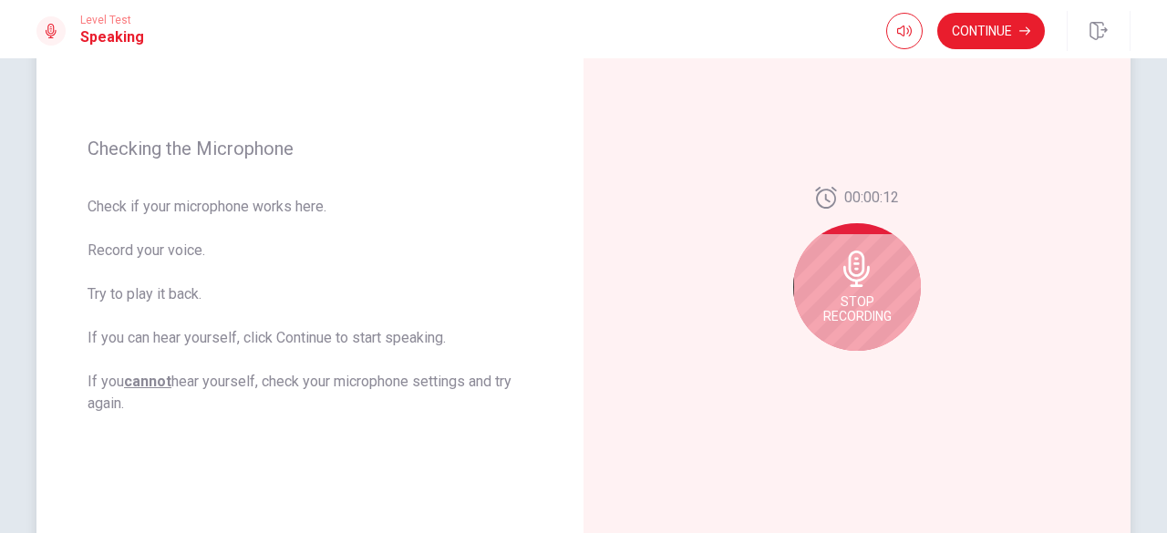
click at [848, 305] on span "Stop Recording" at bounding box center [857, 309] width 68 height 29
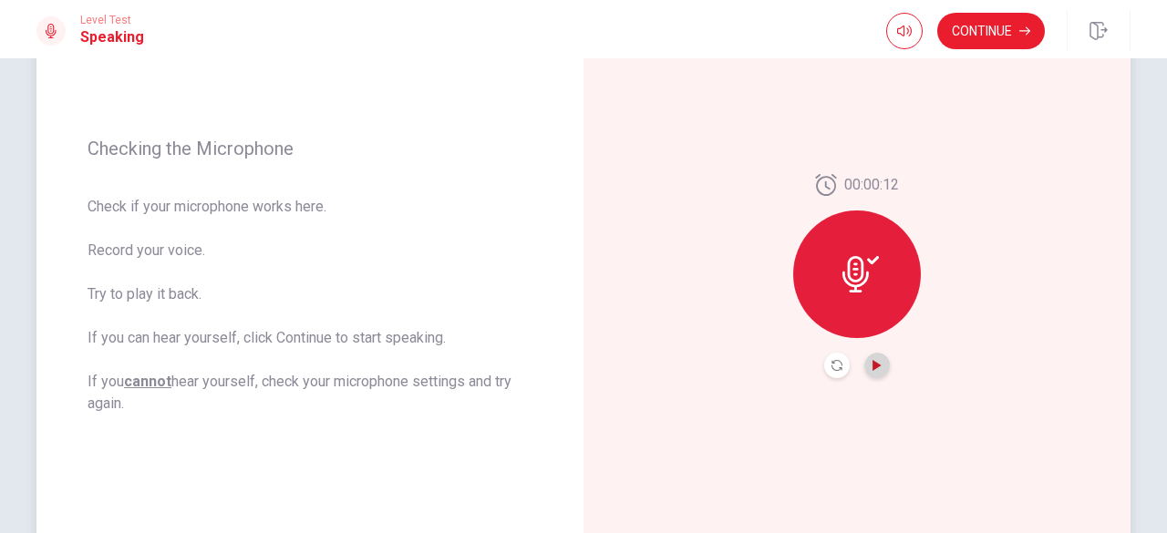
click at [873, 368] on icon "Play Audio" at bounding box center [877, 365] width 8 height 11
click at [986, 27] on button "Continue" at bounding box center [991, 31] width 108 height 36
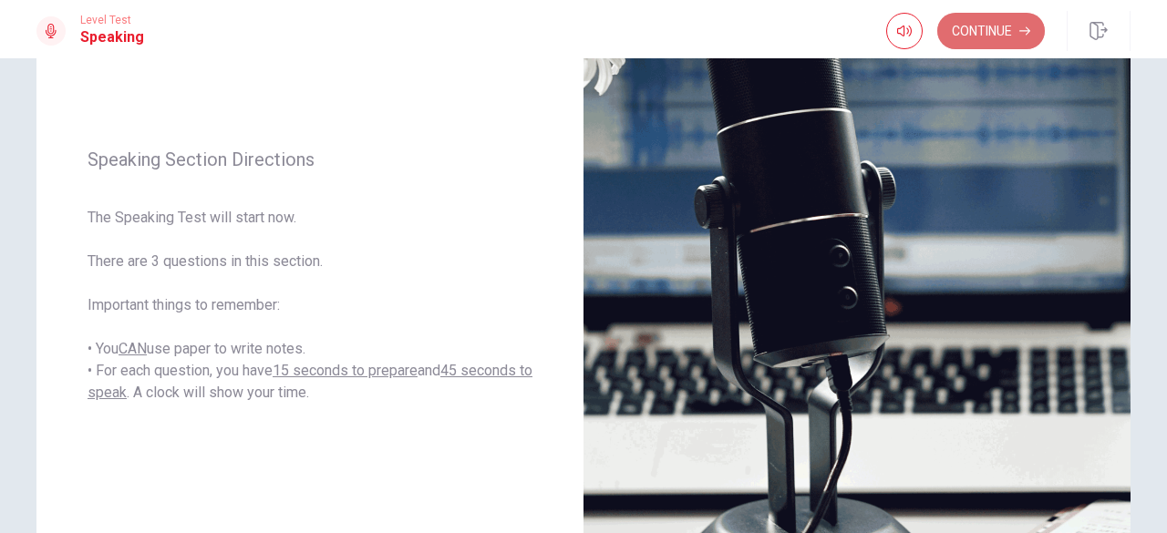
click at [974, 34] on button "Continue" at bounding box center [991, 31] width 108 height 36
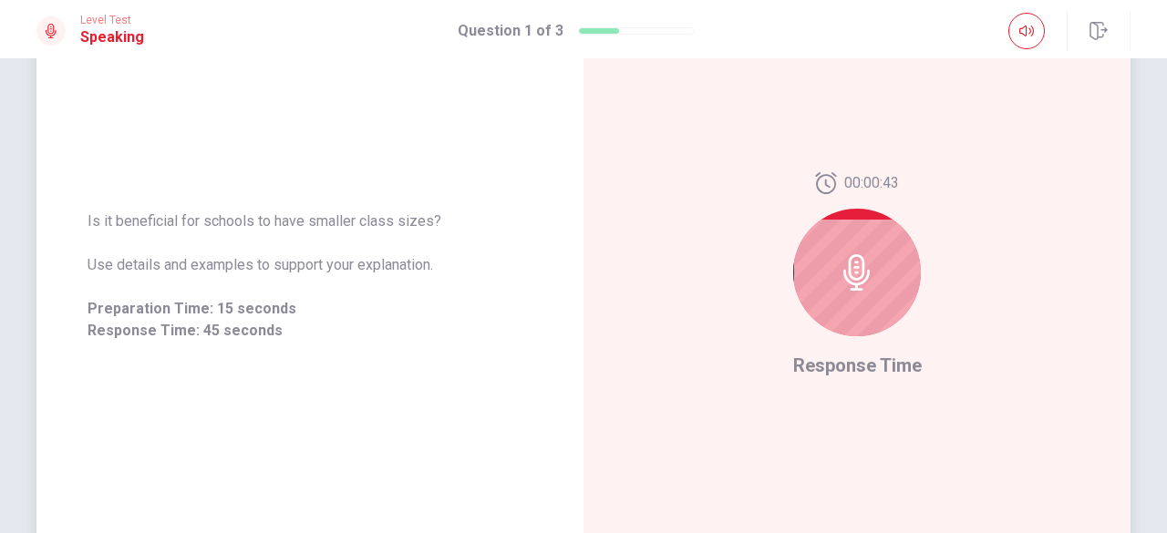
click at [844, 302] on div at bounding box center [857, 273] width 128 height 128
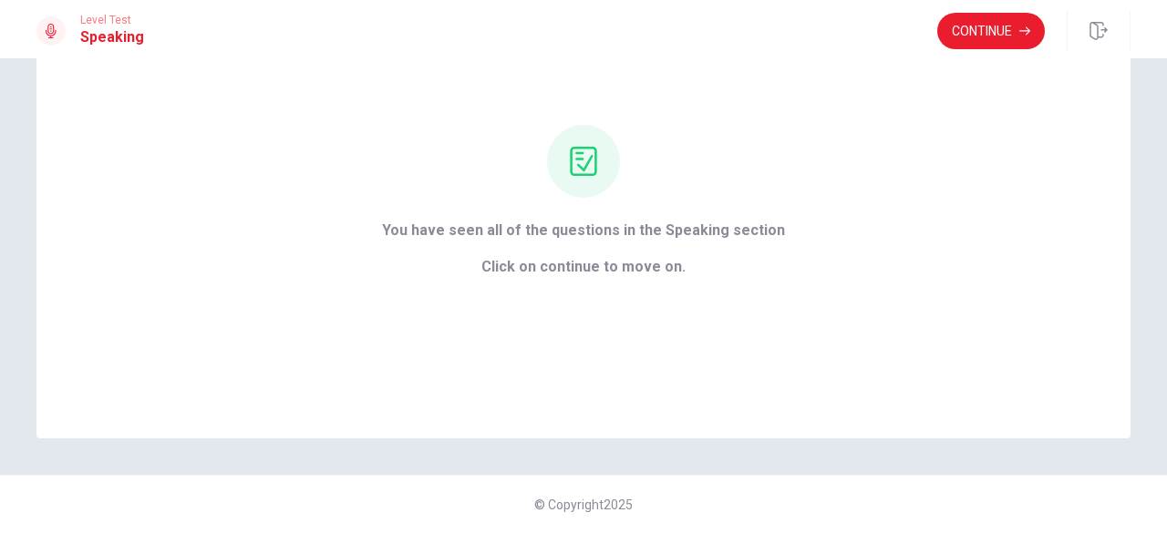
scroll to position [0, 0]
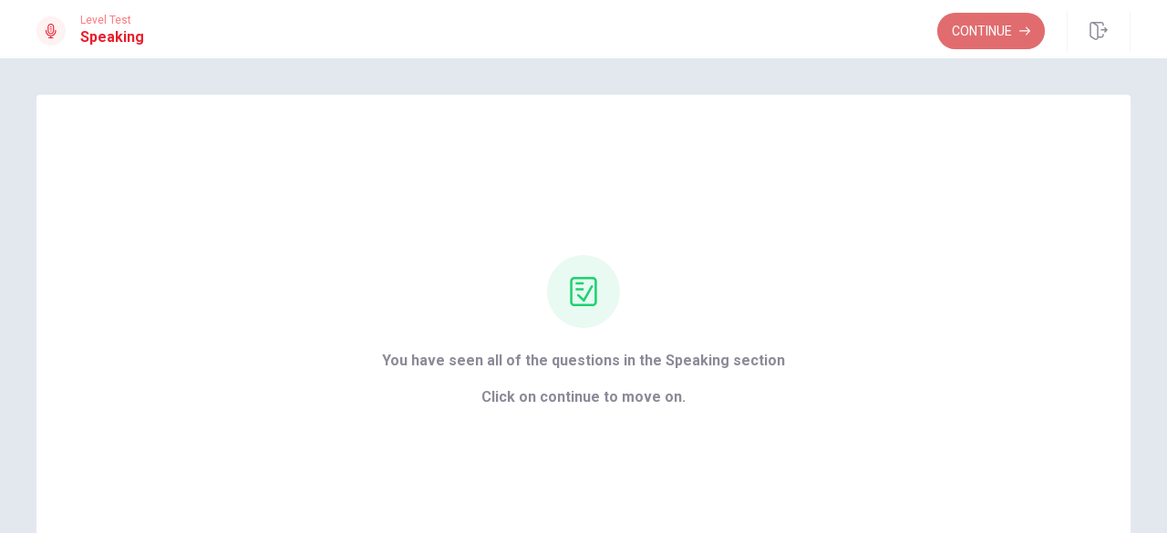
click at [1022, 28] on icon "button" at bounding box center [1025, 31] width 11 height 11
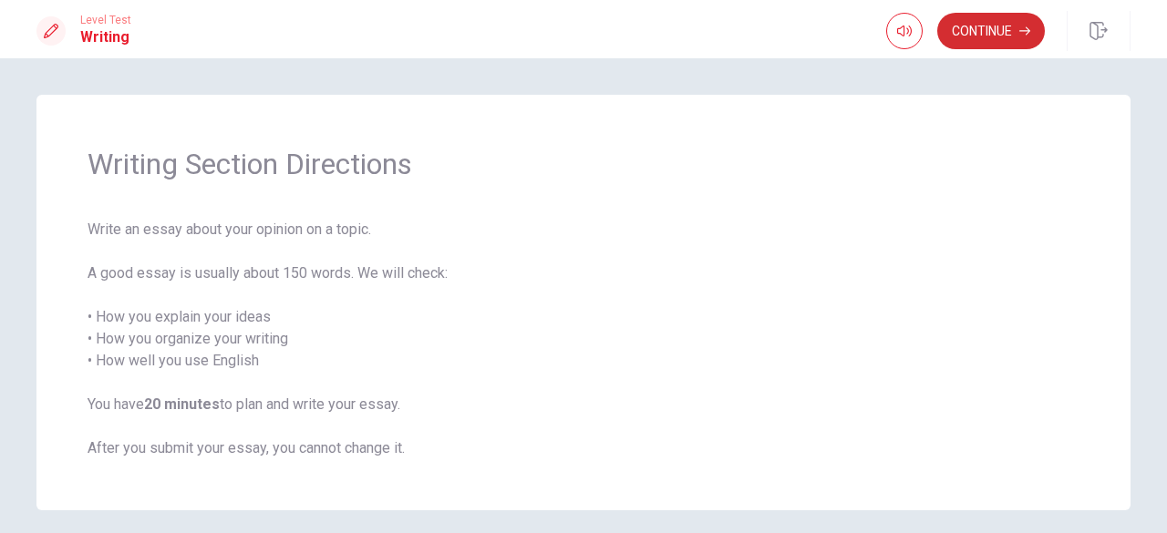
click at [967, 46] on button "Continue" at bounding box center [991, 31] width 108 height 36
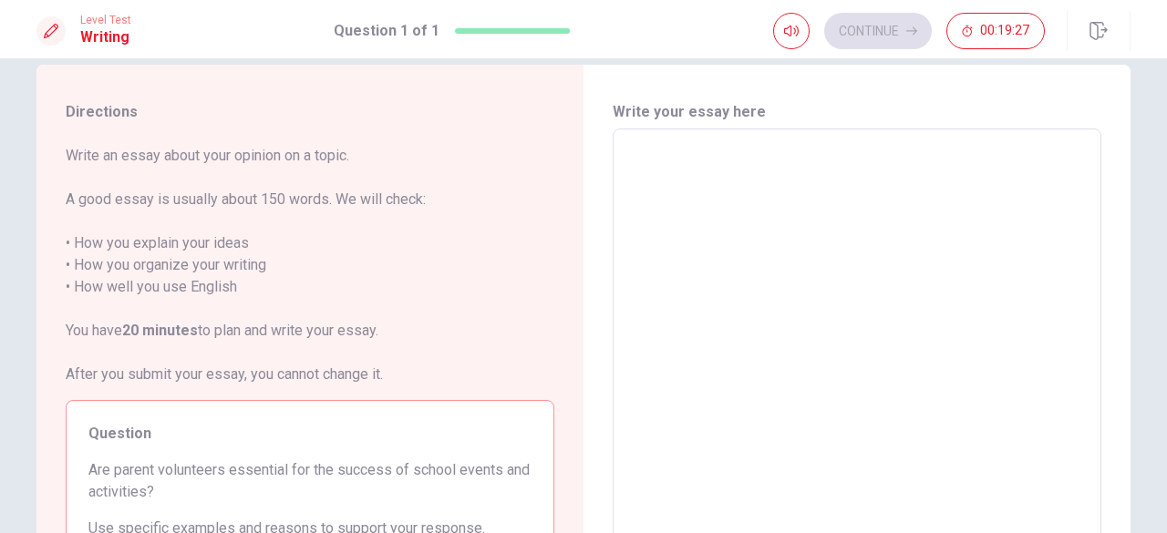
scroll to position [26, 0]
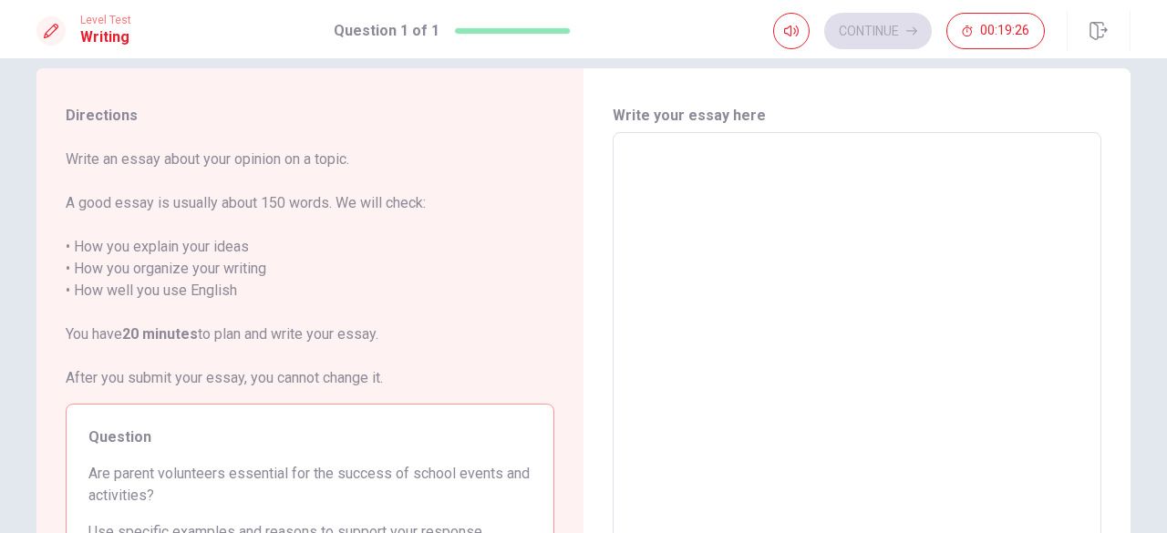
click at [627, 167] on textarea at bounding box center [857, 385] width 463 height 474
type textarea "I"
type textarea "x"
type textarea "I"
type textarea "x"
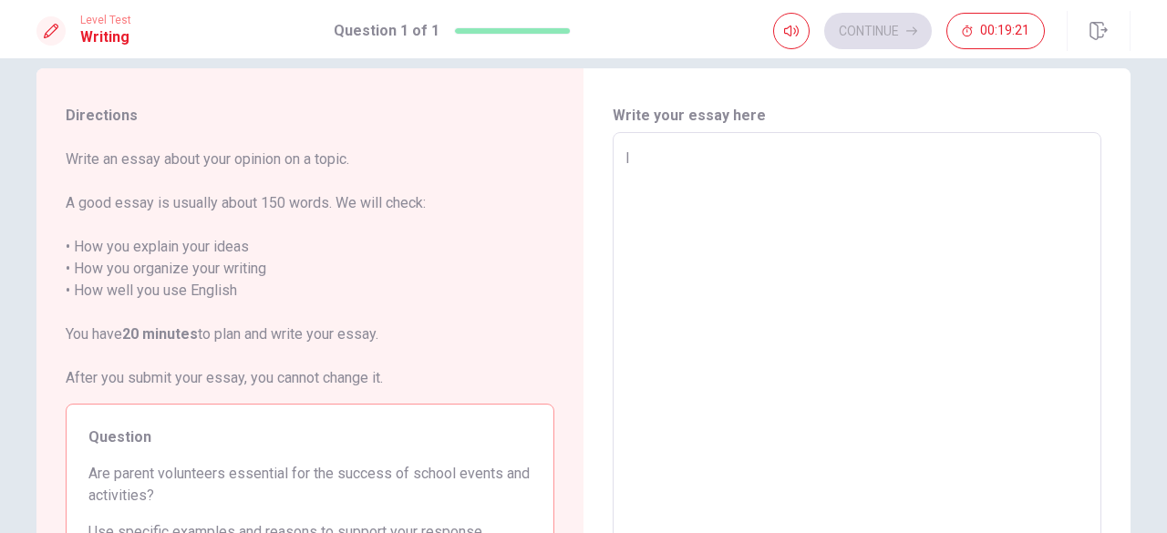
type textarea "I t"
type textarea "x"
type textarea "I th"
type textarea "x"
type textarea "I thi"
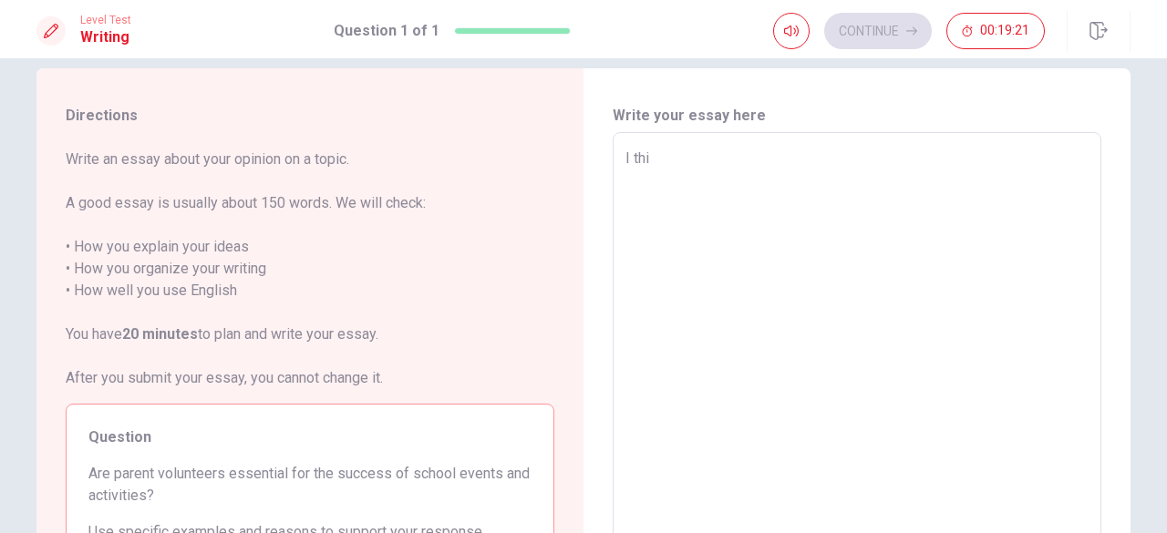
type textarea "x"
type textarea "I thin"
type textarea "x"
type textarea "I think"
type textarea "x"
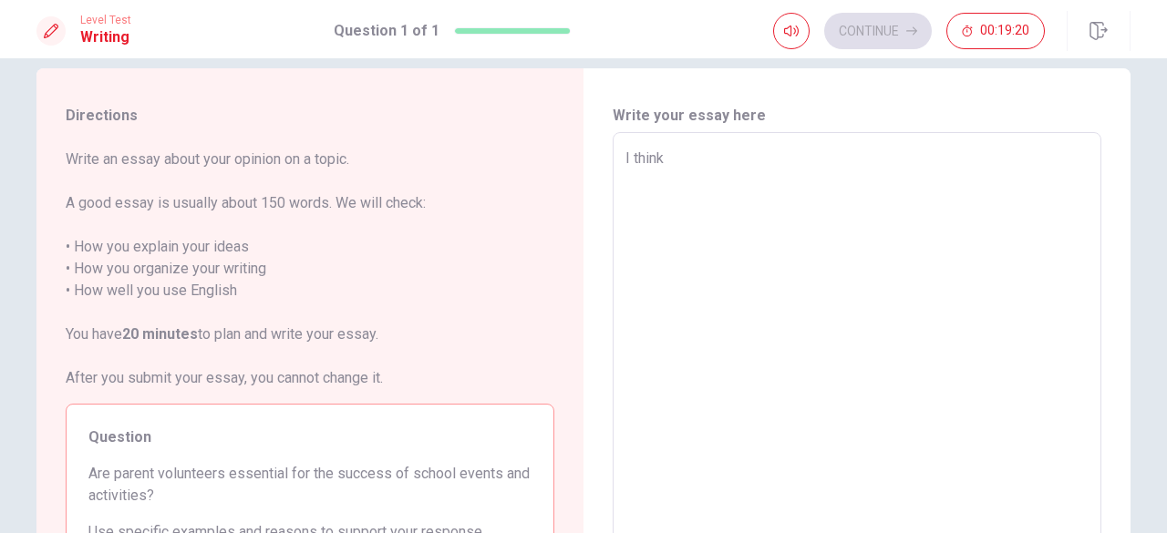
type textarea "I think"
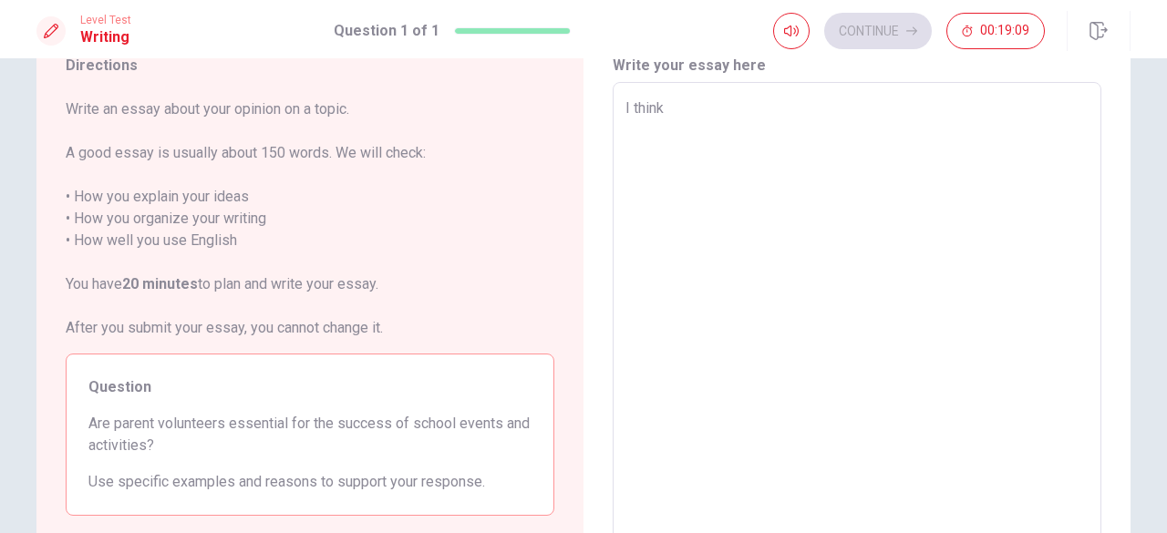
scroll to position [71, 0]
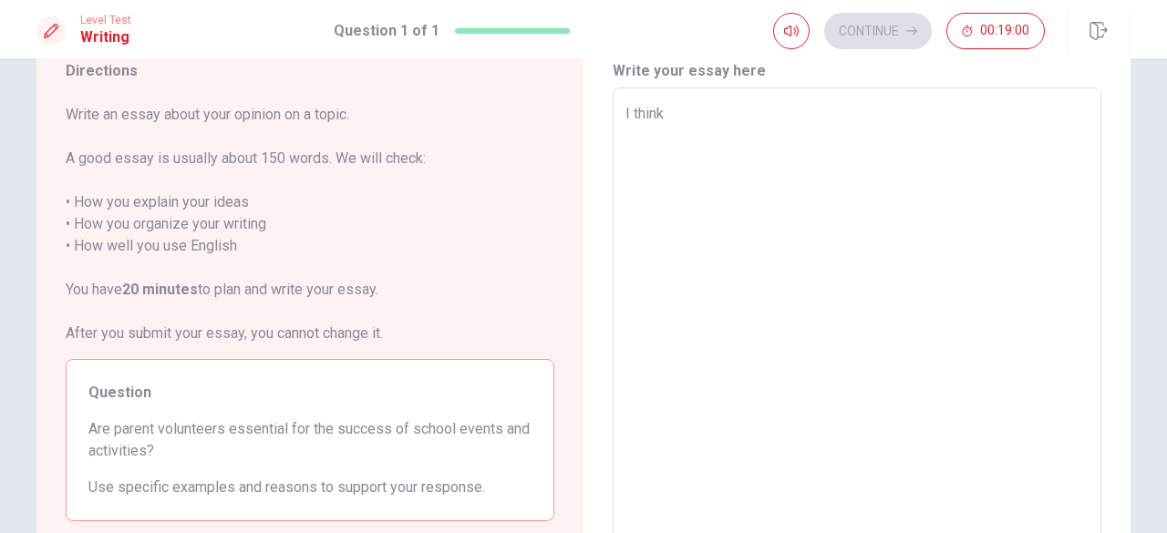
type textarea "x"
type textarea "I think p"
type textarea "x"
type textarea "I think pa"
type textarea "x"
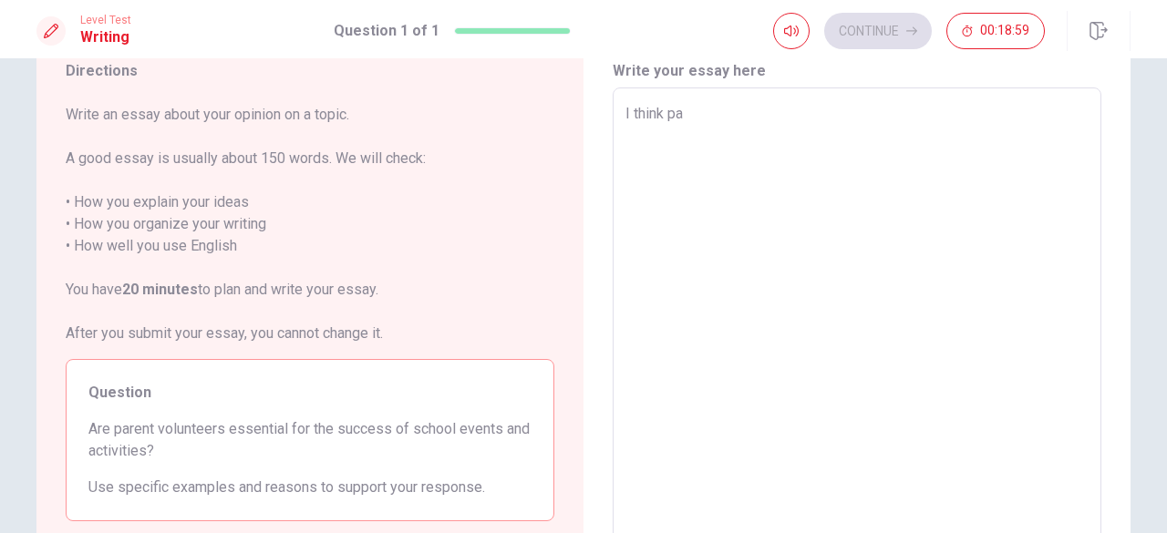
type textarea "I think par"
type textarea "x"
type textarea "I think [PERSON_NAME]"
type textarea "x"
type textarea "I think parre"
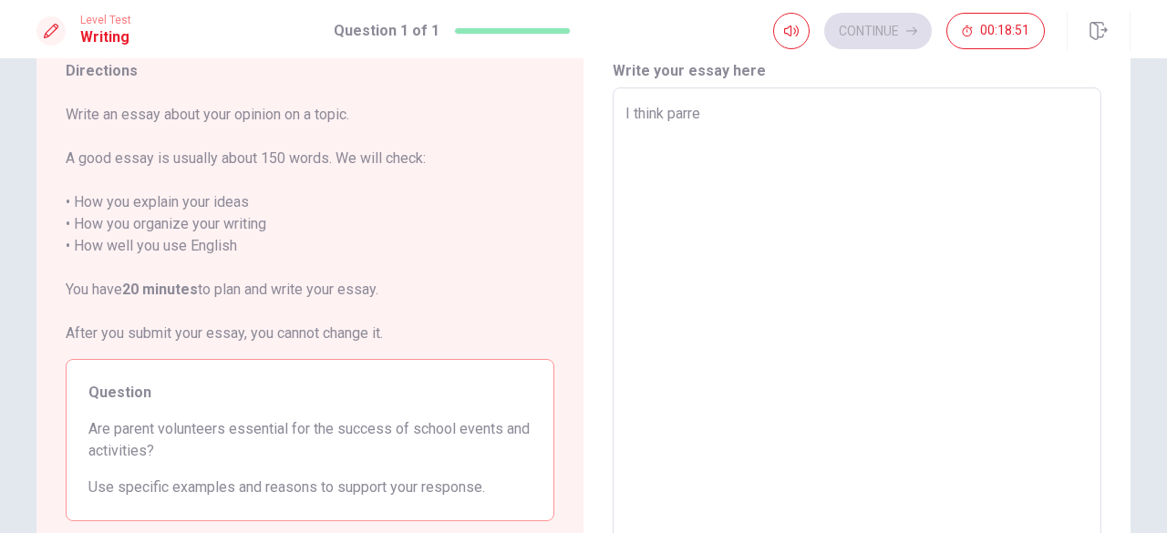
type textarea "x"
type textarea "I think parren"
type textarea "x"
type textarea "I think [PERSON_NAME]"
type textarea "x"
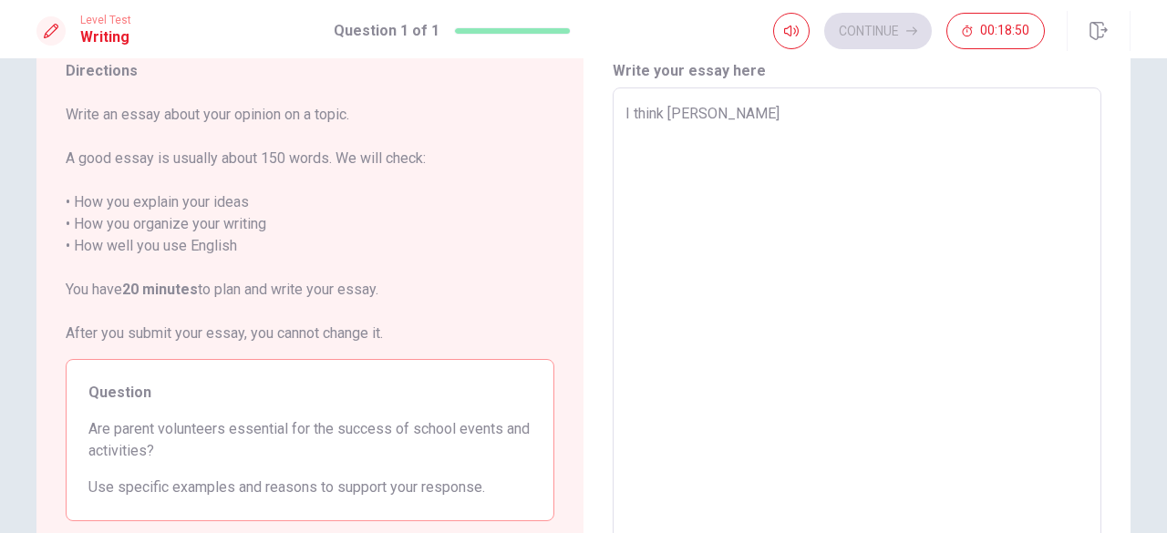
type textarea "I think [PERSON_NAME]"
type textarea "x"
type textarea "I think [PERSON_NAME] v"
type textarea "x"
type textarea "I think [PERSON_NAME]"
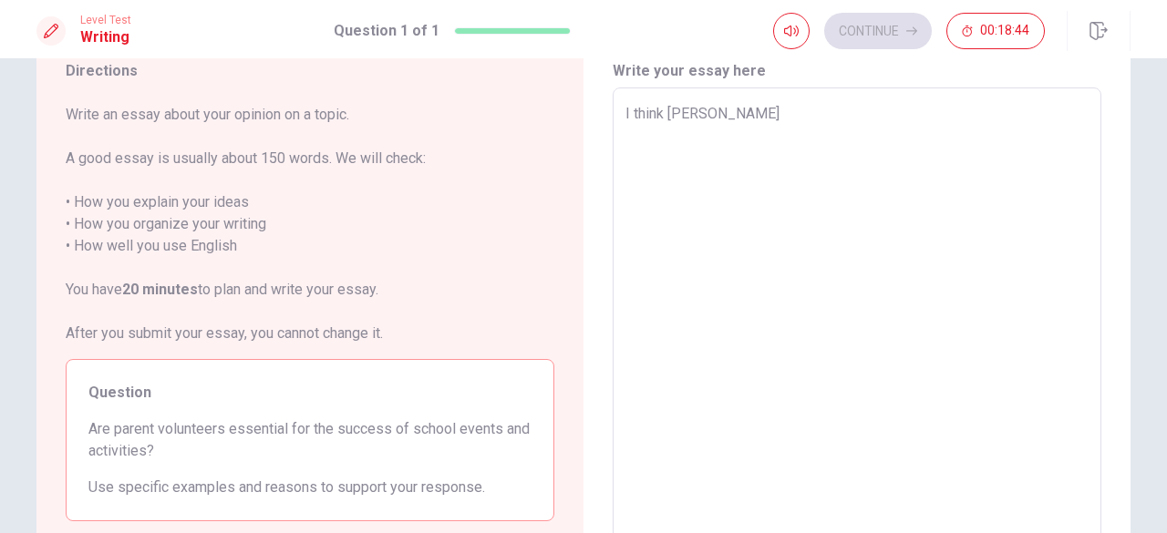
type textarea "x"
type textarea "I think [PERSON_NAME] vol"
type textarea "x"
type textarea "I think [PERSON_NAME] volo"
type textarea "x"
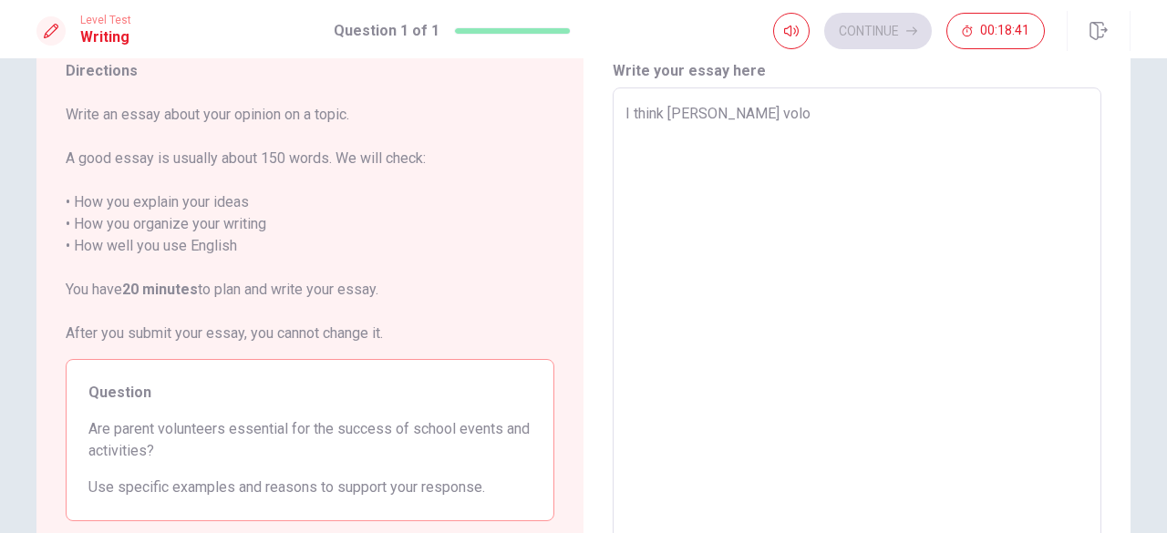
type textarea "I think [PERSON_NAME]"
type textarea "x"
type textarea "I think [PERSON_NAME] volont"
type textarea "x"
type textarea "I think [PERSON_NAME] volonte"
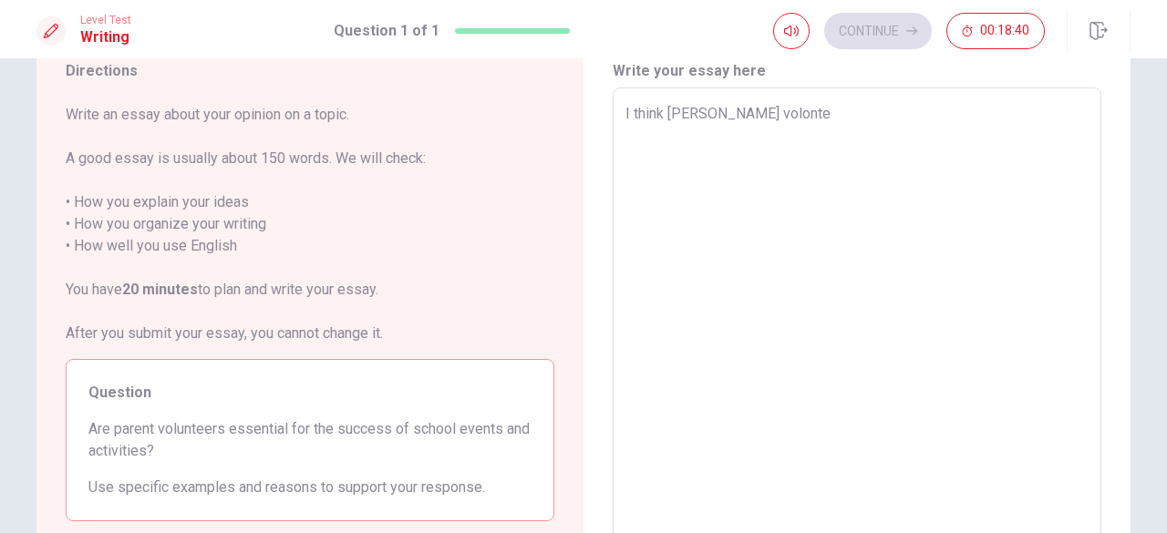
type textarea "x"
type textarea "I think [PERSON_NAME] [PERSON_NAME]"
type textarea "x"
type textarea "I think [PERSON_NAME] volonteer"
type textarea "x"
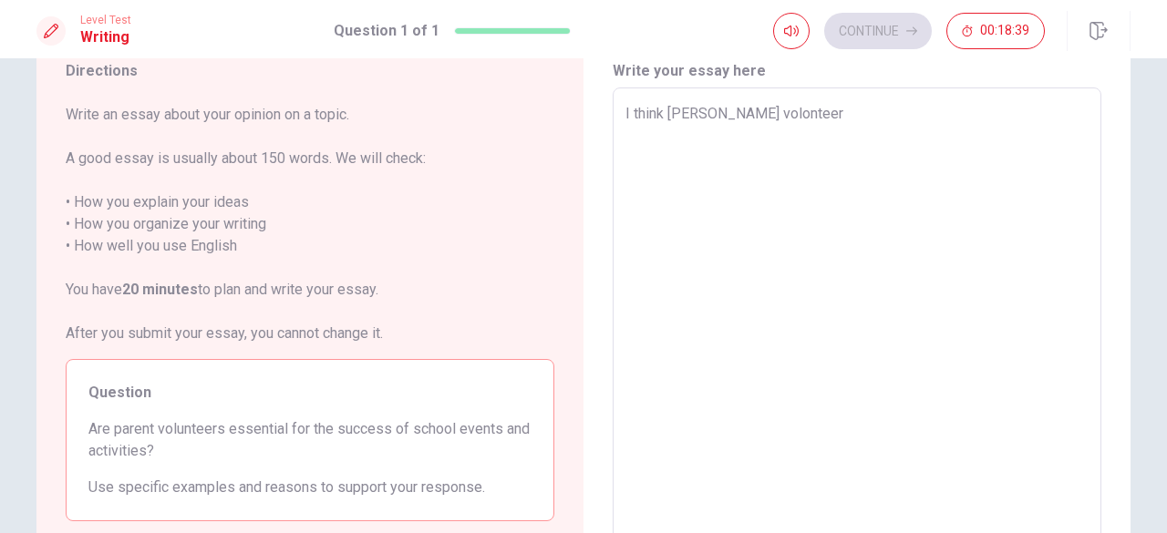
type textarea "I think [PERSON_NAME] volonteers"
type textarea "x"
type textarea "I think [PERSON_NAME] volonteers"
type textarea "x"
type textarea "I think [PERSON_NAME] volonteers a"
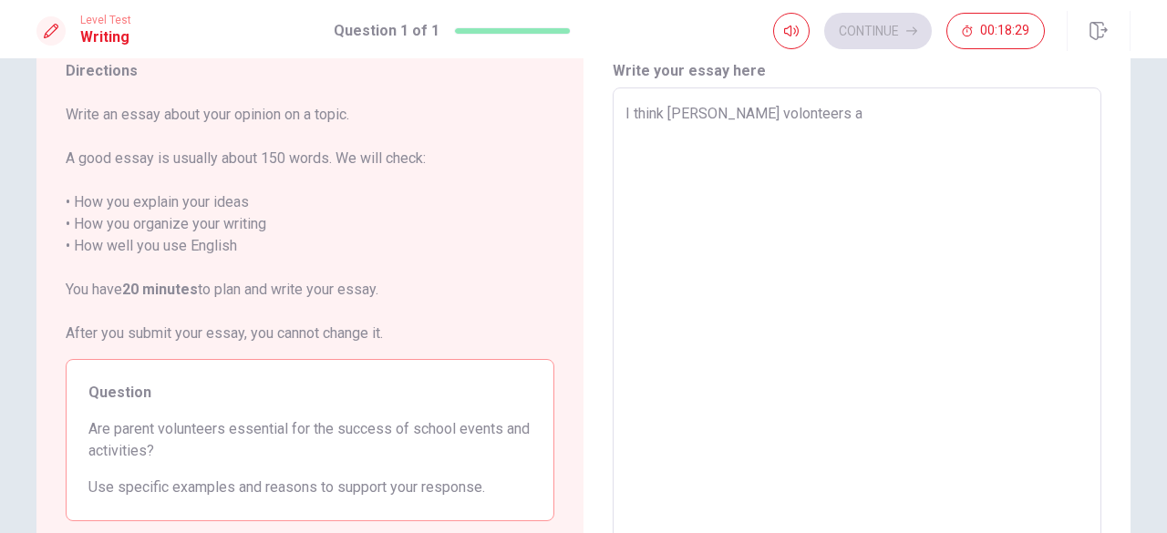
type textarea "x"
type textarea "I think [PERSON_NAME] volonteers ar"
type textarea "x"
type textarea "I think [PERSON_NAME] volonteers are"
type textarea "x"
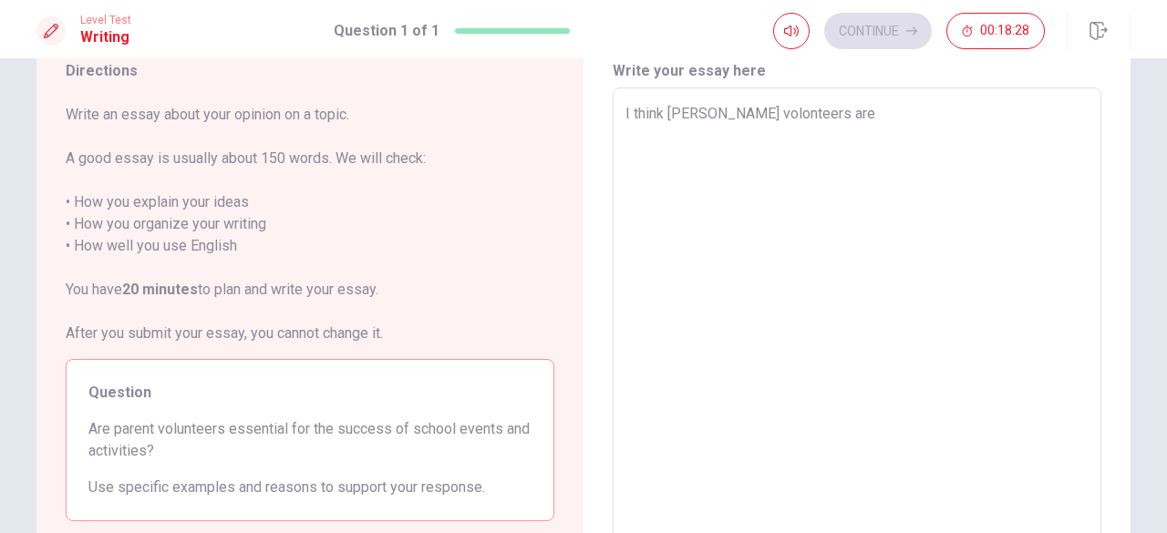
type textarea "I think [PERSON_NAME] volonteers are"
type textarea "x"
type textarea "I think [PERSON_NAME] volonteers are n"
type textarea "x"
type textarea "I think [PERSON_NAME] volonteers are no"
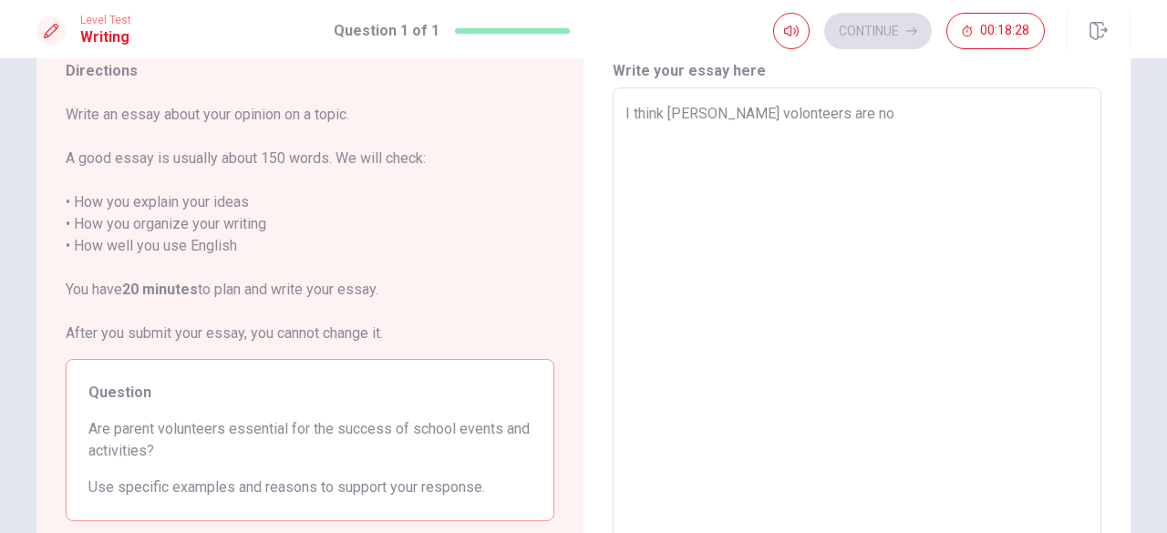
type textarea "x"
type textarea "I think [PERSON_NAME] volonteers are nou"
type textarea "x"
type textarea "I think [PERSON_NAME] volonteers are no"
type textarea "x"
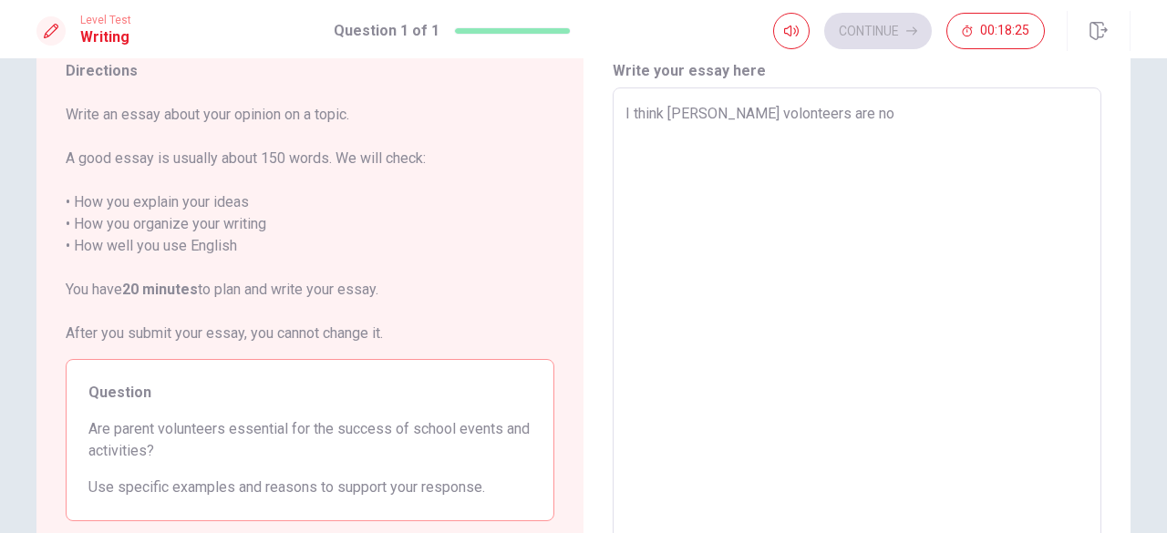
type textarea "I think [PERSON_NAME] volonteers are not"
type textarea "x"
type textarea "I think [PERSON_NAME] volonteers are not"
type textarea "x"
type textarea "I think [PERSON_NAME] volonteers are not e"
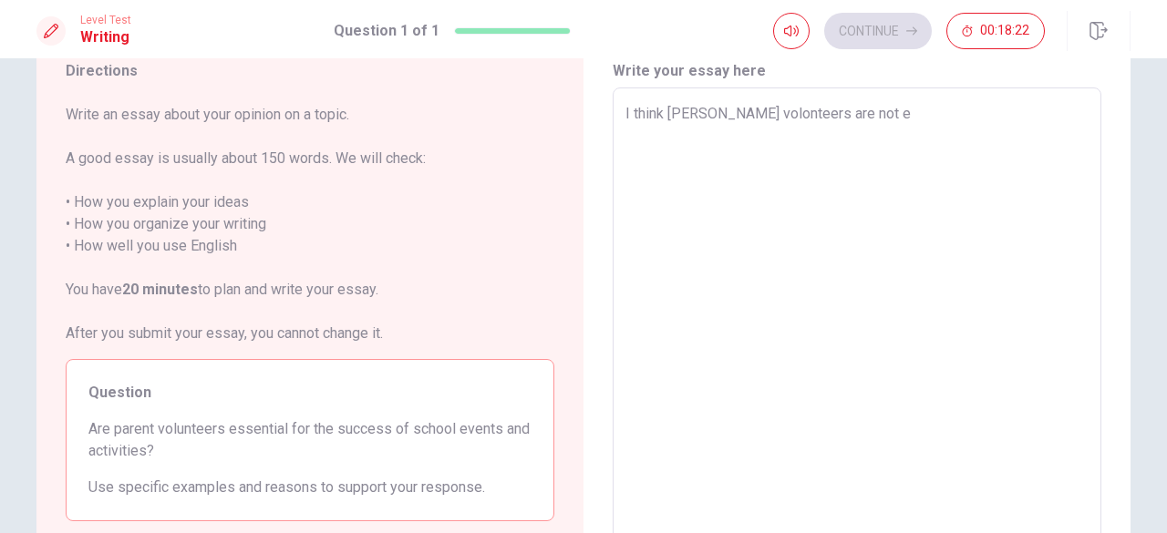
type textarea "x"
type textarea "I think [PERSON_NAME] volonteers are not es"
type textarea "x"
type textarea "I think [PERSON_NAME] volonteers are not ess"
type textarea "x"
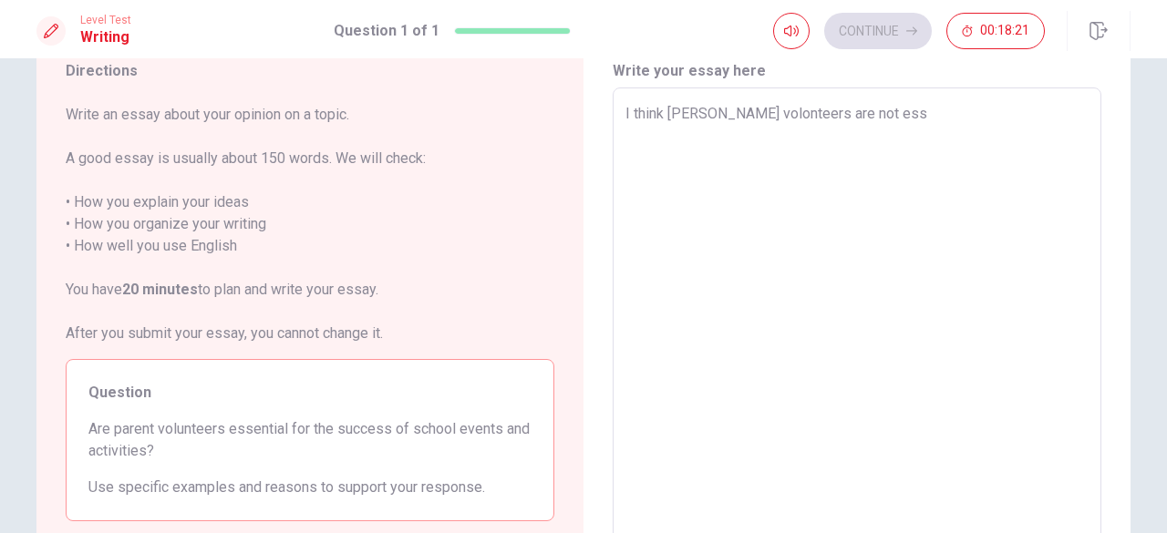
type textarea "I think [PERSON_NAME] volonteers are not esse"
type textarea "x"
type textarea "I think [PERSON_NAME] volonteers are not [GEOGRAPHIC_DATA]"
type textarea "x"
type textarea "I think [PERSON_NAME] volonteers are not essent"
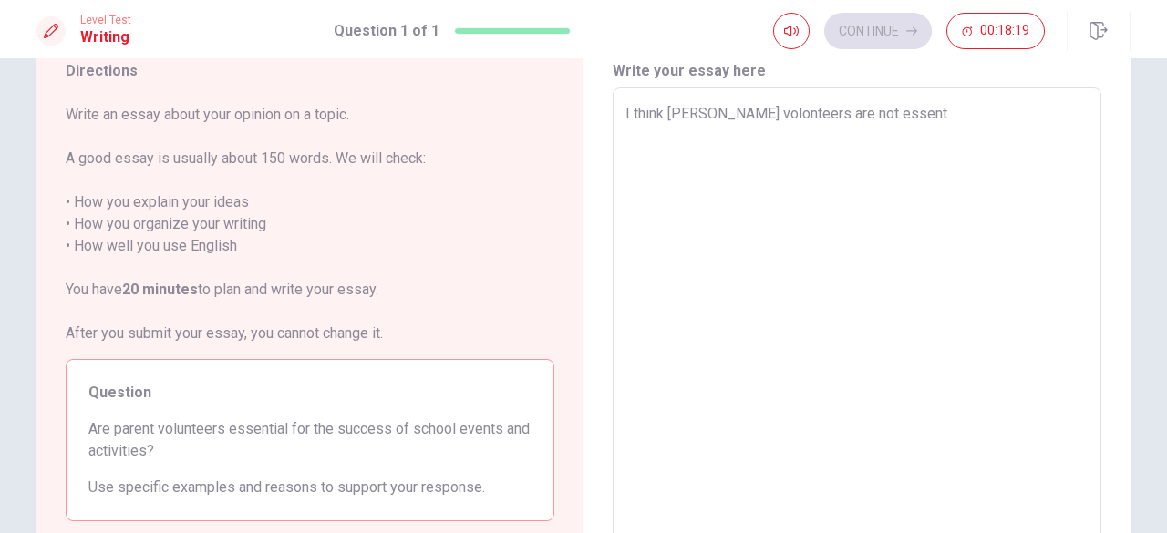
type textarea "x"
type textarea "I think [PERSON_NAME] volonteers are not essenti"
type textarea "x"
type textarea "I think [PERSON_NAME] volonteers are not essentia"
type textarea "x"
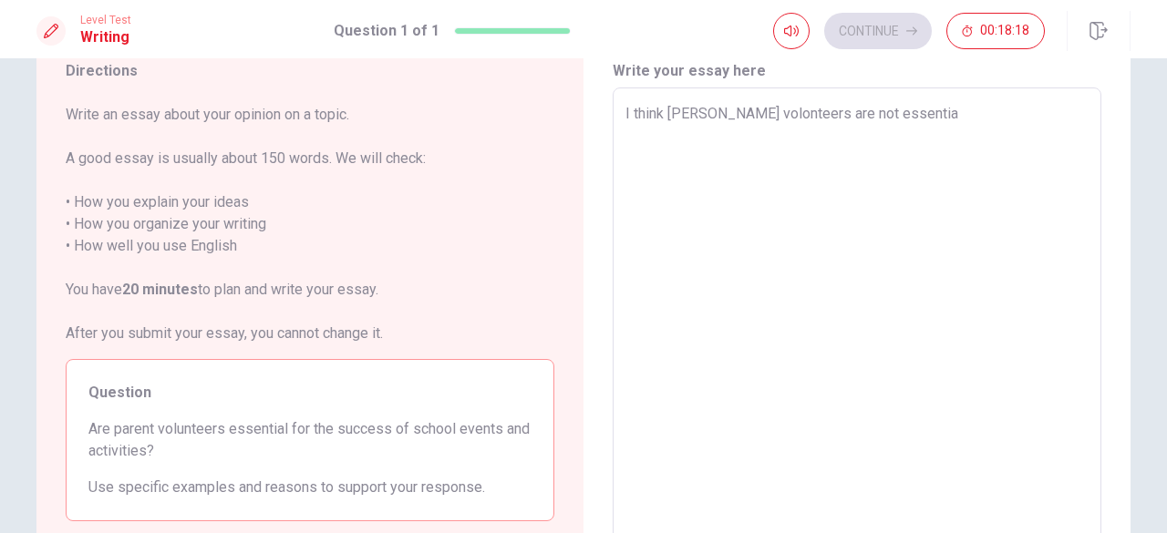
type textarea "I think [PERSON_NAME] volonteers are not essential"
type textarea "x"
type textarea "I think [PERSON_NAME] volonteers are not essential"
type textarea "x"
type textarea "I think [PERSON_NAME] volonteers are not essential b"
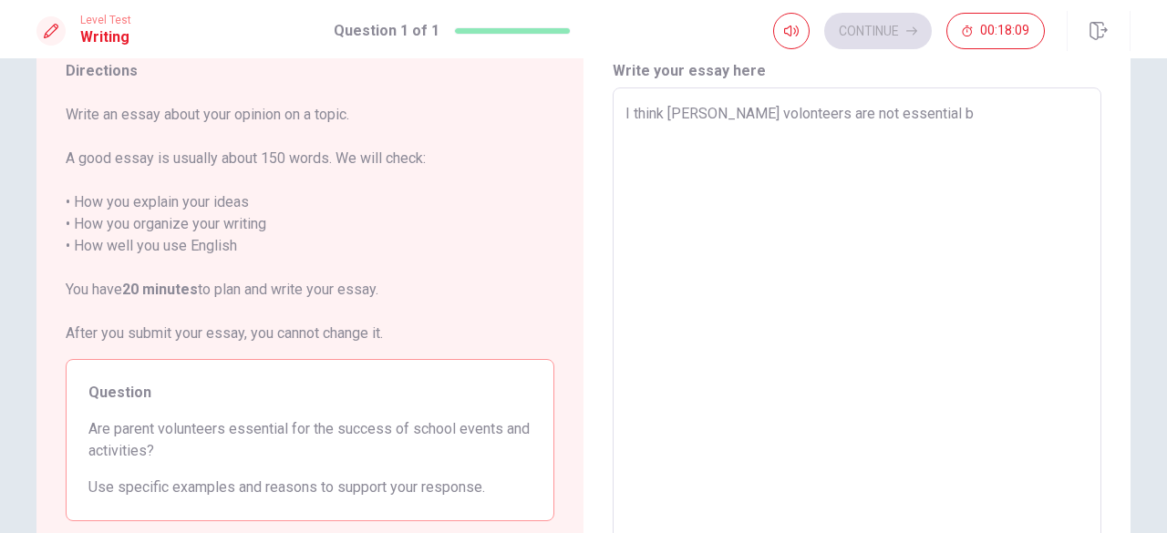
type textarea "x"
type textarea "I think [PERSON_NAME] volonteers are not essential bi"
type textarea "x"
type textarea "I think [PERSON_NAME] volonteers are not essential b"
type textarea "x"
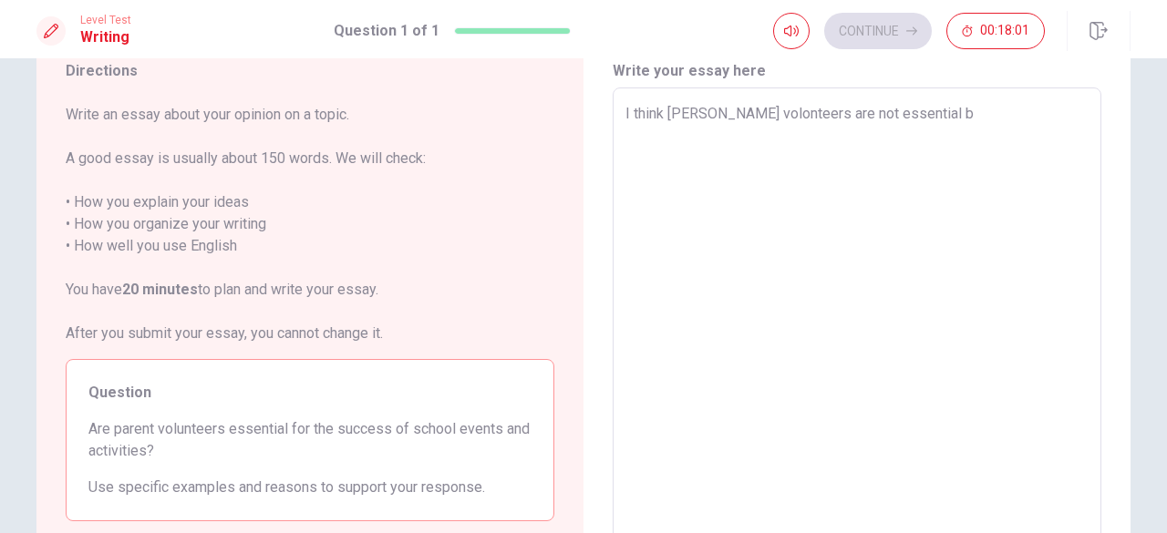
type textarea "I think [PERSON_NAME] volonteers are not essential be"
type textarea "x"
type textarea "I think [PERSON_NAME] volonteers are not essential bec"
type textarea "x"
type textarea "I think [PERSON_NAME] volonteers are not essential beca"
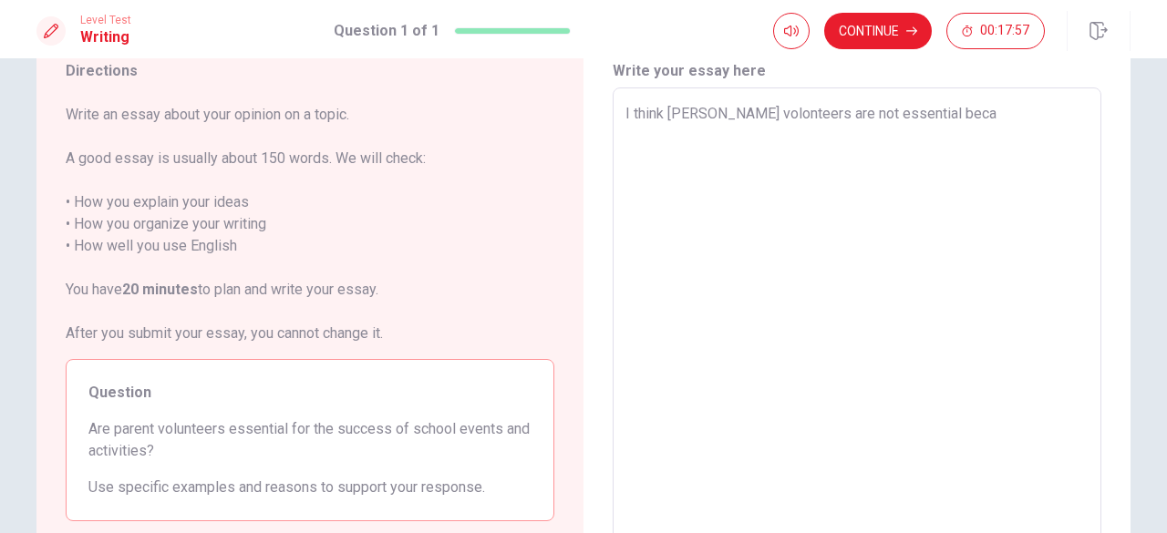
type textarea "x"
type textarea "I think [PERSON_NAME] volonteers are not essential becau"
type textarea "x"
type textarea "I think [PERSON_NAME] volonteers are not essential becaus"
type textarea "x"
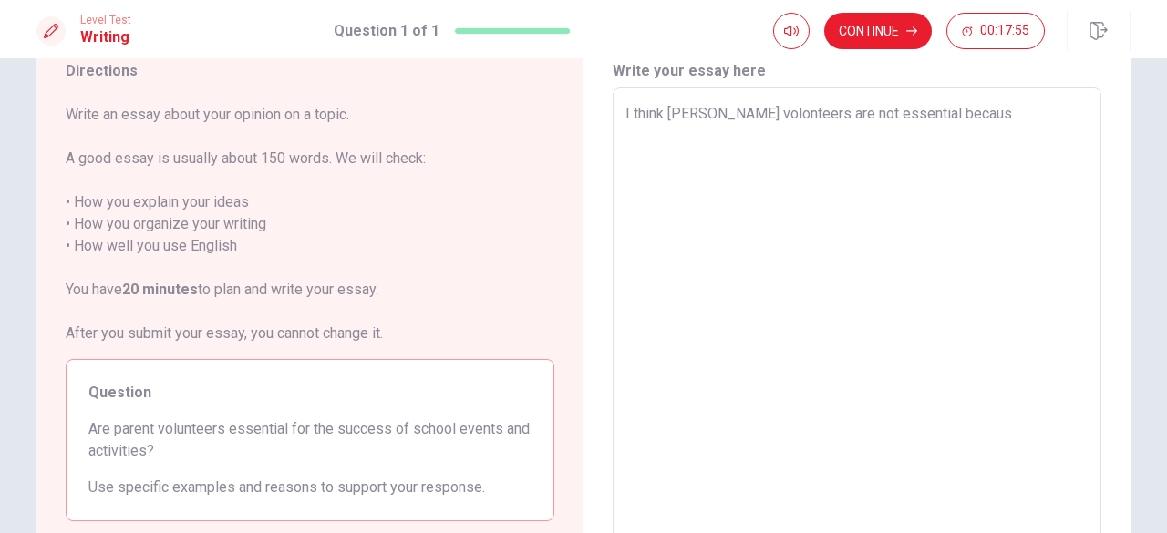
type textarea "I think [PERSON_NAME] volonteers are not essential because"
type textarea "x"
type textarea "I think [PERSON_NAME] volonteers are not essential because"
type textarea "x"
type textarea "I think [PERSON_NAME] volonteers are not essential because o"
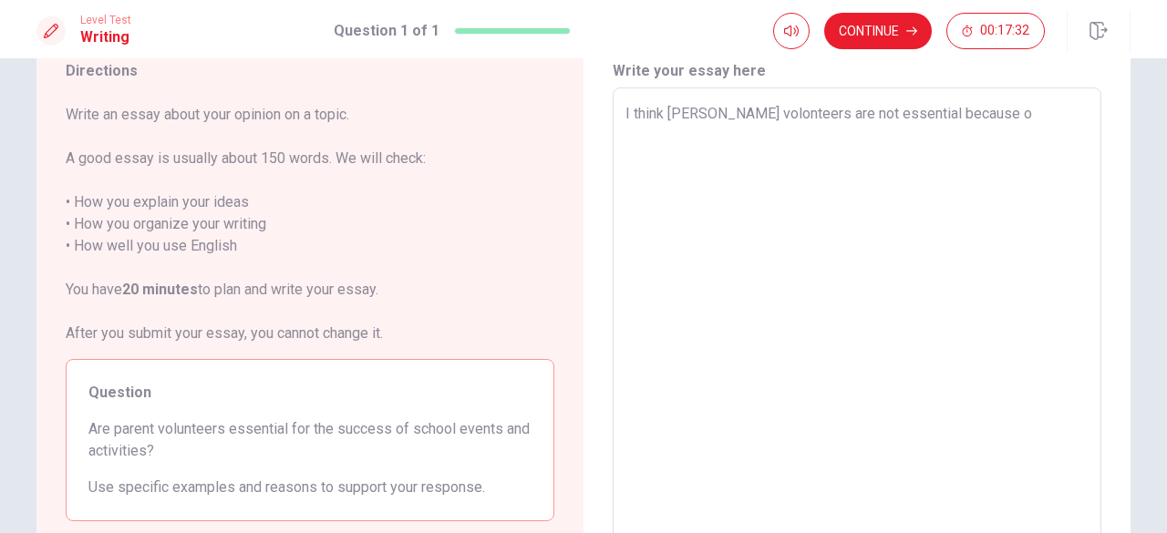
type textarea "x"
type textarea "I think [PERSON_NAME] volonteers are not essential because ou"
type textarea "x"
type textarea "I think [PERSON_NAME] volonteers are not essential because our"
type textarea "x"
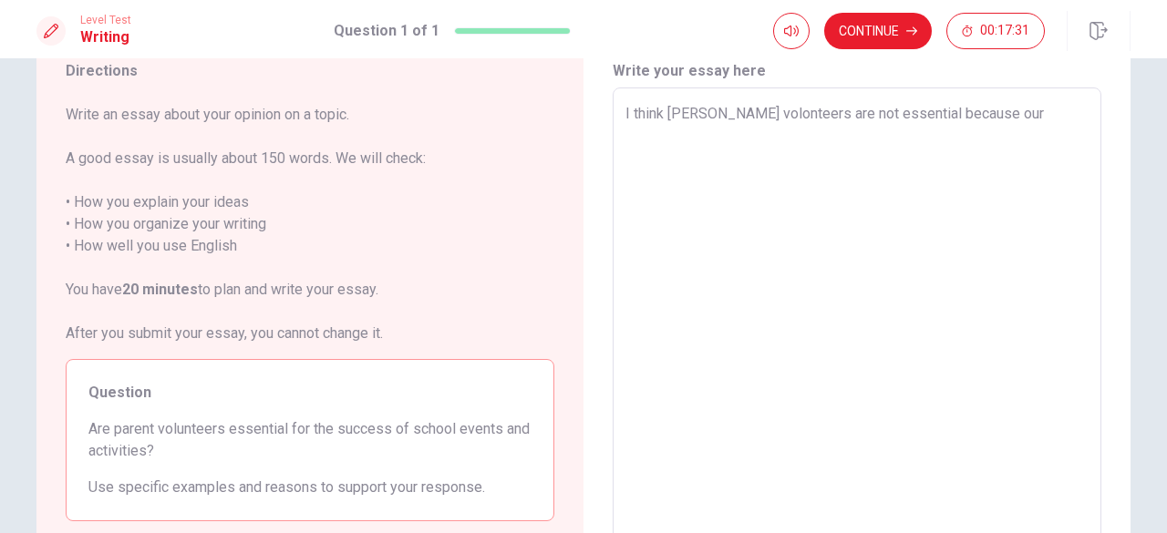
type textarea "I think [PERSON_NAME] volonteers are not essential because our"
type textarea "x"
type textarea "I think [PERSON_NAME] volonteers are not essential because our s"
type textarea "x"
type textarea "I think [PERSON_NAME] volonteers are not essential because our sp"
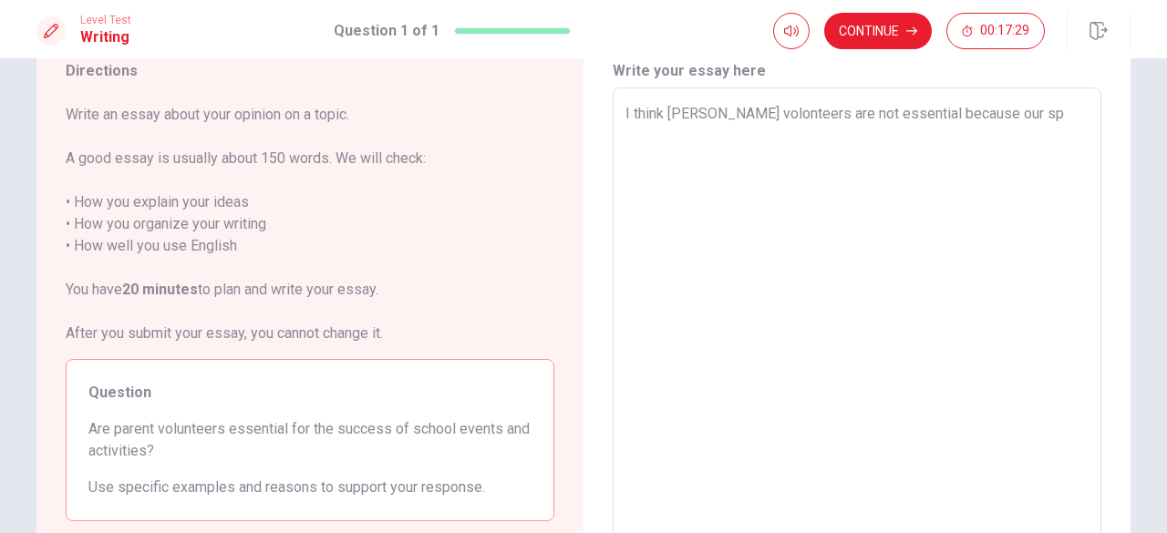
type textarea "x"
type textarea "I think [PERSON_NAME] volonteers are not essential because our spo"
type textarea "x"
type textarea "I think [PERSON_NAME] volonteers are not essential because our spot"
type textarea "x"
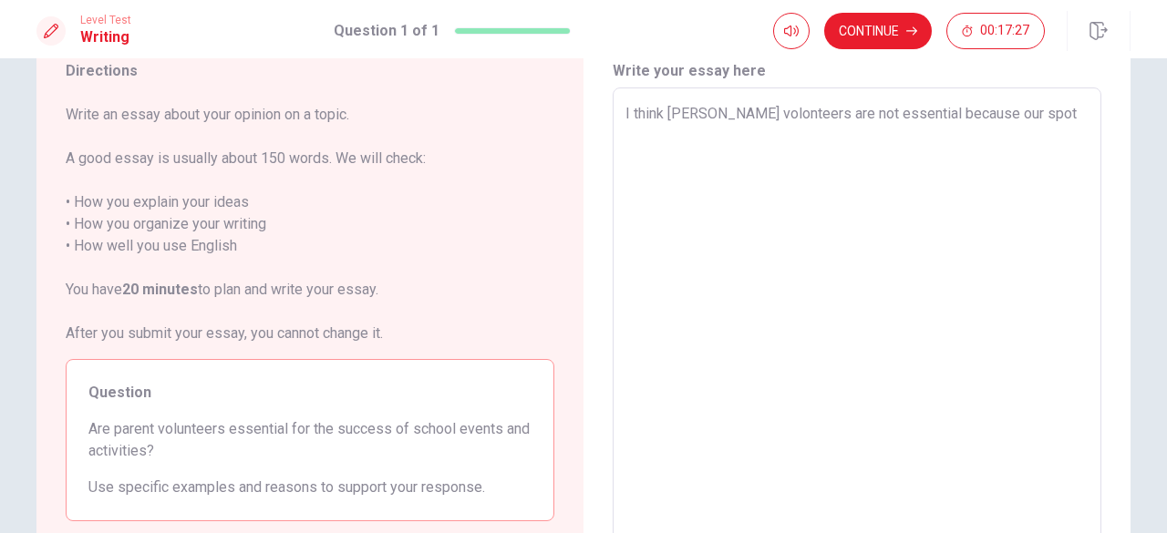
type textarea "I think [PERSON_NAME] volonteers are not essential because our spotr"
type textarea "x"
type textarea "I think [PERSON_NAME] volonteers are not essential because our spot"
type textarea "x"
type textarea "I think [PERSON_NAME] volonteers are not essential because our spo"
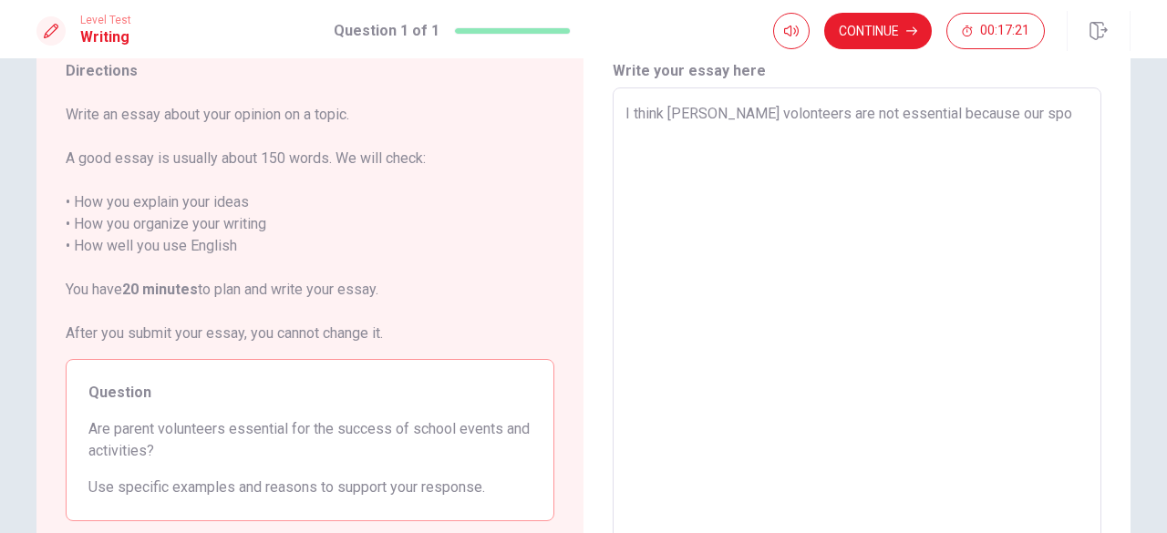
type textarea "x"
type textarea "I think [PERSON_NAME] volonteers are not essential because our spor"
type textarea "x"
type textarea "I think [PERSON_NAME] volonteers are not essential because our sport"
type textarea "x"
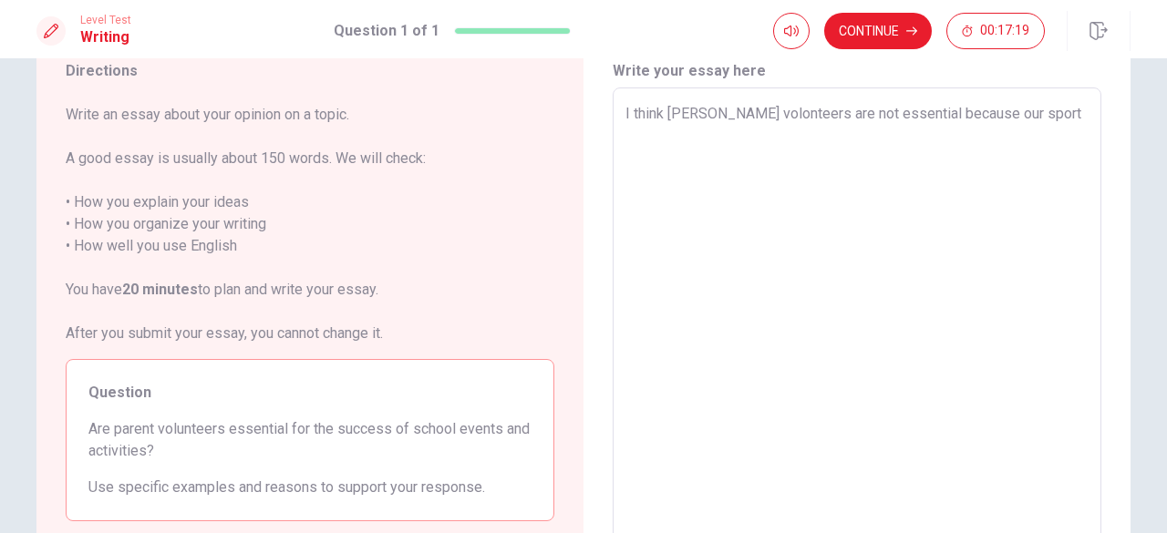
type textarea "I think [PERSON_NAME] volonteers are not essential because our sport"
type textarea "x"
type textarea "I think [PERSON_NAME] volonteers are not essential because our sport f"
type textarea "x"
type textarea "I think [PERSON_NAME] volonteers are not essential because our sport fe"
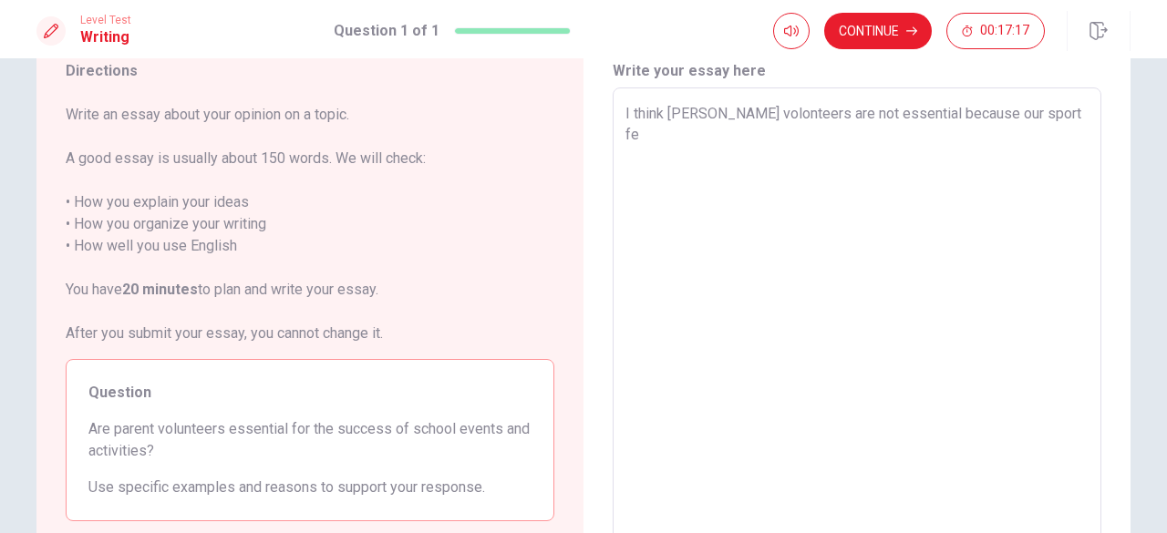
type textarea "x"
type textarea "I think [PERSON_NAME] volonteers are not essential because our sport fes"
type textarea "x"
type textarea "I think [PERSON_NAME] volonteers are not essential because our sport fest"
type textarea "x"
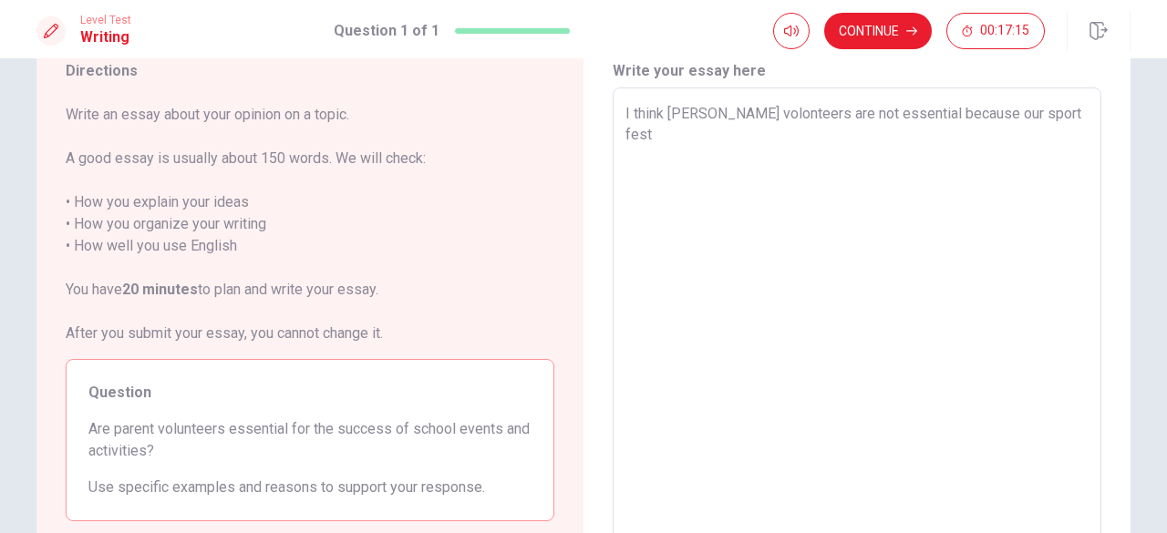
type textarea "I think [PERSON_NAME] volonteers are not essential because our sport festi"
type textarea "x"
type textarea "I think [PERSON_NAME] volonteers are not essential because our sport festiv"
type textarea "x"
type textarea "I think [PERSON_NAME] volonteers are not essential because our sport festiva"
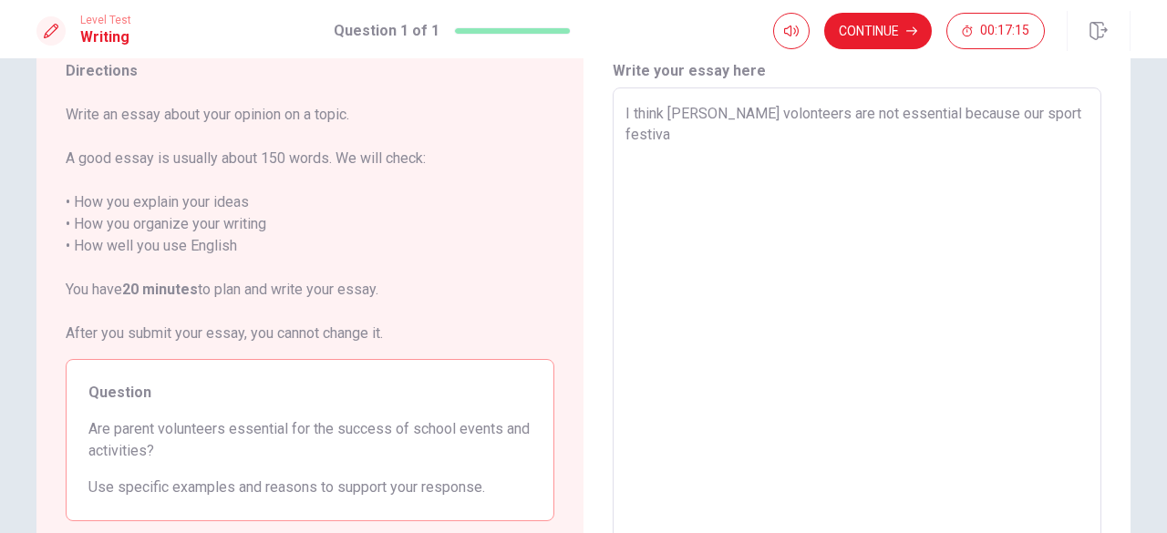
type textarea "x"
type textarea "I think [PERSON_NAME] volonteers are not essential because our sport festival"
click at [952, 116] on textarea "I think [PERSON_NAME] volonteers are not essential because our sport festival" at bounding box center [857, 340] width 463 height 474
type textarea "x"
type textarea "I think [PERSON_NAME] volonteers are not essential because our sport festival"
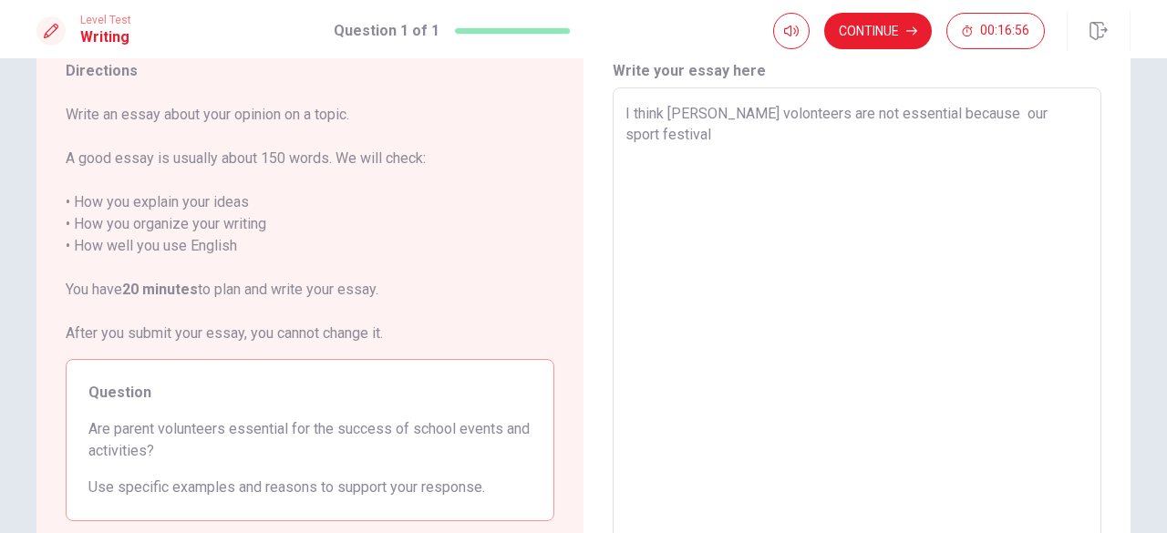
type textarea "x"
type textarea "I think [PERSON_NAME] volonteers are not essential because p our sport festival"
type textarea "x"
type textarea "I think [PERSON_NAME] volonteers are not essential because pa our sport festival"
type textarea "x"
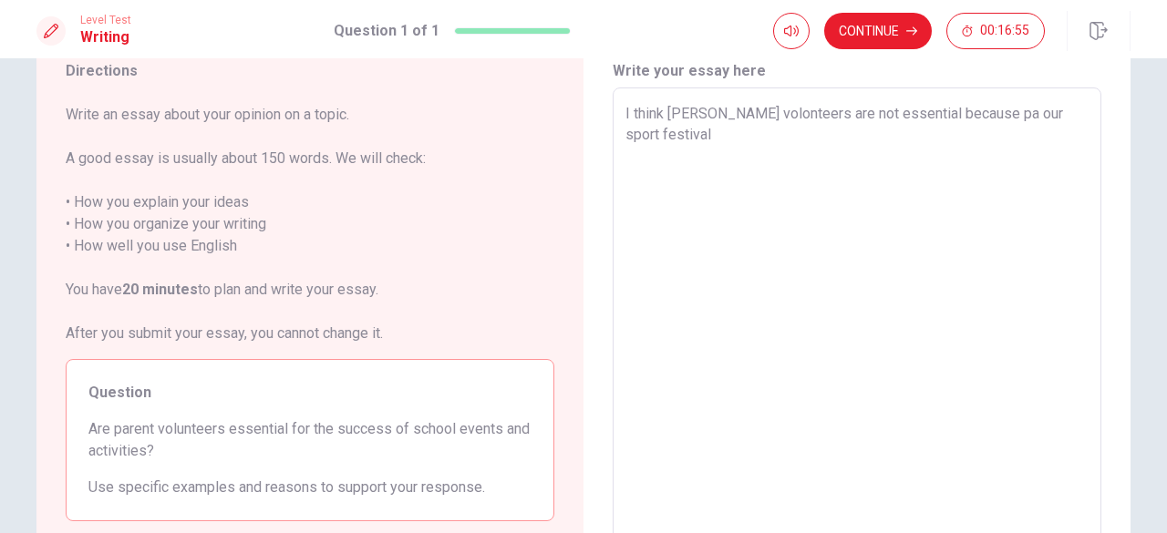
type textarea "I think [PERSON_NAME] volonteers are not essential because par our sport festiv…"
type textarea "x"
type textarea "I think [PERSON_NAME] volonteers are not essential because pare our sport festi…"
type textarea "x"
type textarea "I think [PERSON_NAME] volonteers are not essential because paren our sport fest…"
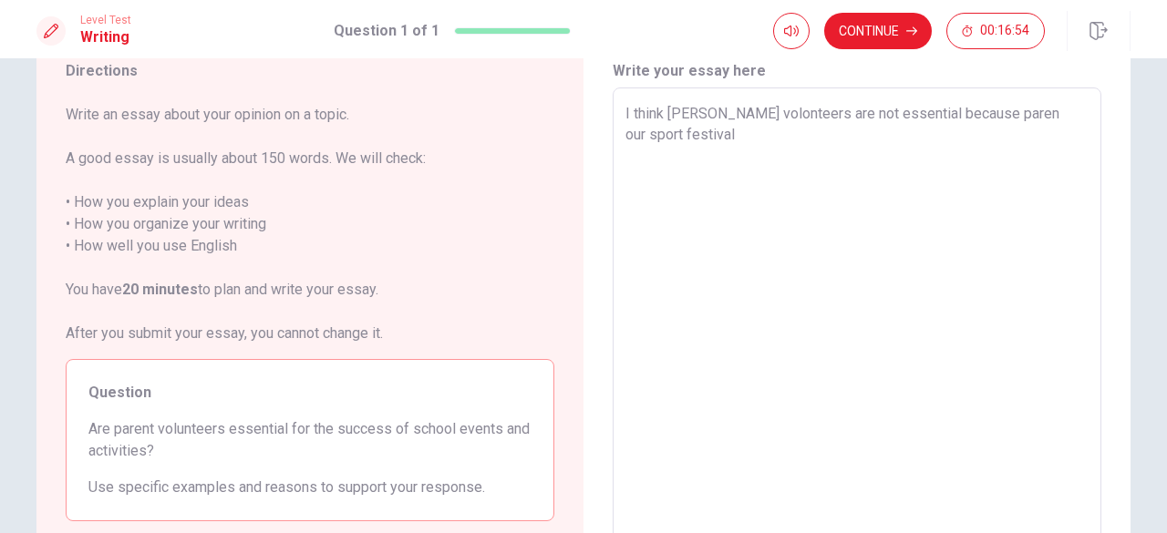
type textarea "x"
type textarea "I think [PERSON_NAME] volonteers are not essential because parent our sport fes…"
type textarea "x"
type textarea "I think [PERSON_NAME] volonteers are not essential because parents our sport fe…"
type textarea "x"
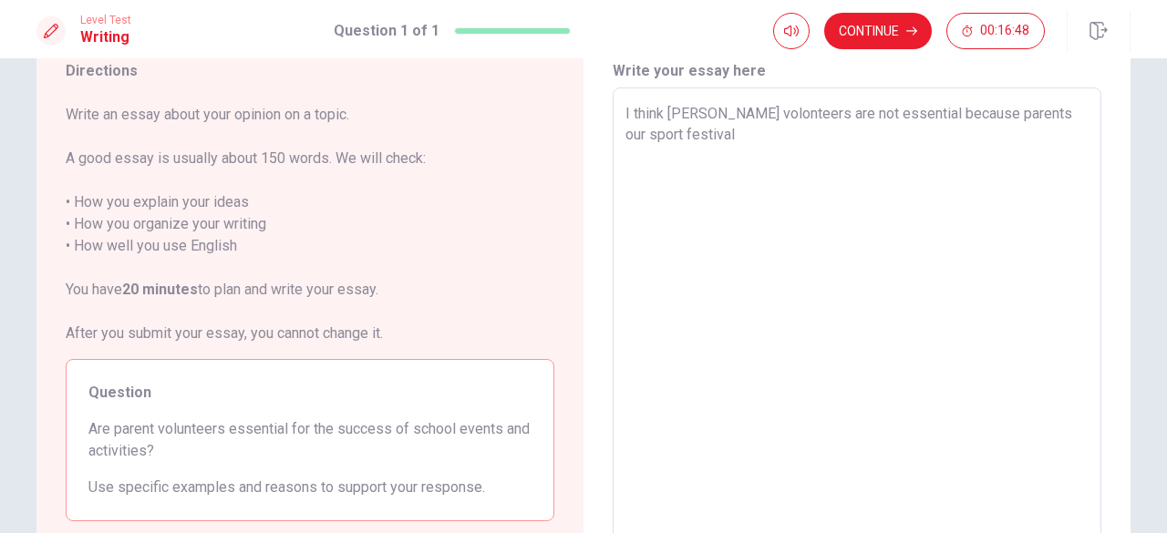
type textarea "I think [PERSON_NAME] volonteers are not essential because parentsa our sport f…"
type textarea "x"
type textarea "I think [PERSON_NAME] volonteers are not essential because parentsar our sport …"
type textarea "x"
type textarea "I think [PERSON_NAME] volonteers are not essential because parentsare our sport…"
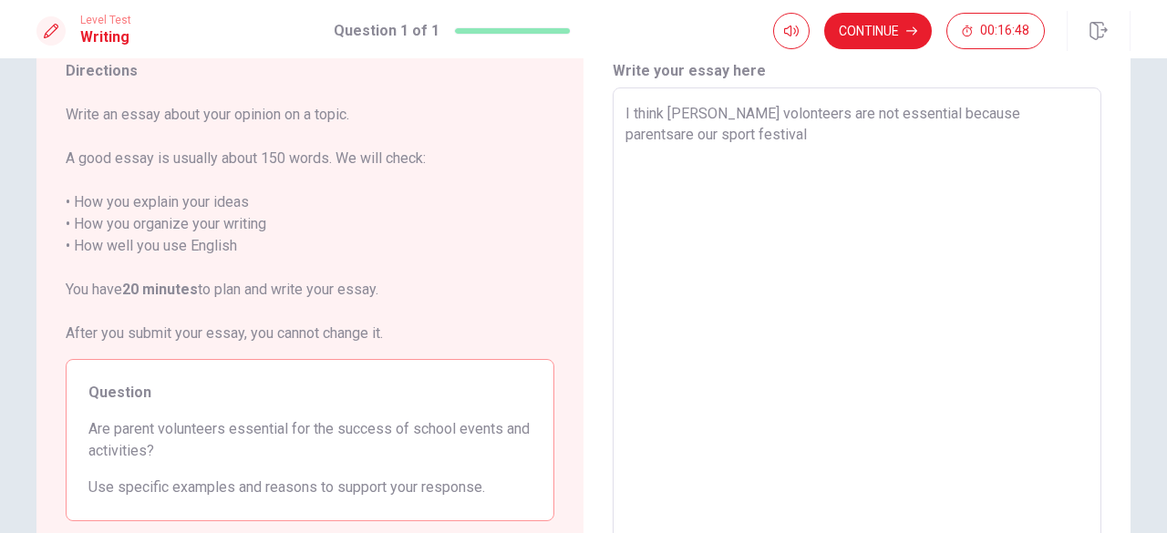
type textarea "x"
type textarea "I think [PERSON_NAME] volonteers are not essential because parentsare our sport…"
type textarea "x"
type textarea "I think [PERSON_NAME] volonteers are not essential because parentsare j our spo…"
type textarea "x"
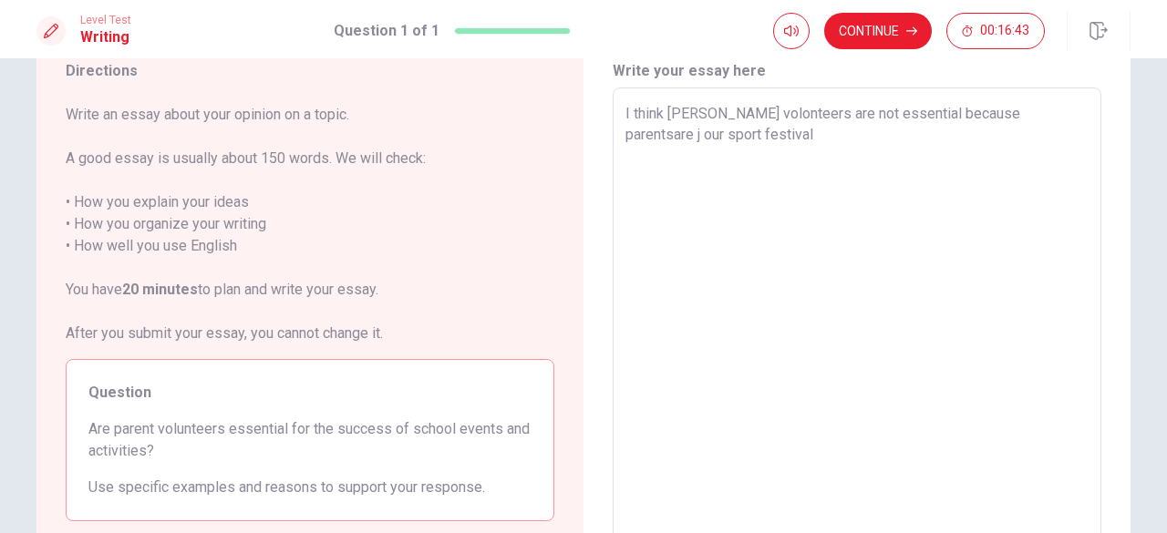
type textarea "I think [PERSON_NAME] volonteers are not essential because parentsare ju our sp…"
type textarea "x"
type textarea "I think [PERSON_NAME] volonteers are not essential because parentsare jus our s…"
type textarea "x"
type textarea "I think [PERSON_NAME] volonteers are not essential because parentsare just our …"
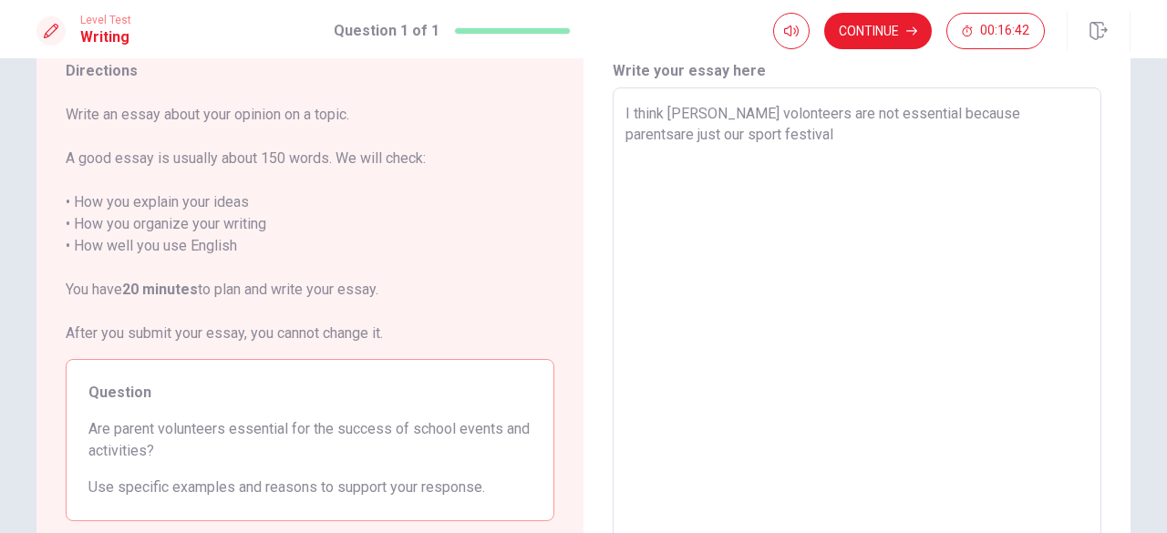
type textarea "x"
type textarea "I think [PERSON_NAME] volonteers are not essential because parentsare just our …"
type textarea "x"
type textarea "I think [PERSON_NAME] volonteers are not essential because parentsare just l ou…"
type textarea "x"
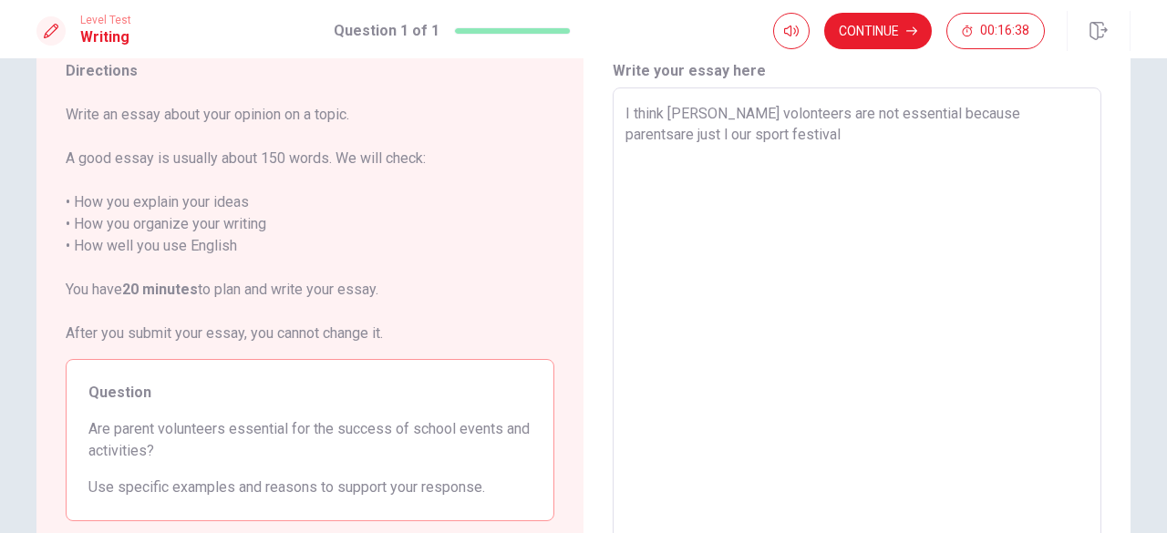
type textarea "I think [PERSON_NAME] volonteers are not essential because parentsare just lo o…"
type textarea "x"
type textarea "I think [PERSON_NAME] volonteers are not essential because parentsare just loo …"
click at [810, 138] on textarea "I think [PERSON_NAME] volonteers are not essential because parentsare just look…" at bounding box center [857, 340] width 463 height 474
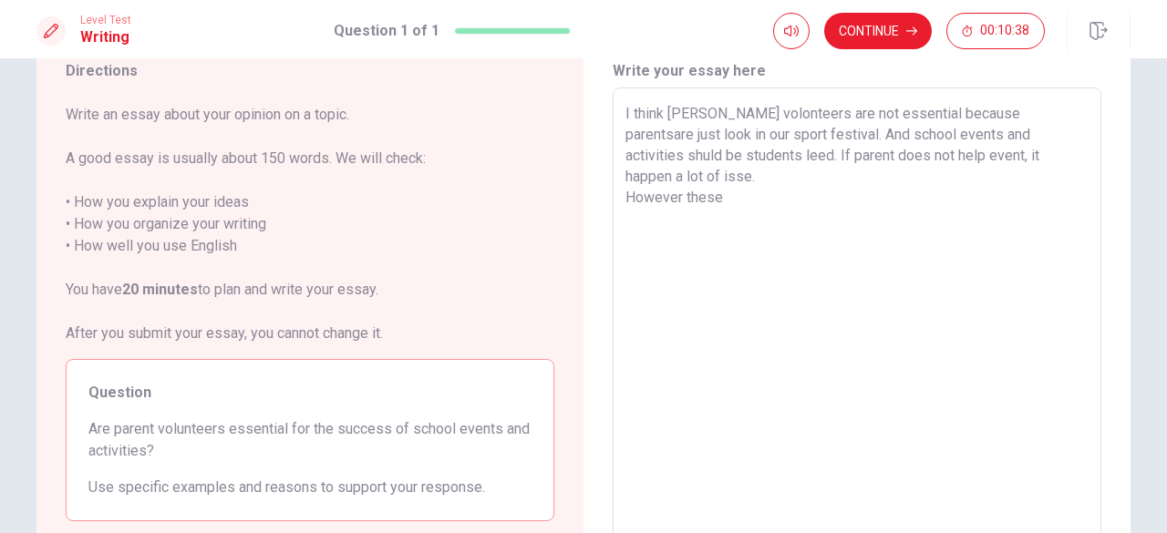
click at [682, 176] on textarea "I think [PERSON_NAME] volonteers are not essential because parentsare just look…" at bounding box center [857, 340] width 463 height 474
click at [815, 173] on textarea "I think [PERSON_NAME] volonteers are not essential because parentsare just look…" at bounding box center [857, 340] width 463 height 474
click at [734, 174] on textarea "I think [PERSON_NAME] volonteers are not essential because parentsare just look…" at bounding box center [857, 340] width 463 height 474
click at [970, 166] on textarea "I think [PERSON_NAME] volonteers are not essential because parentsare just look…" at bounding box center [857, 340] width 463 height 474
click at [963, 176] on textarea "I think [PERSON_NAME] volonteers are not essential because parentsare just look…" at bounding box center [857, 340] width 463 height 474
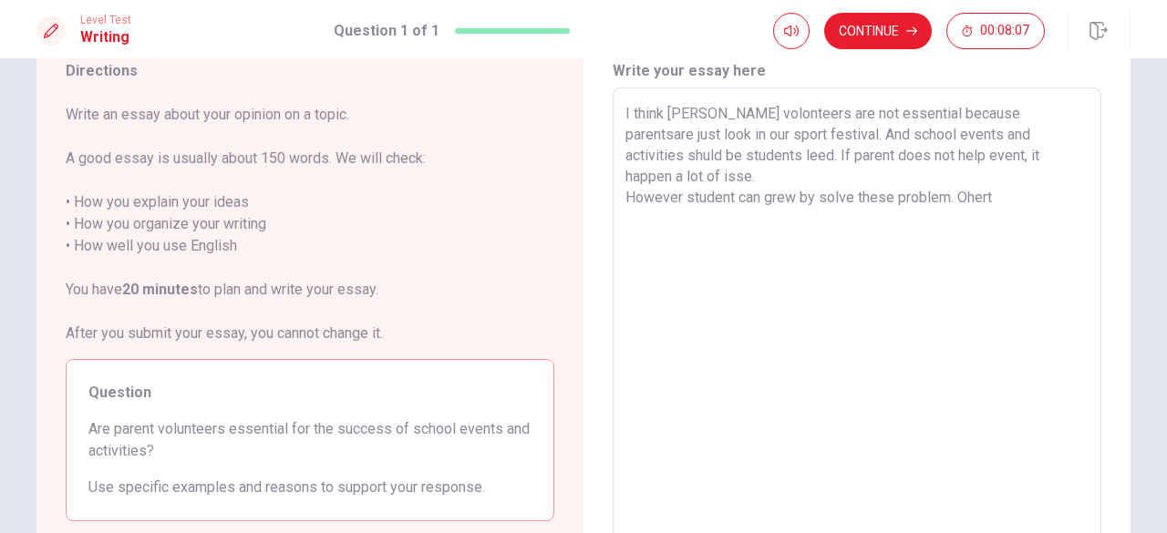
click at [1005, 189] on textarea "I think [PERSON_NAME] volonteers are not essential because parentsare just look…" at bounding box center [857, 340] width 463 height 474
click at [1002, 182] on textarea "I think [PERSON_NAME] volonteers are not essential because parentsare just look…" at bounding box center [857, 340] width 463 height 474
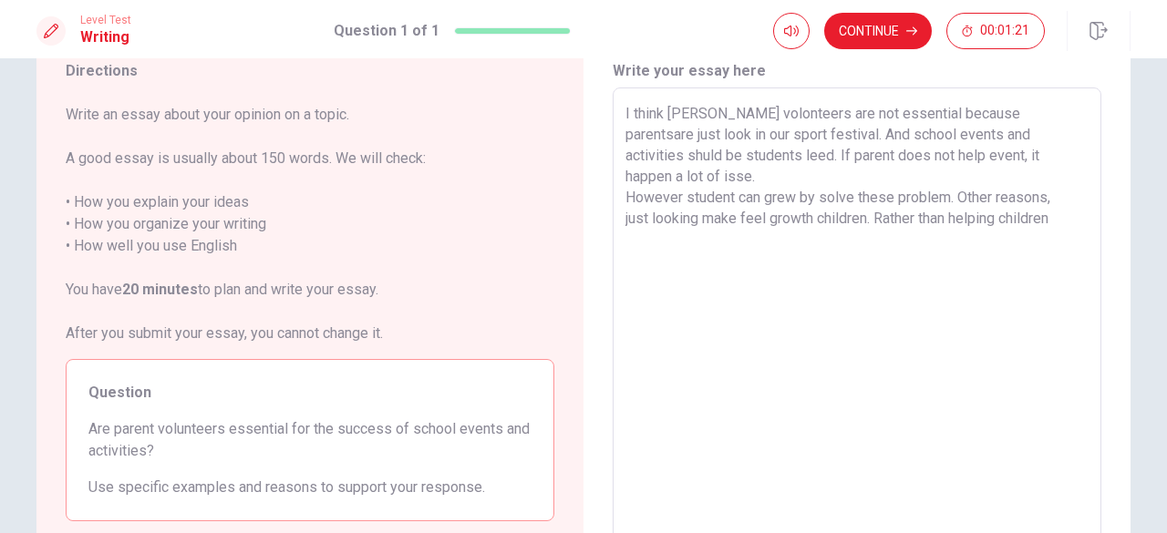
click at [1005, 203] on textarea "I think [PERSON_NAME] volonteers are not essential because parentsare just look…" at bounding box center [857, 340] width 463 height 474
click at [1065, 196] on textarea "I think [PERSON_NAME] volonteers are not essential because parentsare just look…" at bounding box center [857, 340] width 463 height 474
click at [719, 221] on textarea "I think [PERSON_NAME] volonteers are not essential because parentsare just look…" at bounding box center [857, 340] width 463 height 474
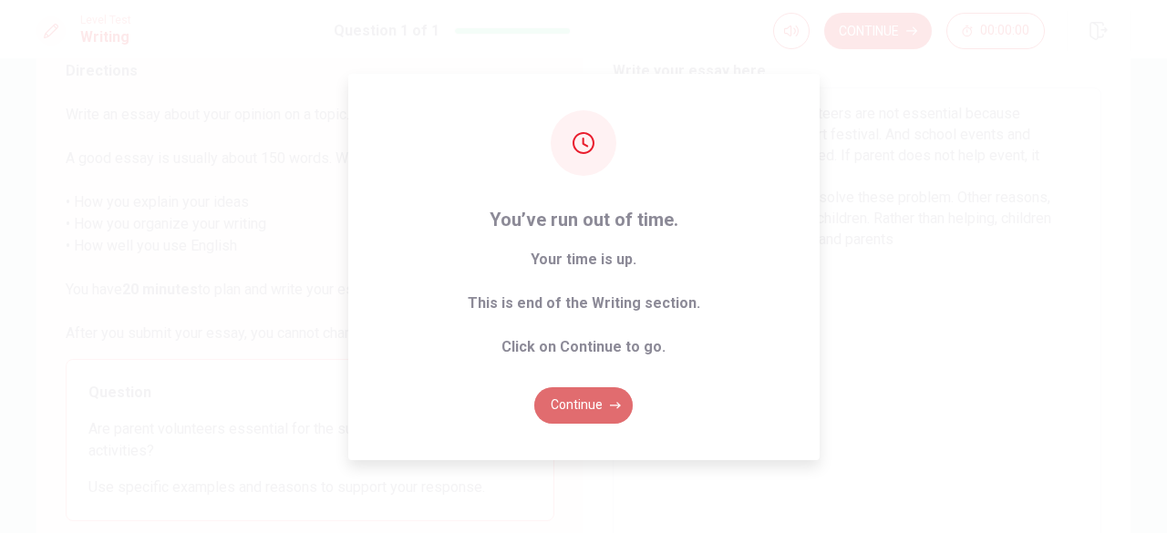
click at [593, 404] on button "Continue" at bounding box center [583, 406] width 98 height 36
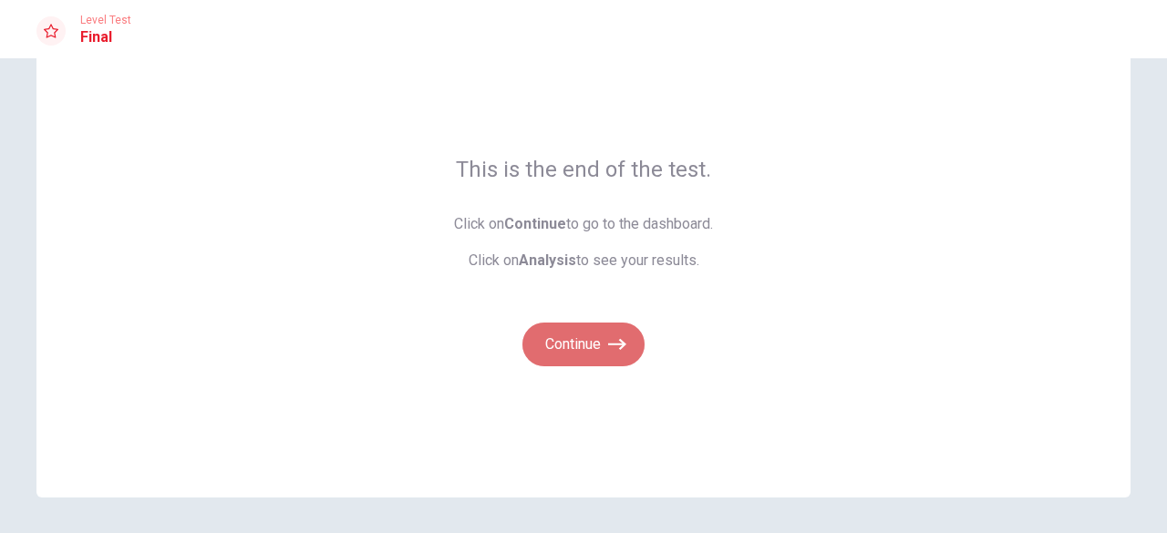
click at [589, 339] on button "Continue" at bounding box center [584, 345] width 122 height 44
